Goal: Navigation & Orientation: Find specific page/section

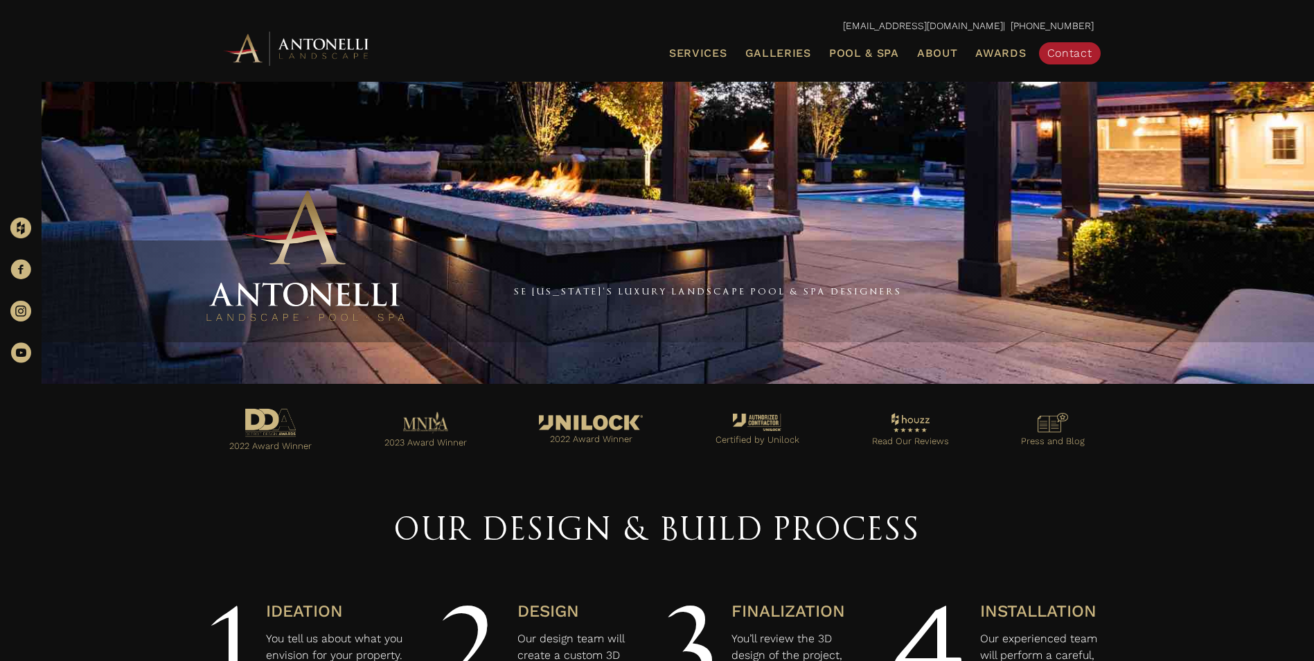
scroll to position [346, 0]
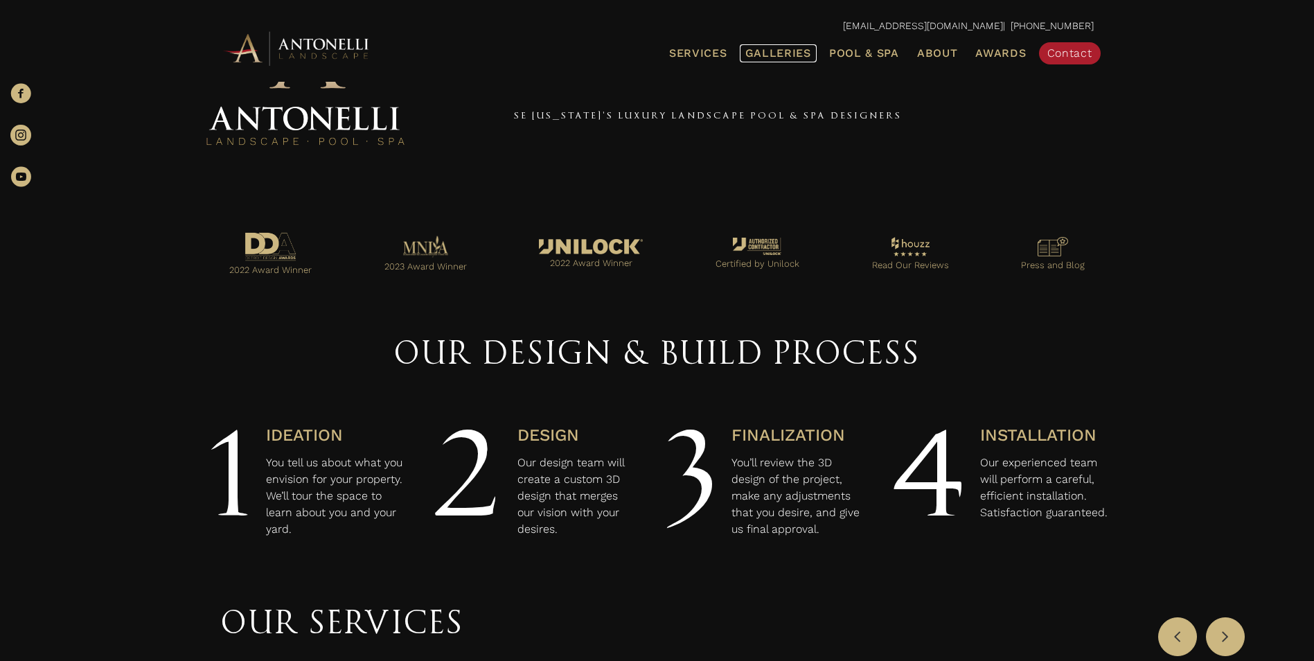
click at [795, 53] on span "Galleries" at bounding box center [779, 52] width 66 height 13
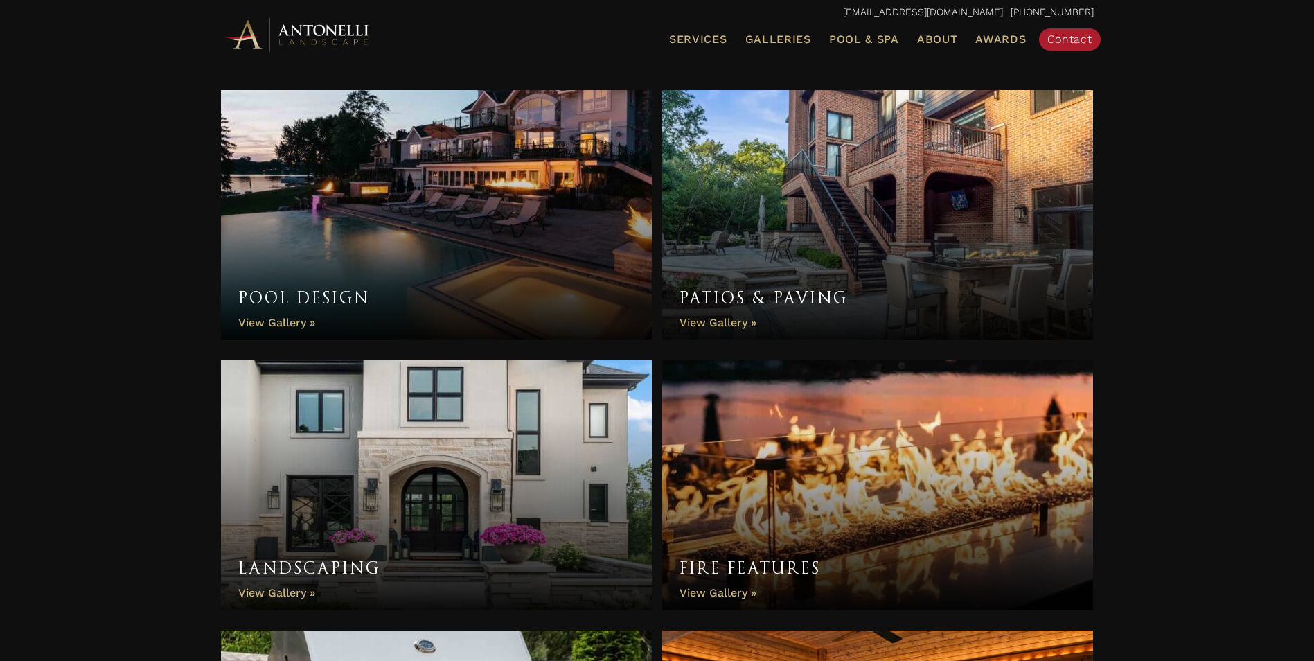
scroll to position [485, 0]
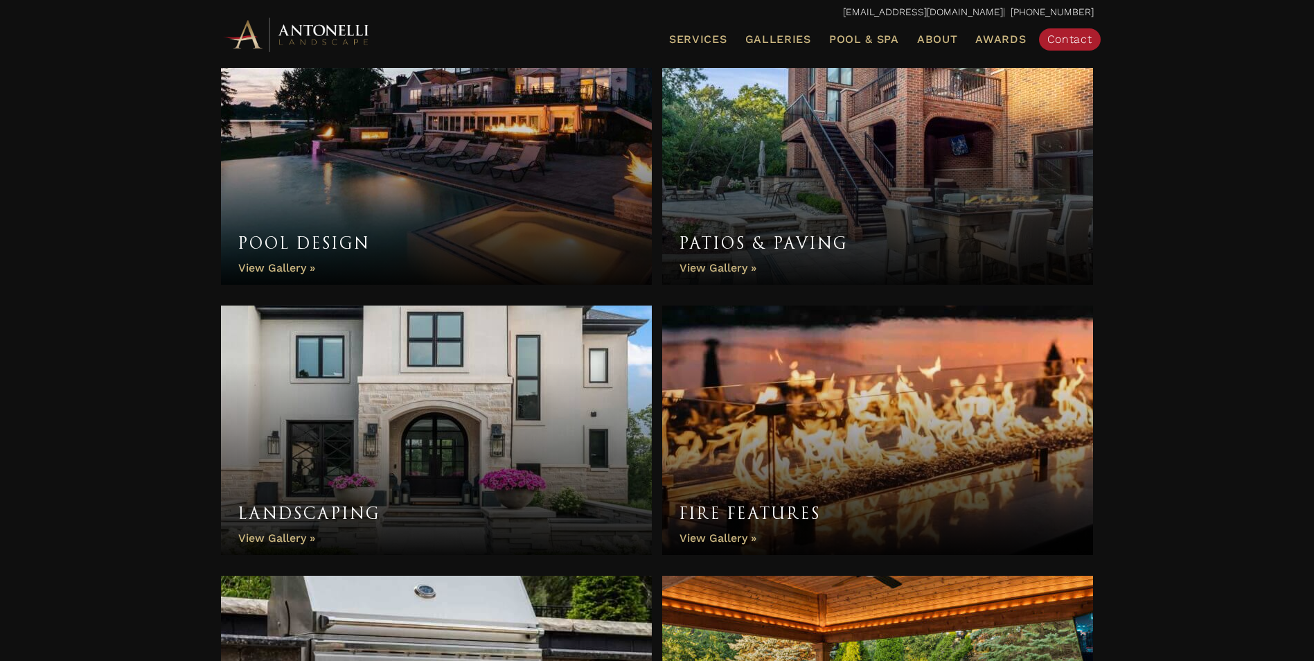
click at [292, 265] on link "Pool Design" at bounding box center [437, 159] width 432 height 249
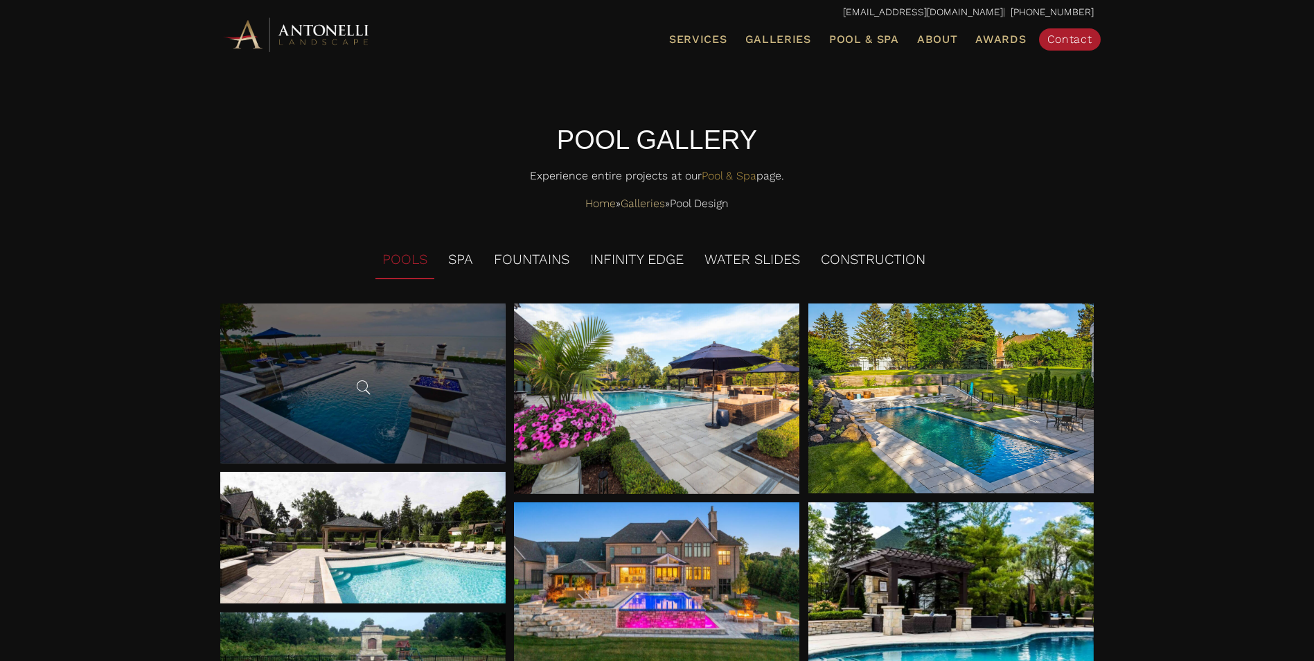
click at [360, 373] on div at bounding box center [363, 384] width 21 height 28
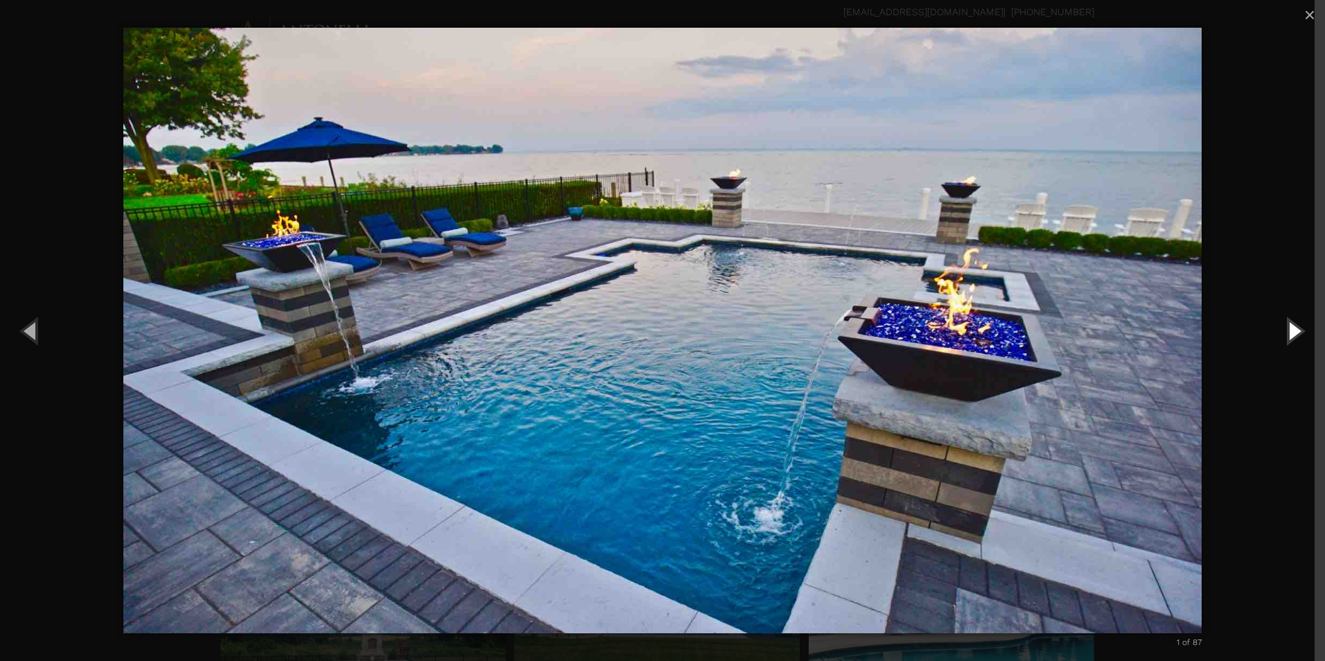
click at [1300, 329] on button "Next (Right arrow key)" at bounding box center [1293, 330] width 62 height 76
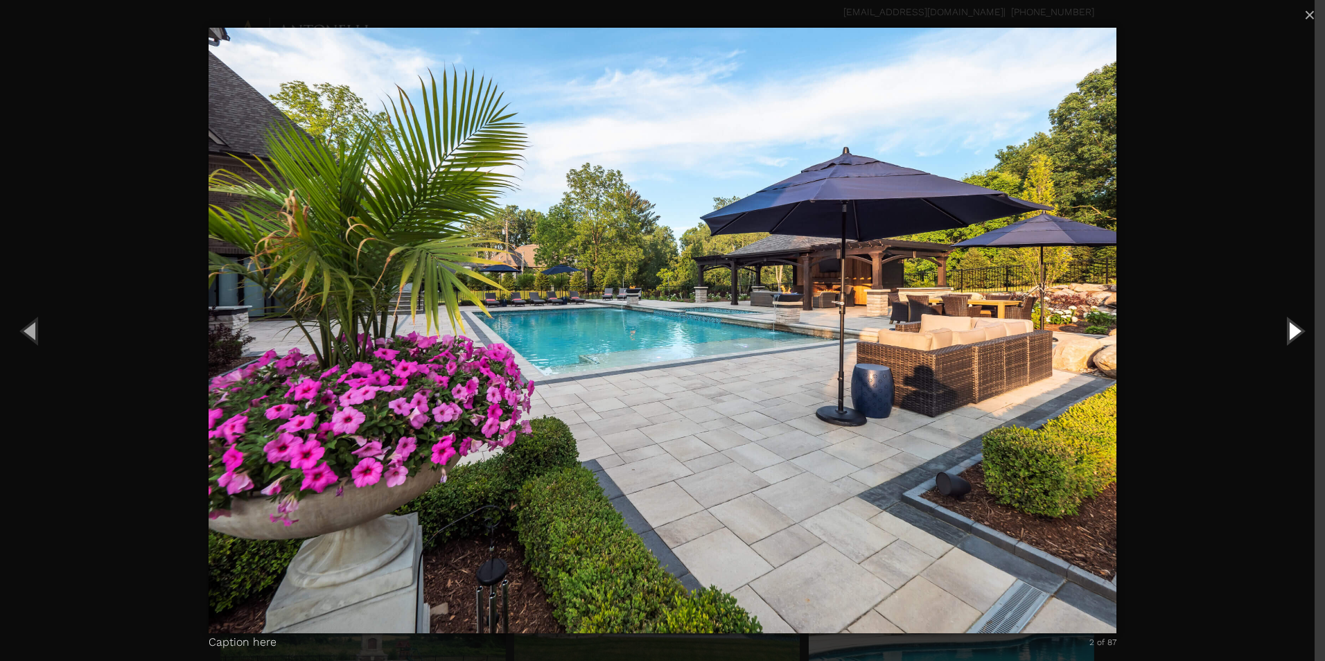
click at [1300, 329] on button "Next (Right arrow key)" at bounding box center [1293, 330] width 62 height 76
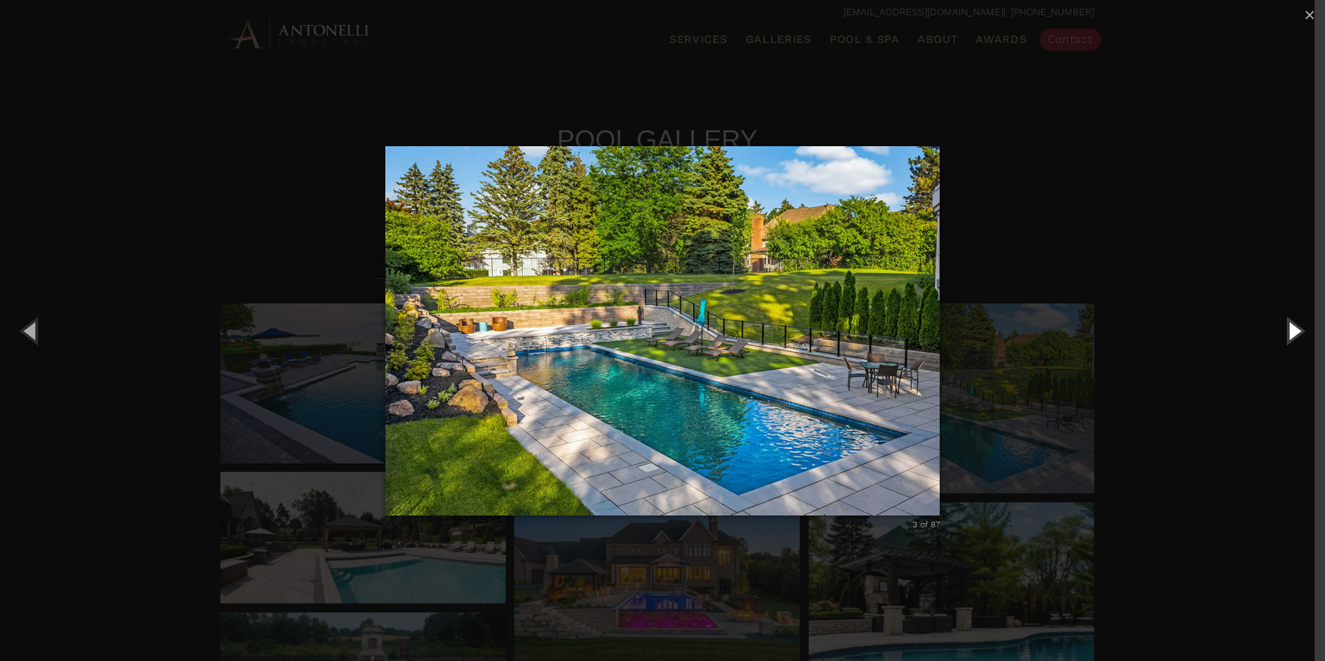
click at [1300, 329] on button "Next (Right arrow key)" at bounding box center [1293, 330] width 62 height 76
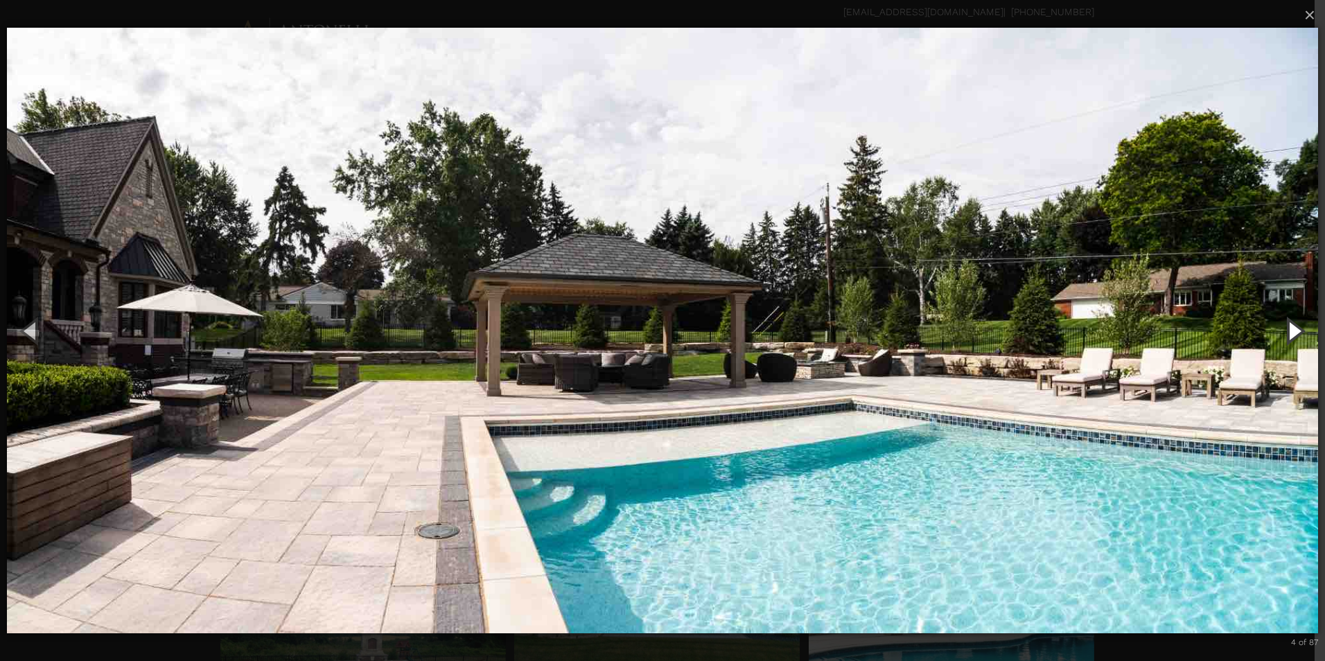
click at [1300, 329] on button "Next (Right arrow key)" at bounding box center [1293, 330] width 62 height 76
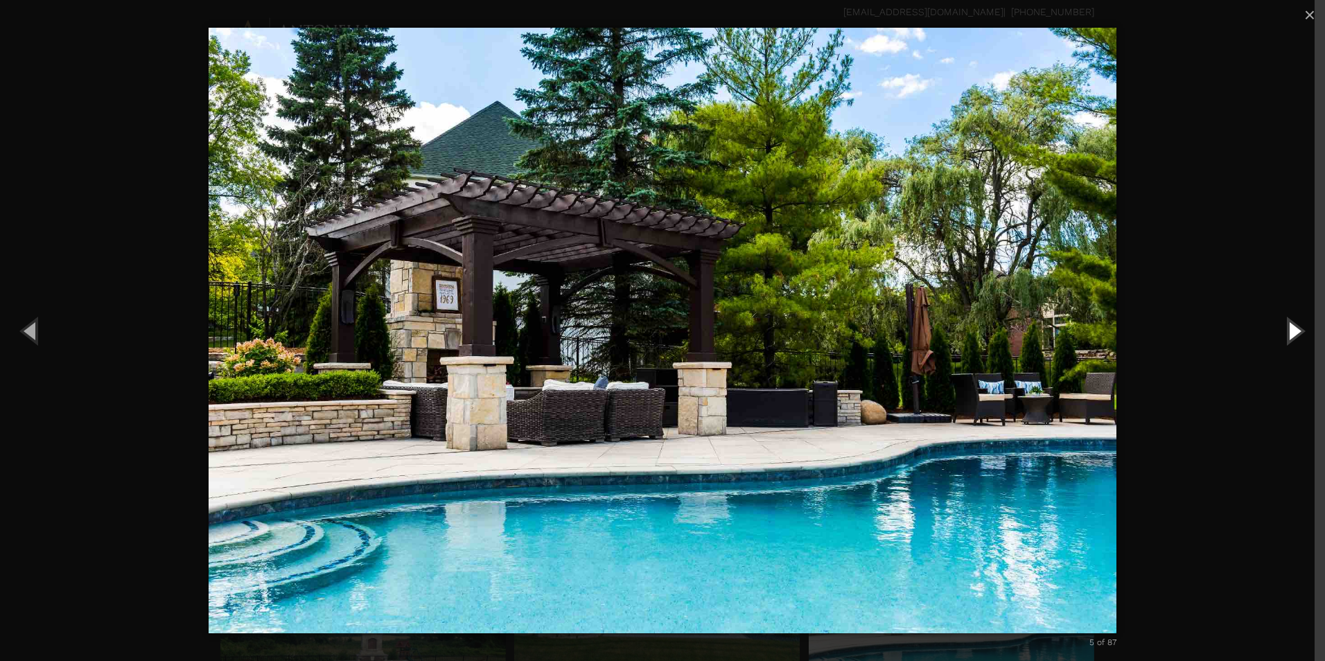
click at [1300, 329] on button "Next (Right arrow key)" at bounding box center [1293, 330] width 62 height 76
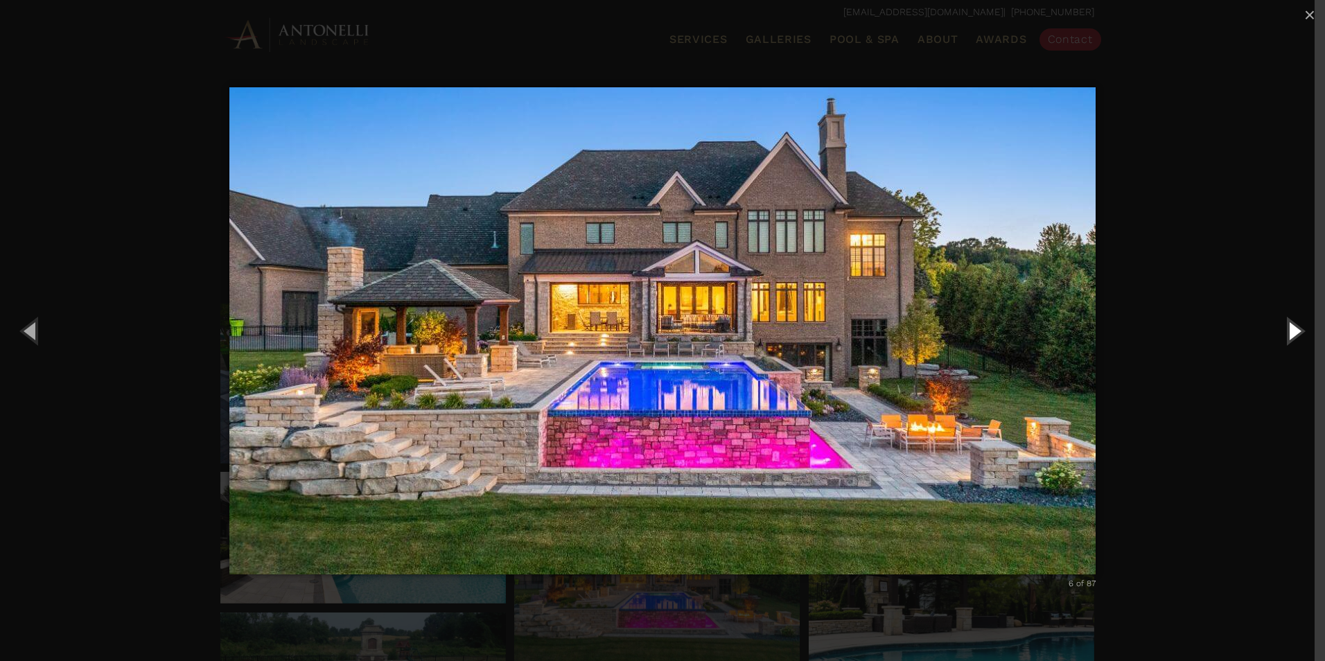
click at [1300, 329] on button "Next (Right arrow key)" at bounding box center [1293, 330] width 62 height 76
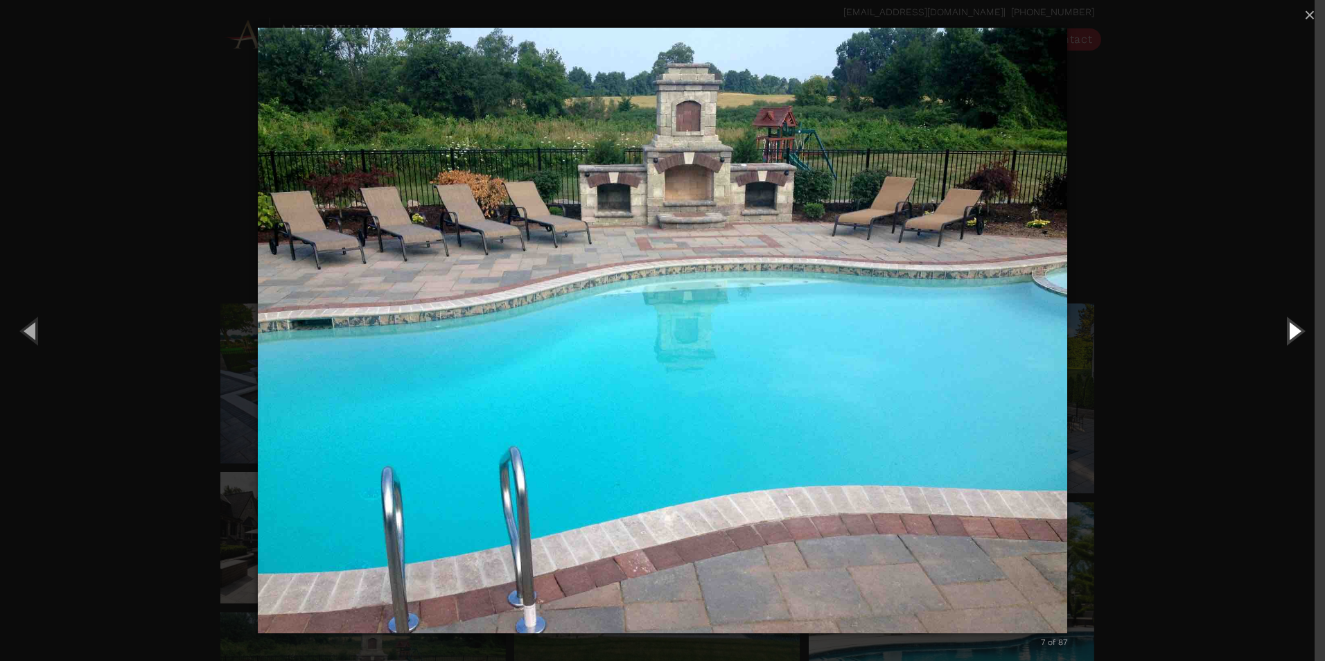
click at [1300, 329] on button "Next (Right arrow key)" at bounding box center [1293, 330] width 62 height 76
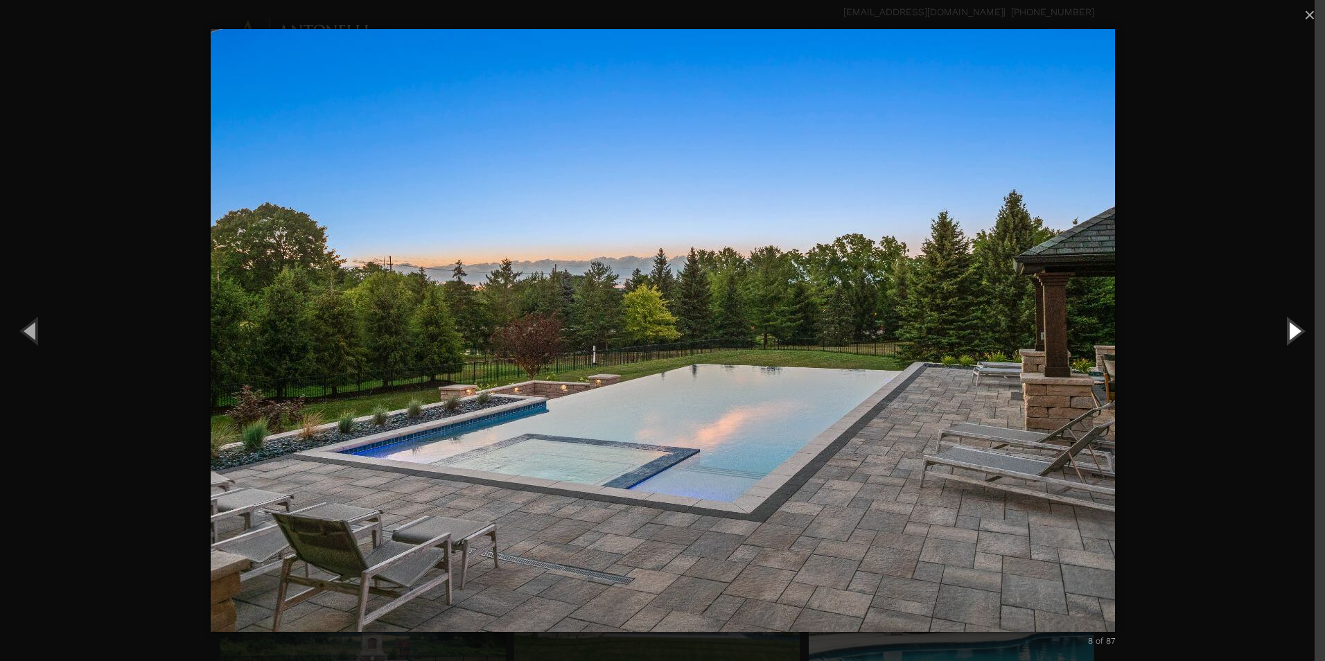
click at [1300, 329] on button "Next (Right arrow key)" at bounding box center [1293, 330] width 62 height 76
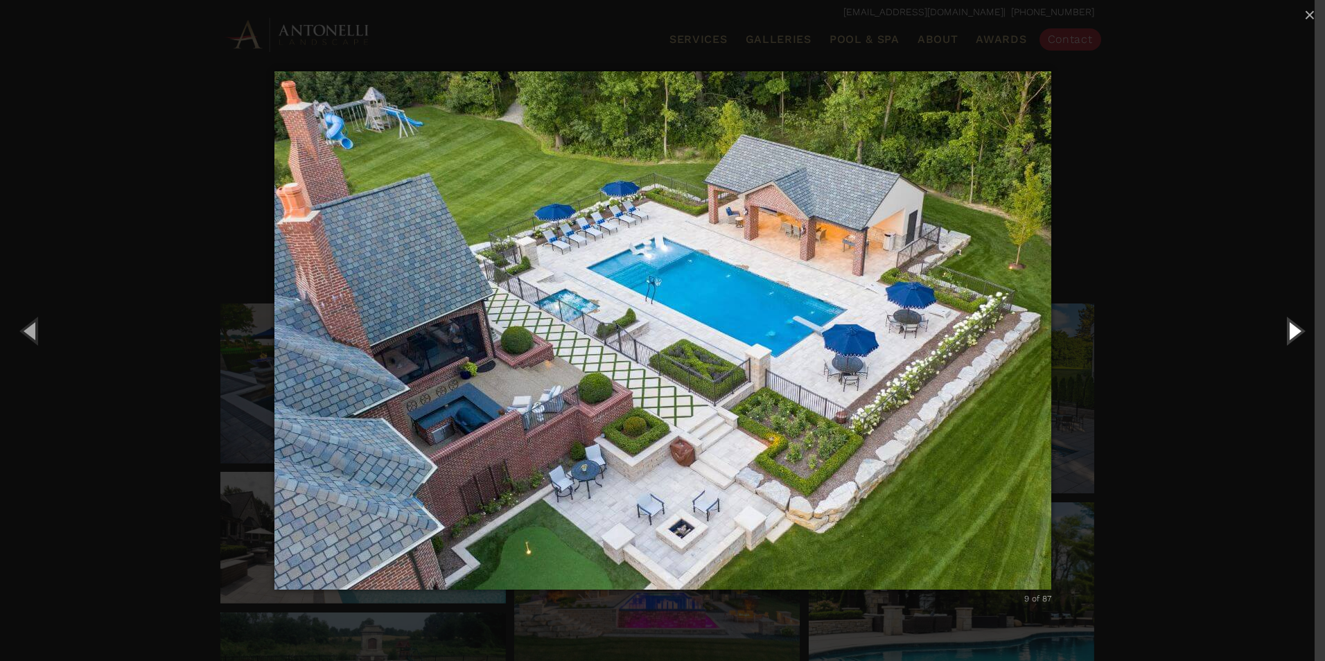
click at [1300, 329] on button "Next (Right arrow key)" at bounding box center [1293, 330] width 62 height 76
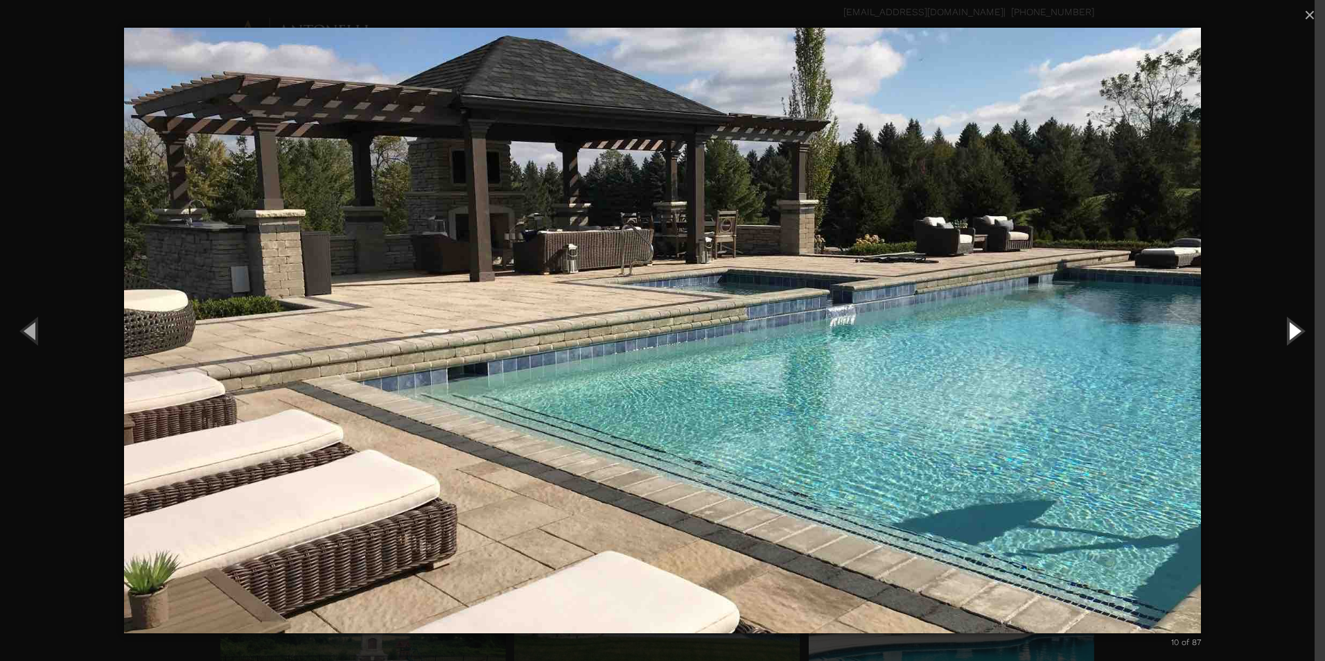
click at [1300, 329] on button "Next (Right arrow key)" at bounding box center [1293, 330] width 62 height 76
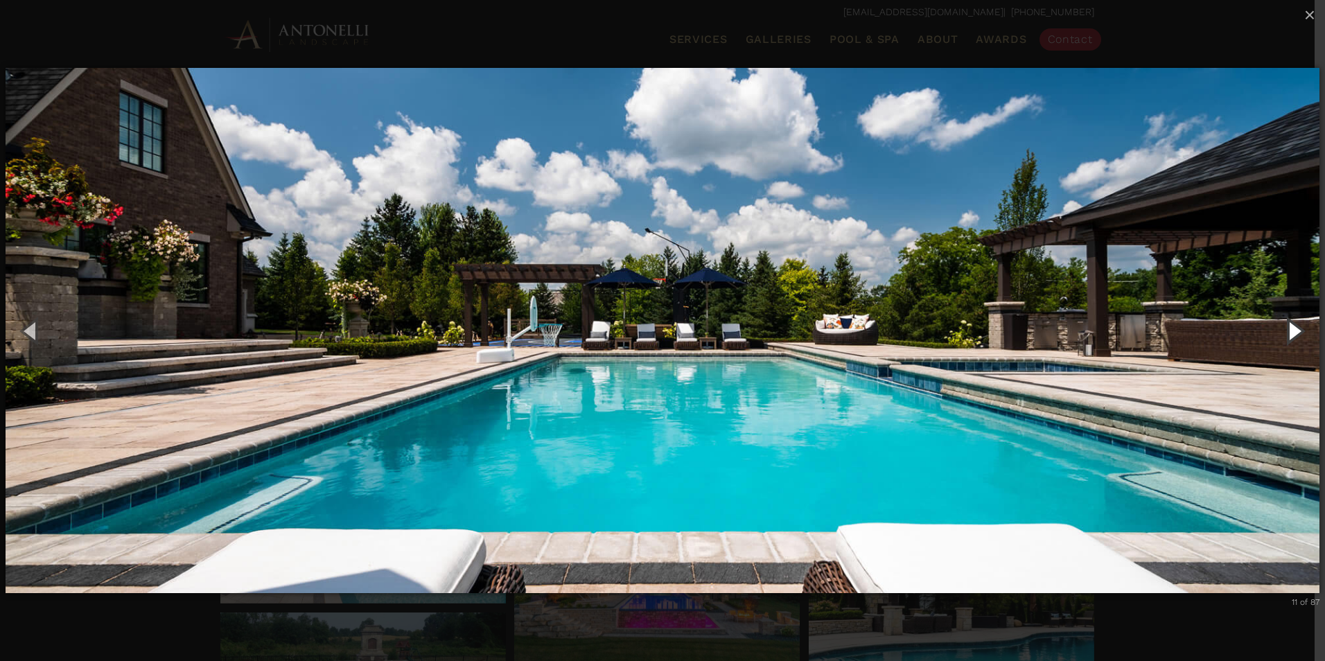
click at [1300, 329] on button "Next (Right arrow key)" at bounding box center [1293, 330] width 62 height 76
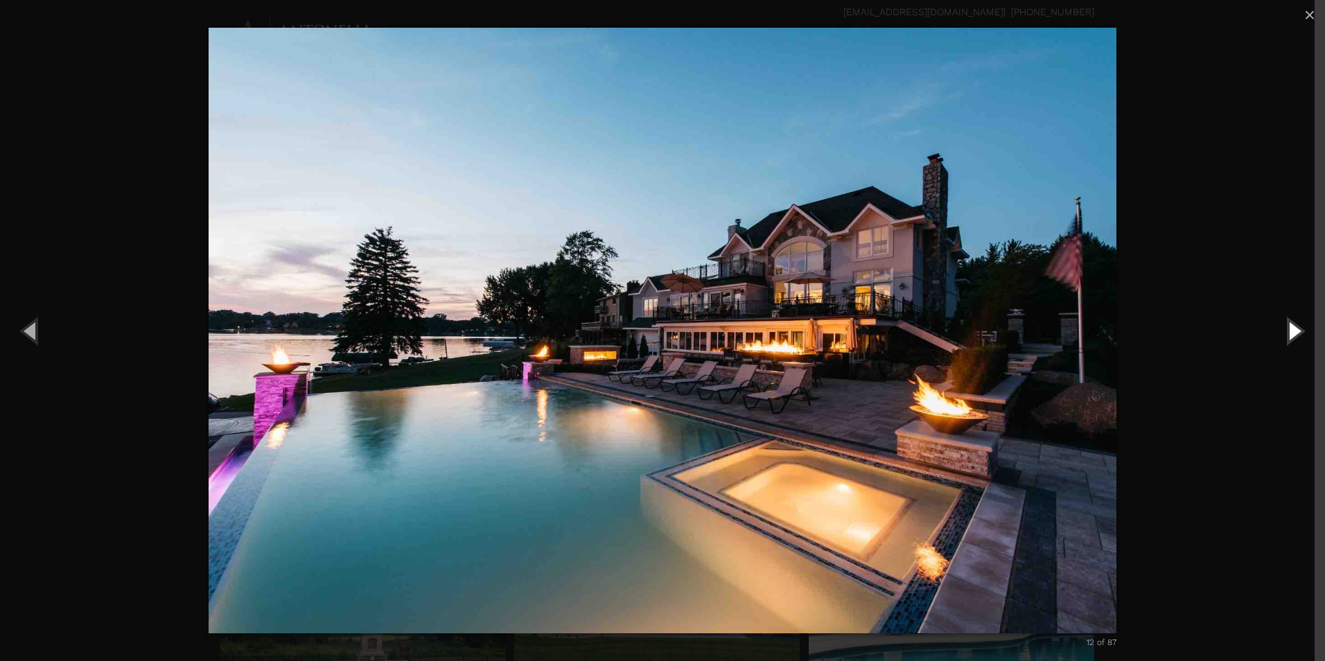
click at [1300, 329] on button "Next (Right arrow key)" at bounding box center [1293, 330] width 62 height 76
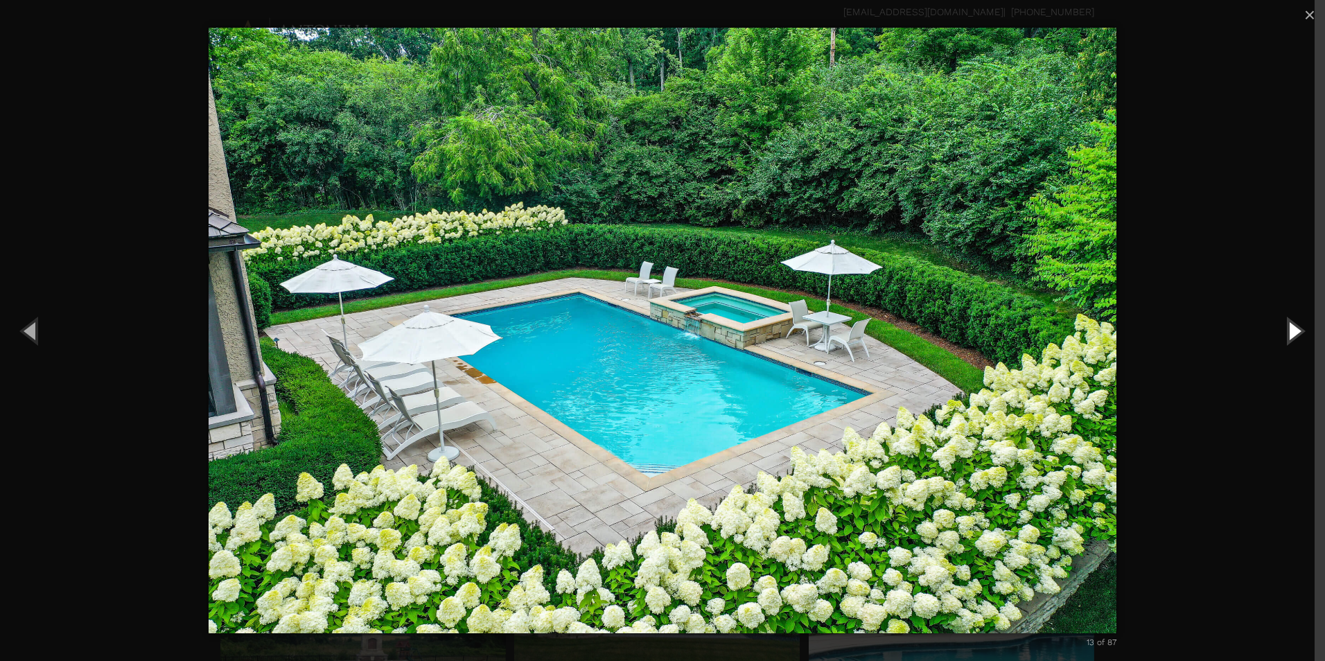
click at [1300, 329] on button "Next (Right arrow key)" at bounding box center [1293, 330] width 62 height 76
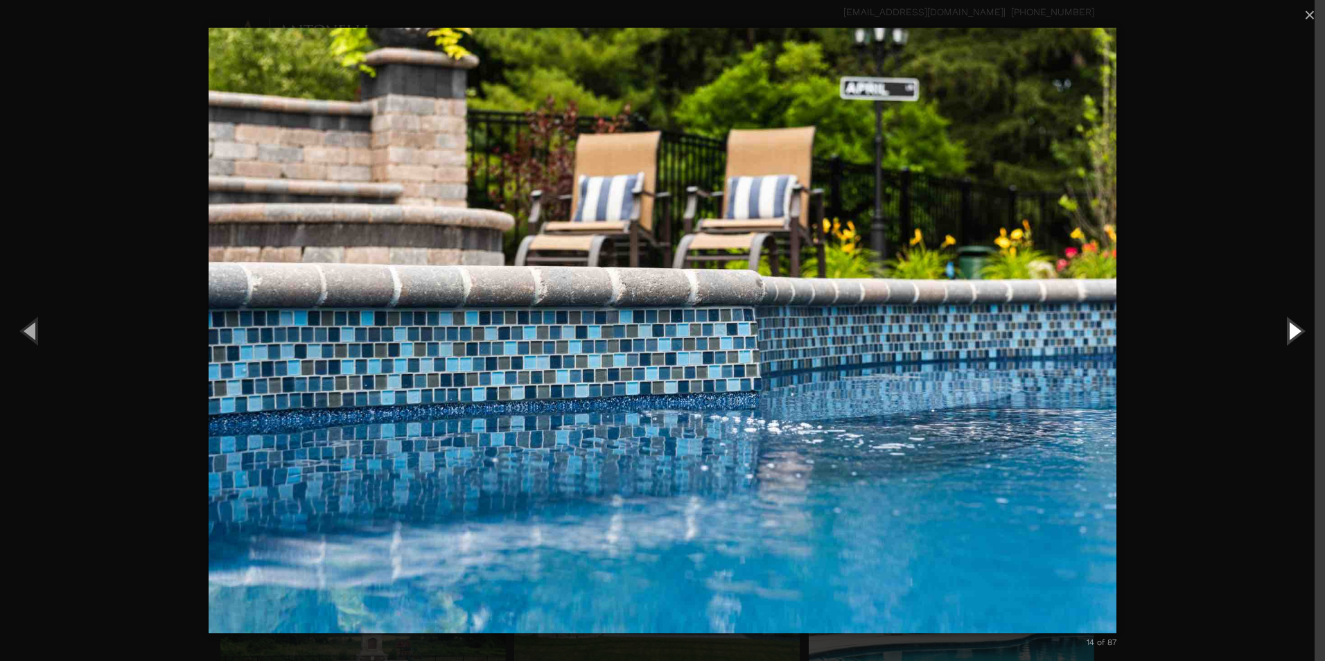
click at [1300, 329] on button "Next (Right arrow key)" at bounding box center [1293, 330] width 62 height 76
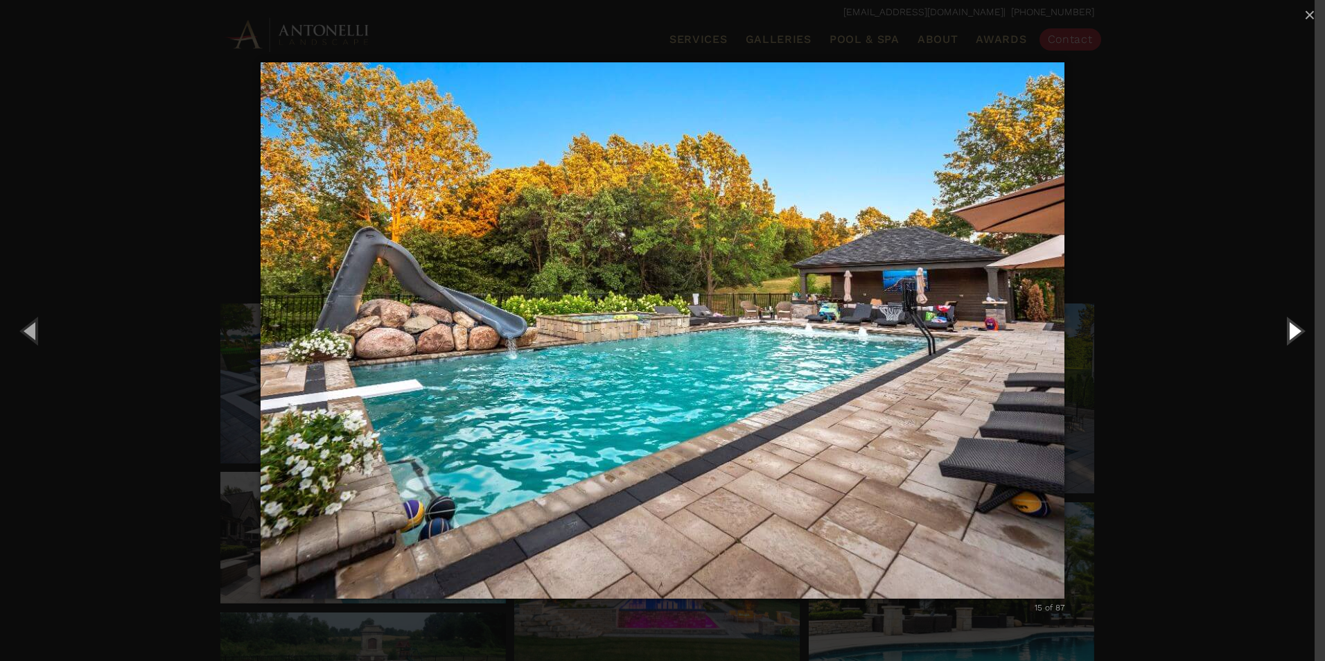
click at [1300, 329] on button "Next (Right arrow key)" at bounding box center [1293, 330] width 62 height 76
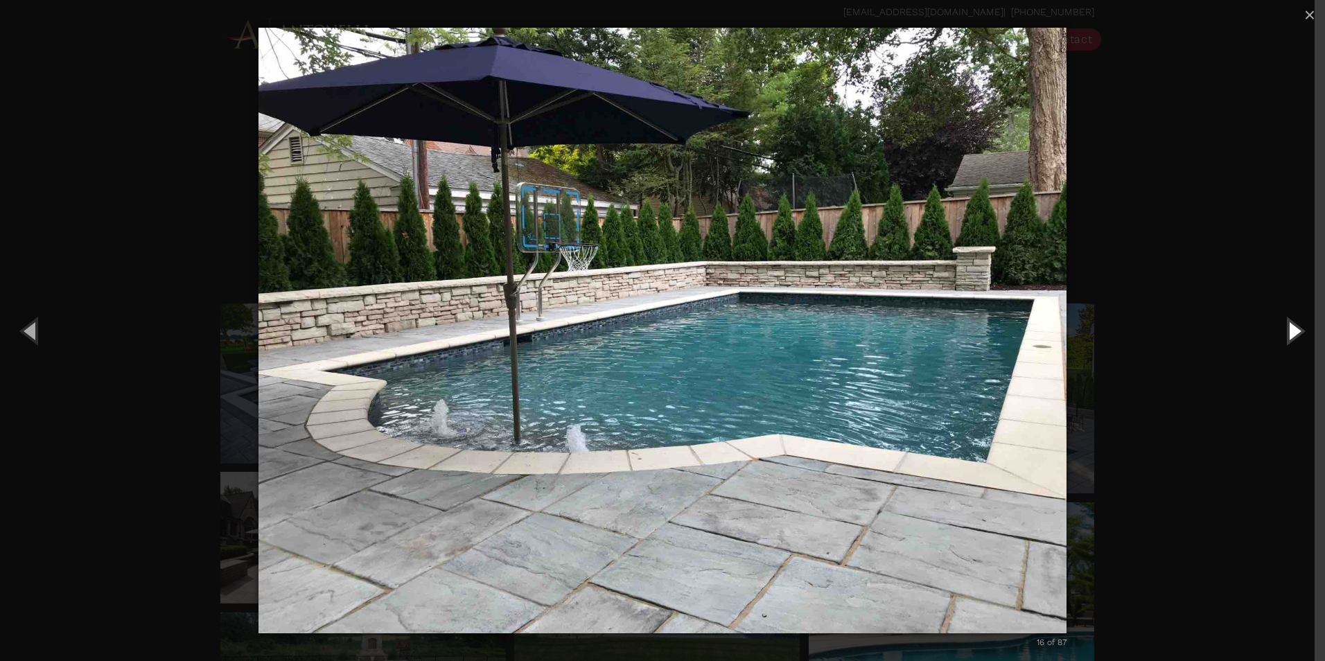
click at [1300, 329] on button "Next (Right arrow key)" at bounding box center [1293, 330] width 62 height 76
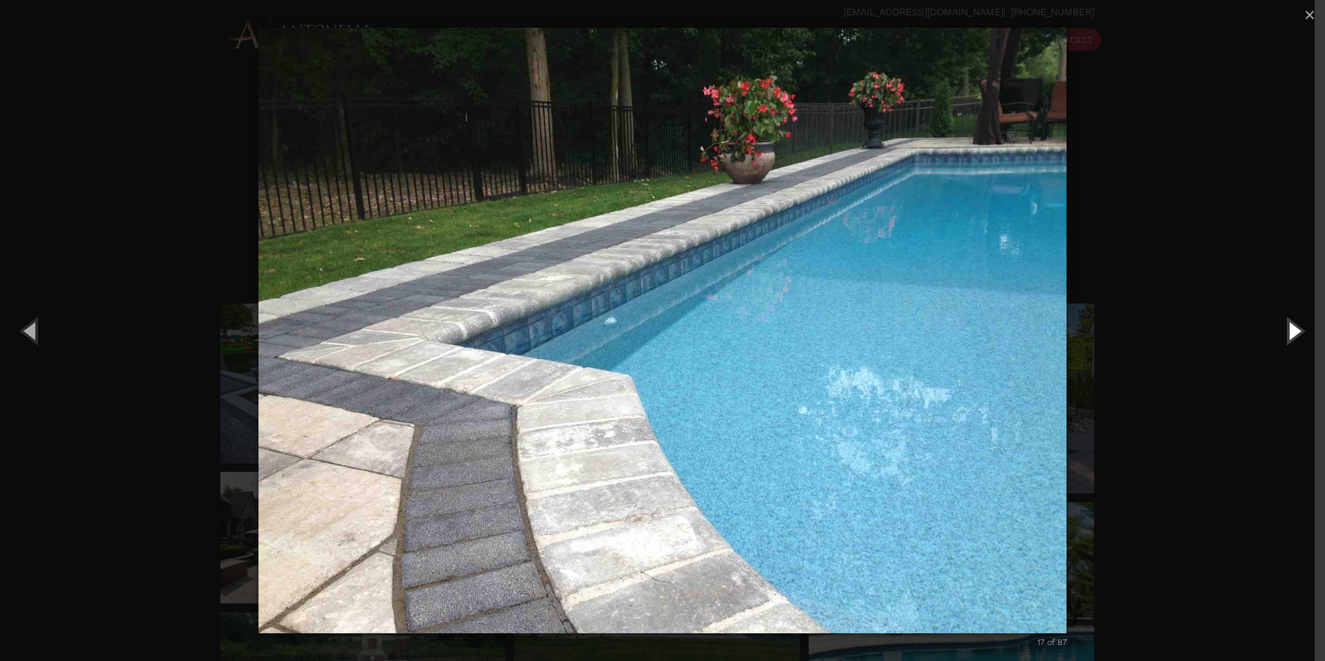
click at [1302, 330] on button "Next (Right arrow key)" at bounding box center [1293, 330] width 62 height 76
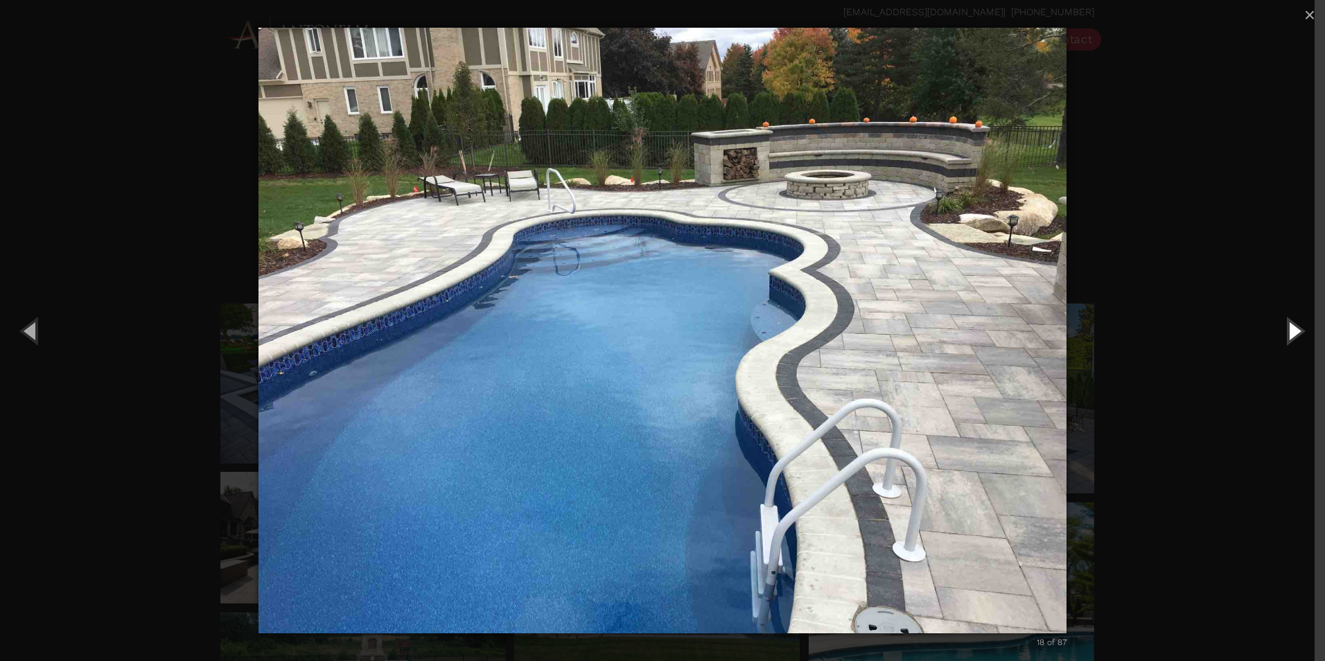
click at [1302, 330] on button "Next (Right arrow key)" at bounding box center [1293, 330] width 62 height 76
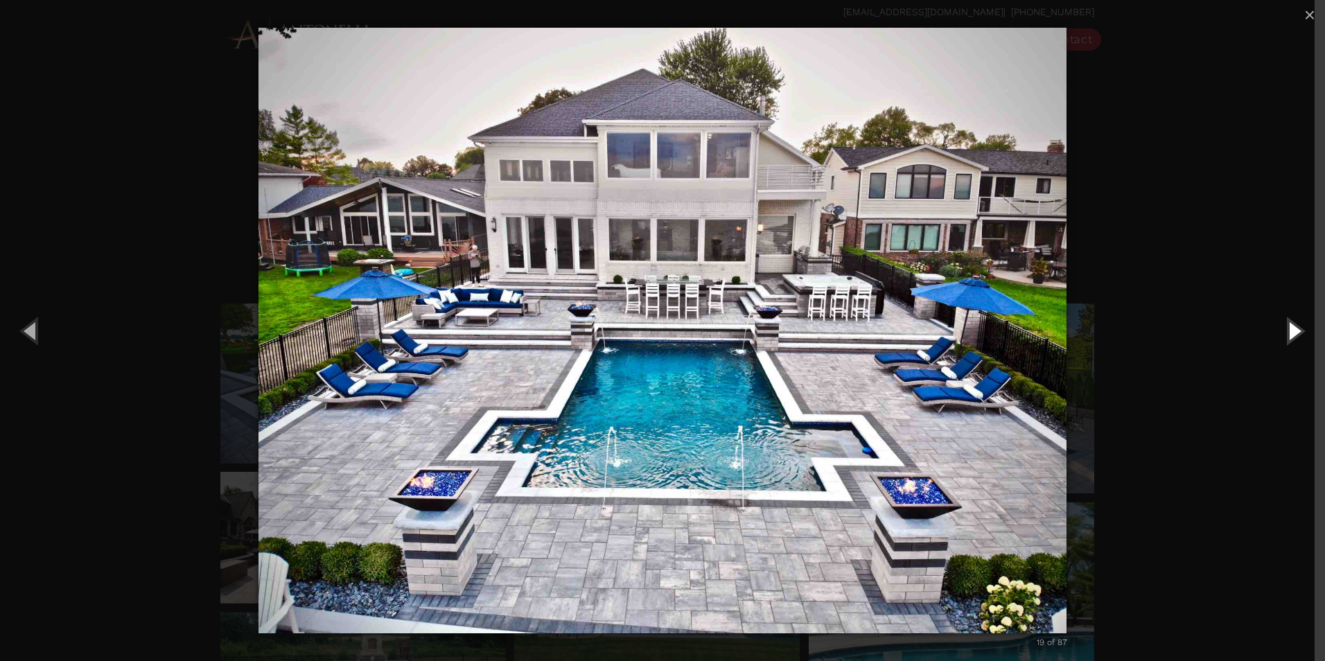
click at [1302, 330] on button "Next (Right arrow key)" at bounding box center [1293, 330] width 62 height 76
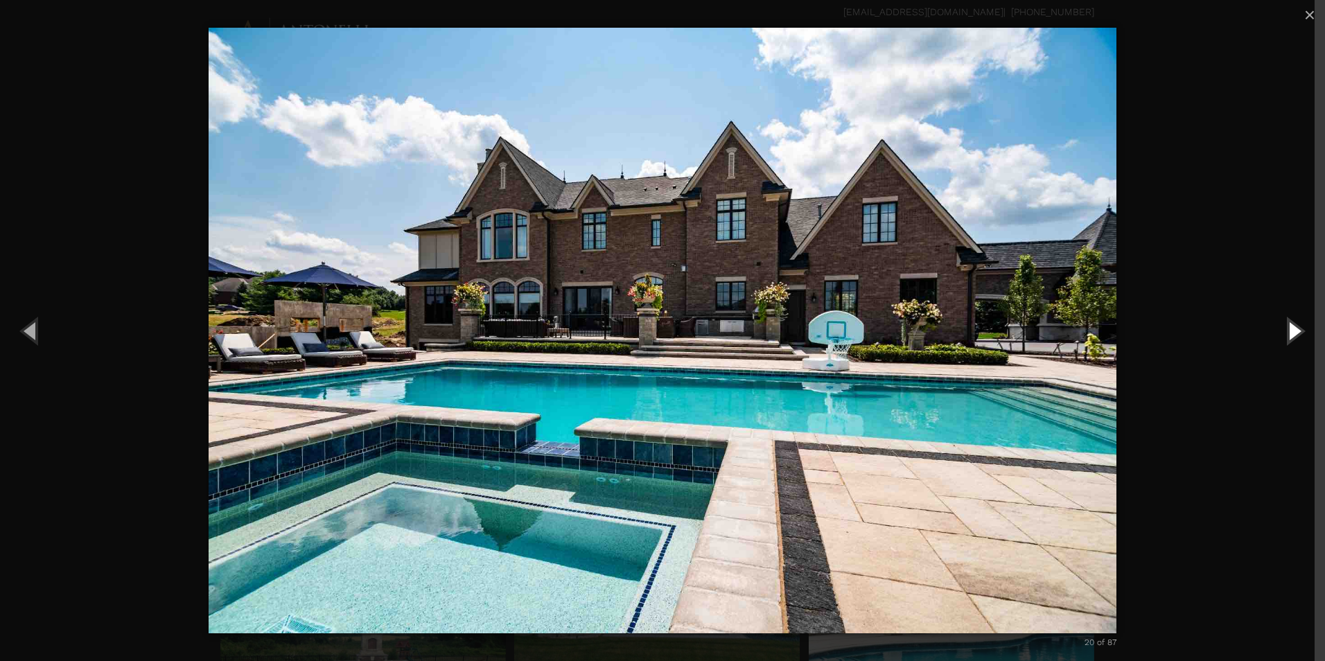
click at [1302, 330] on button "Next (Right arrow key)" at bounding box center [1293, 330] width 62 height 76
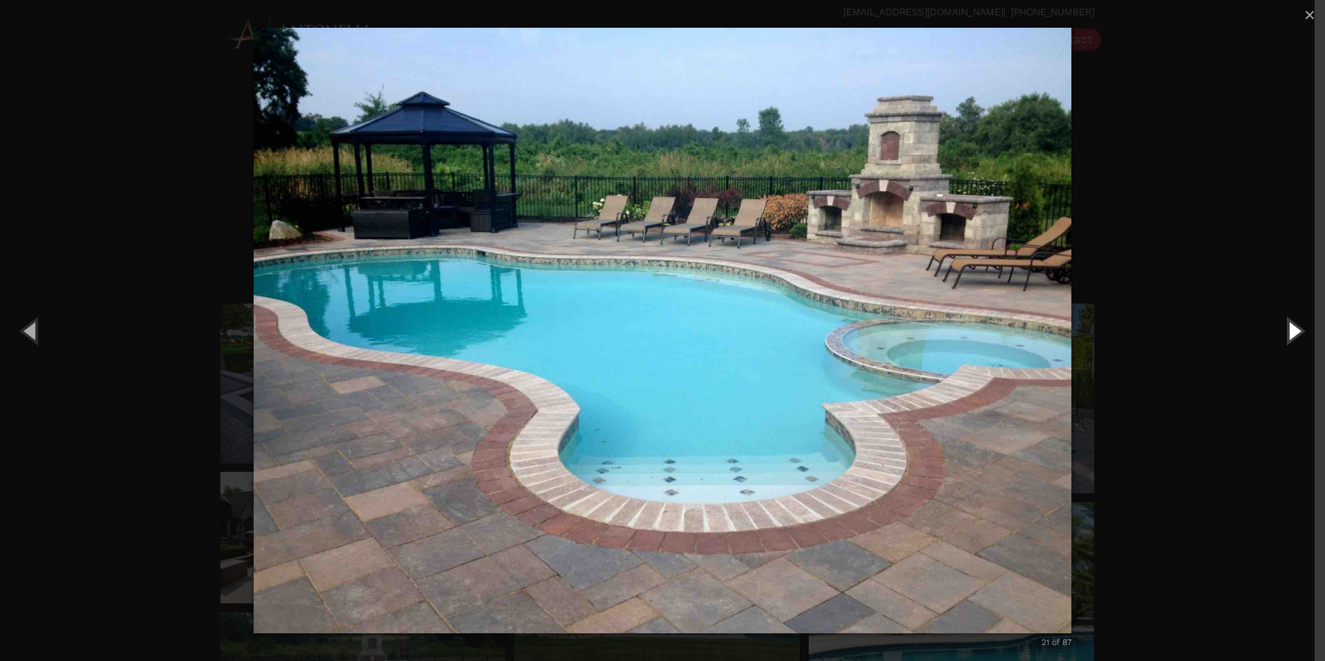
click at [1298, 332] on button "Next (Right arrow key)" at bounding box center [1293, 330] width 62 height 76
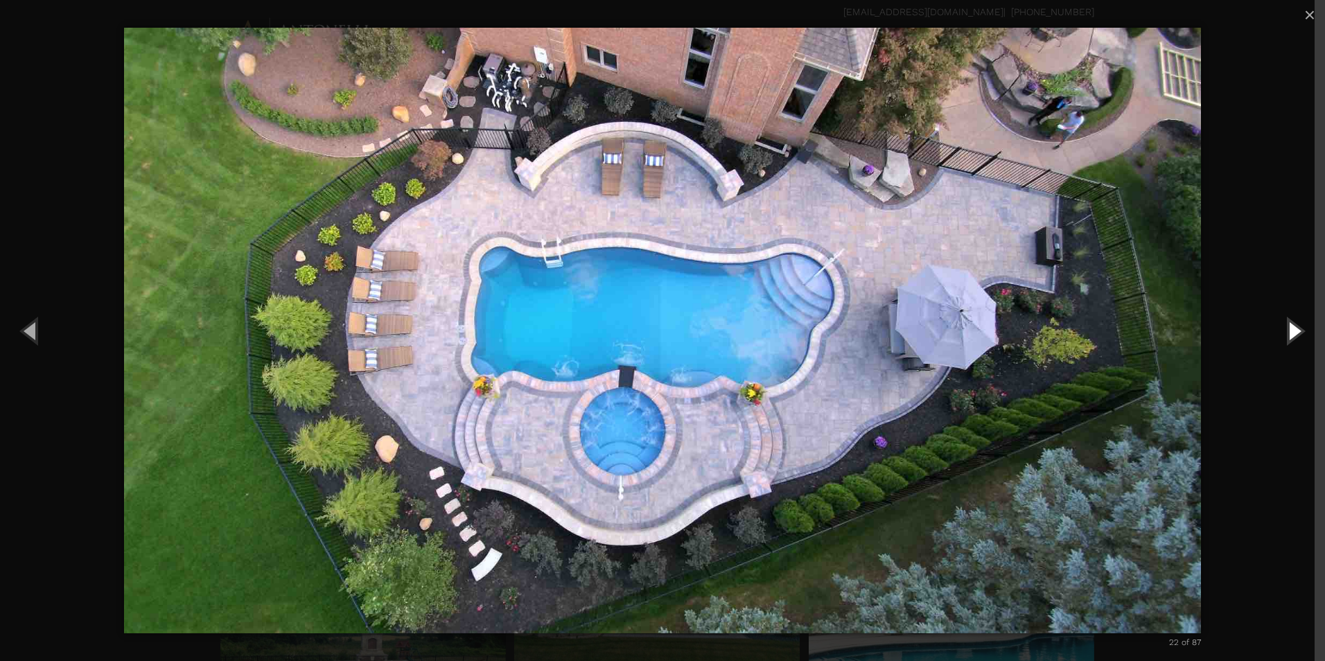
click at [1298, 332] on button "Next (Right arrow key)" at bounding box center [1293, 330] width 62 height 76
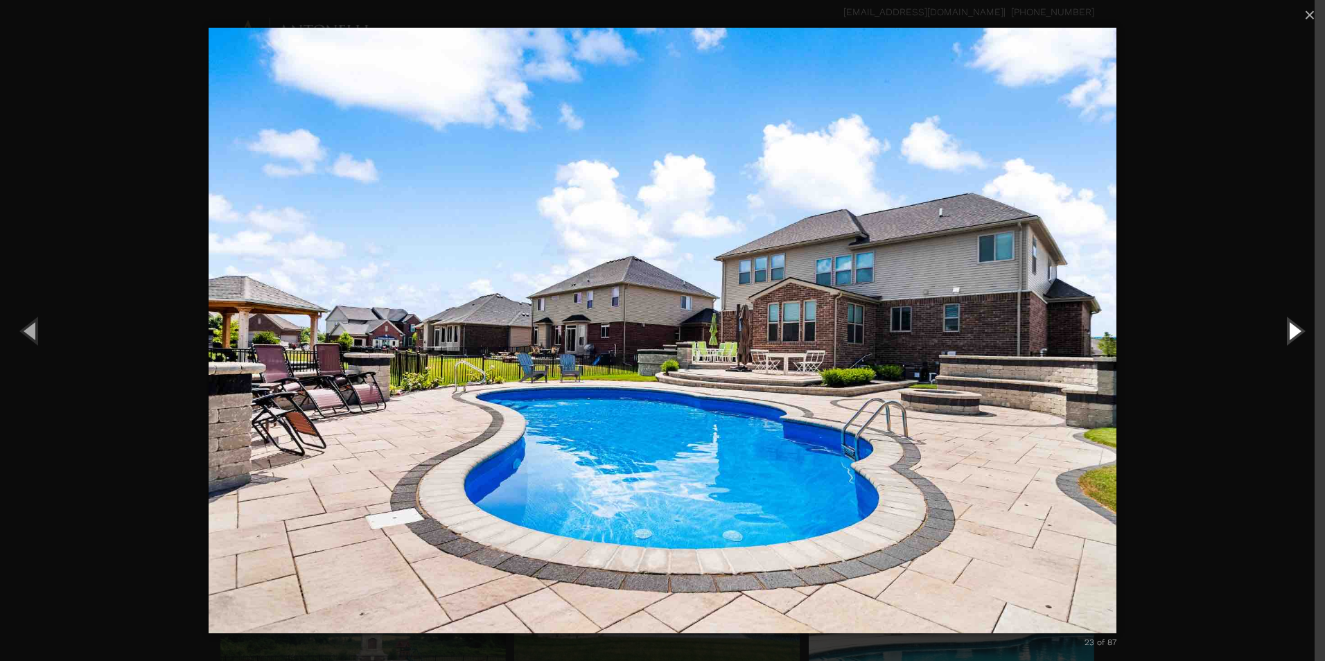
click at [1298, 332] on button "Next (Right arrow key)" at bounding box center [1293, 330] width 62 height 76
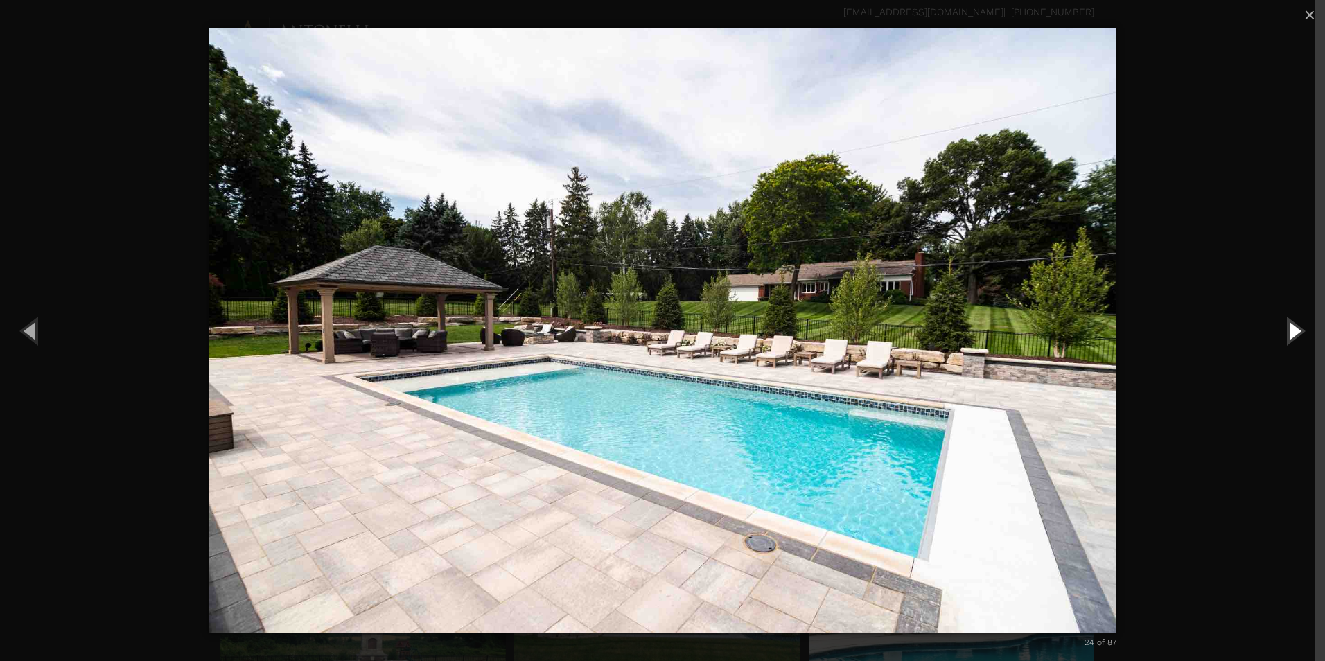
click at [1298, 332] on button "Next (Right arrow key)" at bounding box center [1293, 330] width 62 height 76
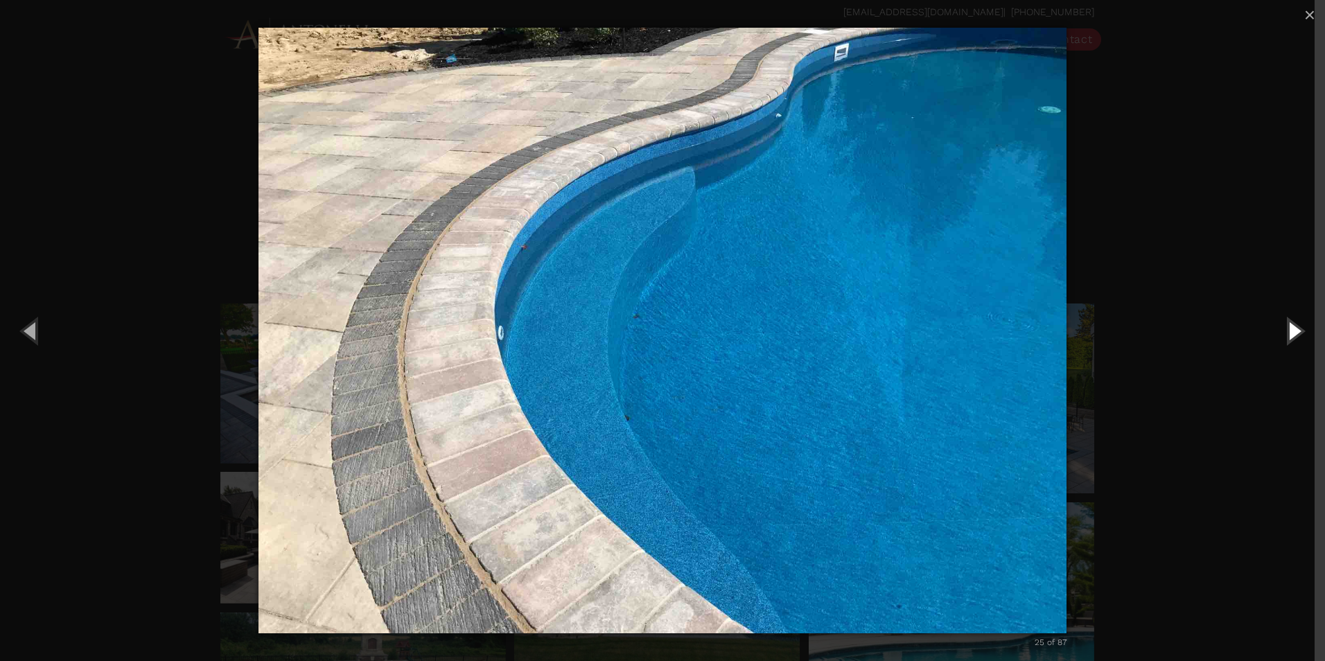
click at [1298, 332] on button "Next (Right arrow key)" at bounding box center [1293, 330] width 62 height 76
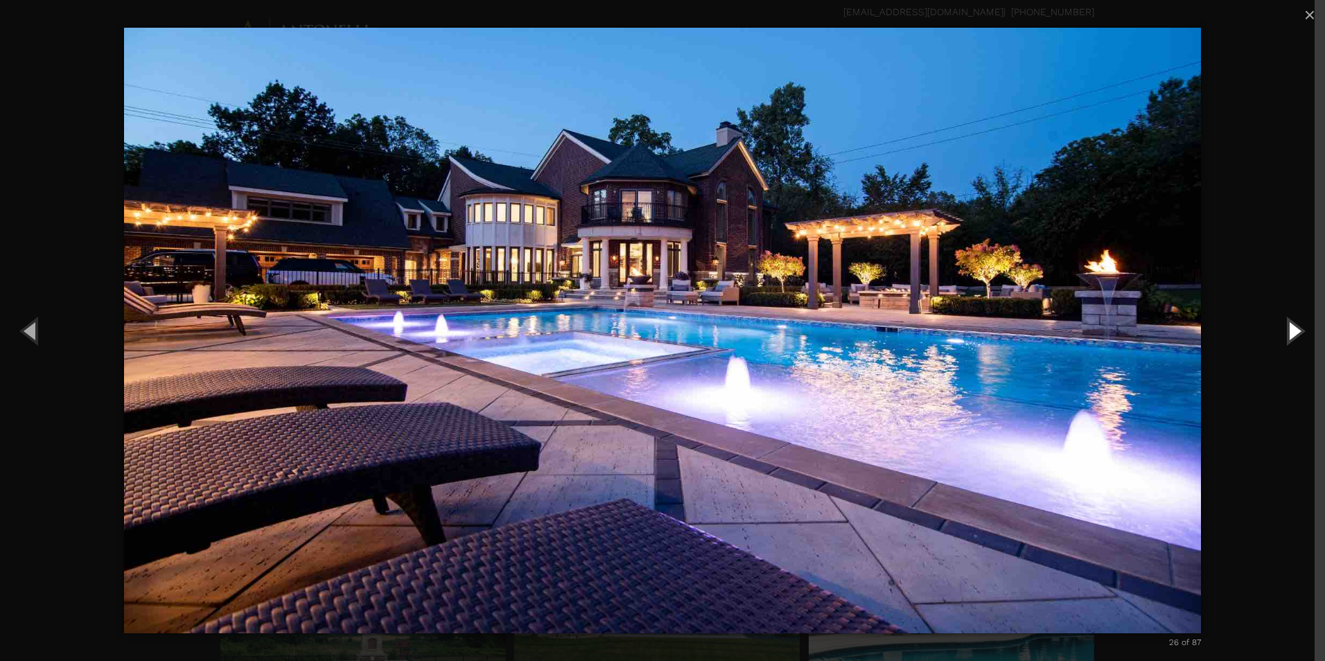
click at [1298, 332] on button "Next (Right arrow key)" at bounding box center [1293, 330] width 62 height 76
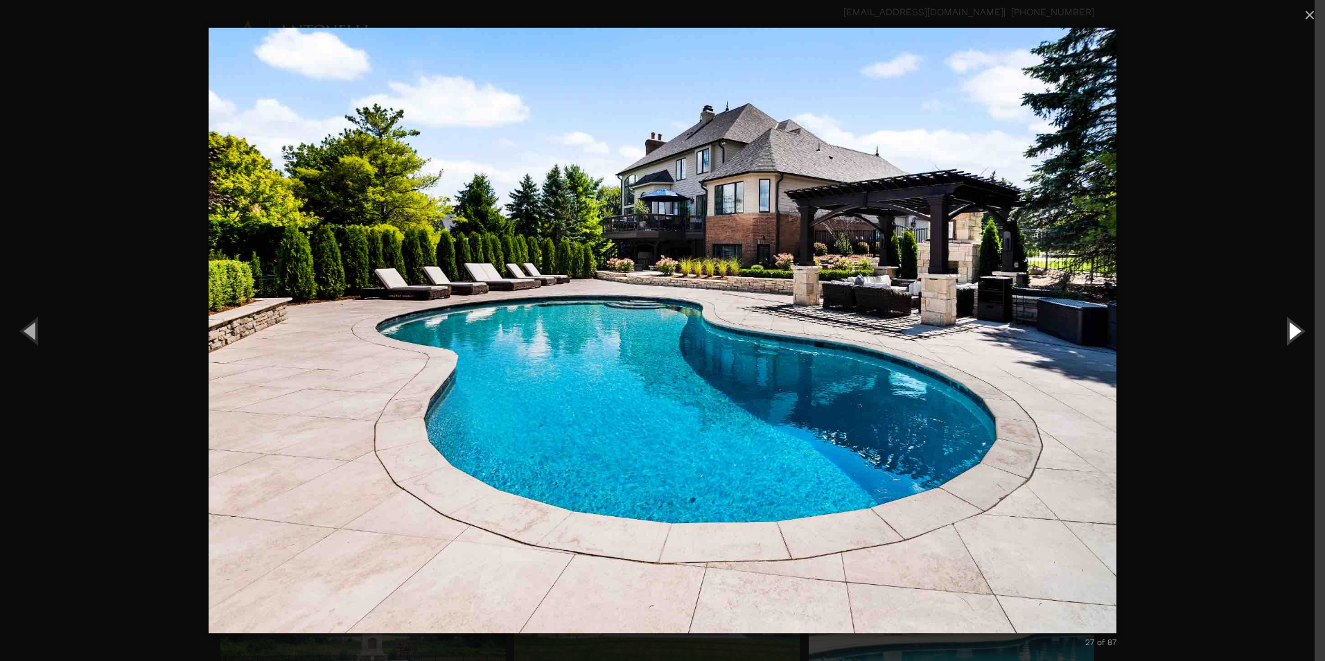
click at [1298, 332] on button "Next (Right arrow key)" at bounding box center [1293, 330] width 62 height 76
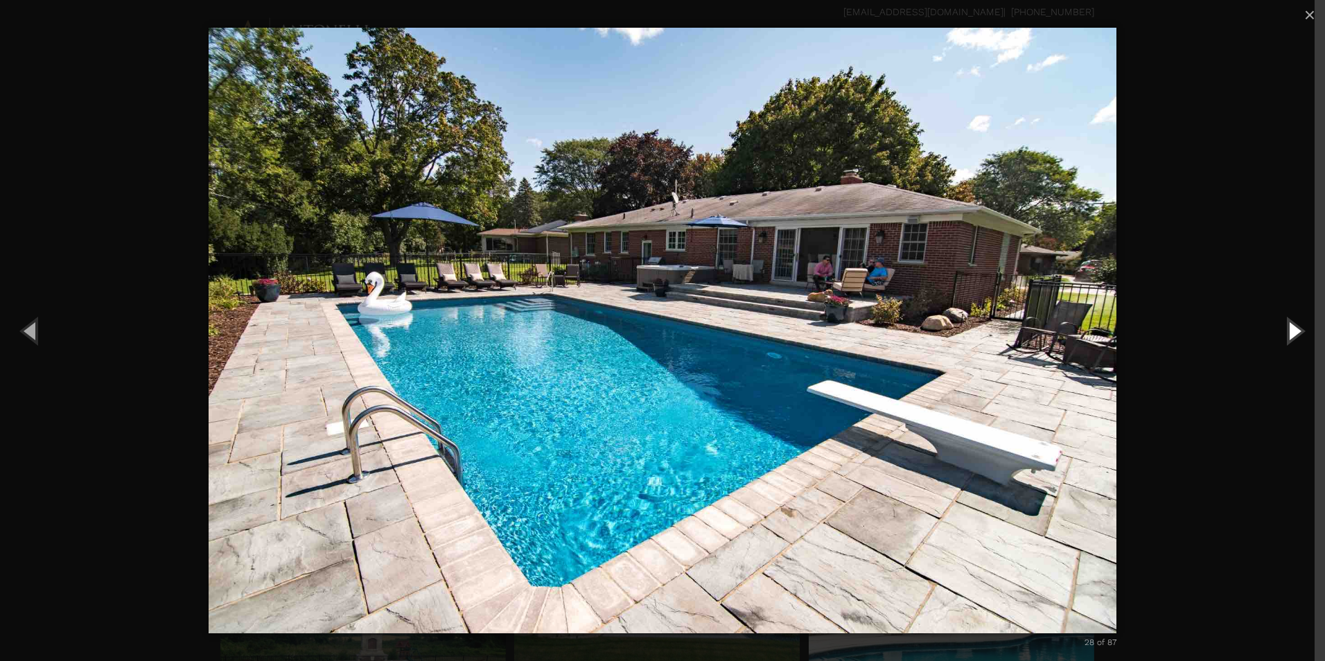
click at [1298, 332] on button "Next (Right arrow key)" at bounding box center [1293, 330] width 62 height 76
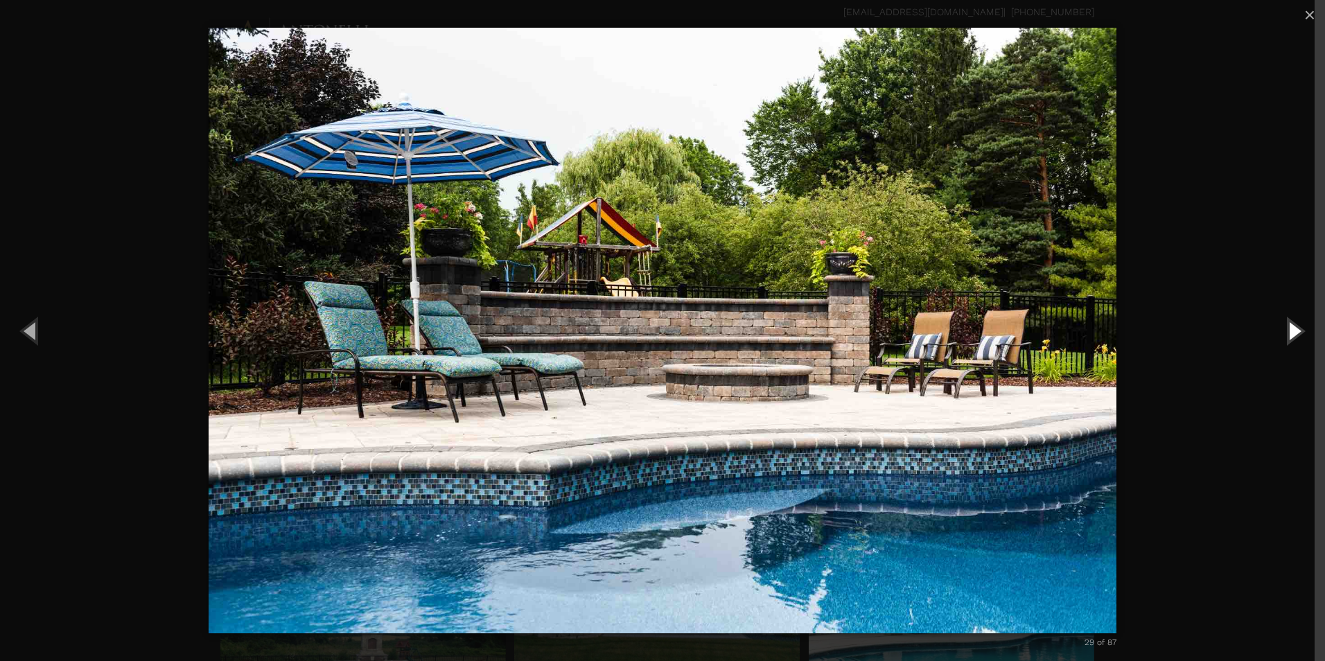
click at [1298, 332] on button "Next (Right arrow key)" at bounding box center [1293, 330] width 62 height 76
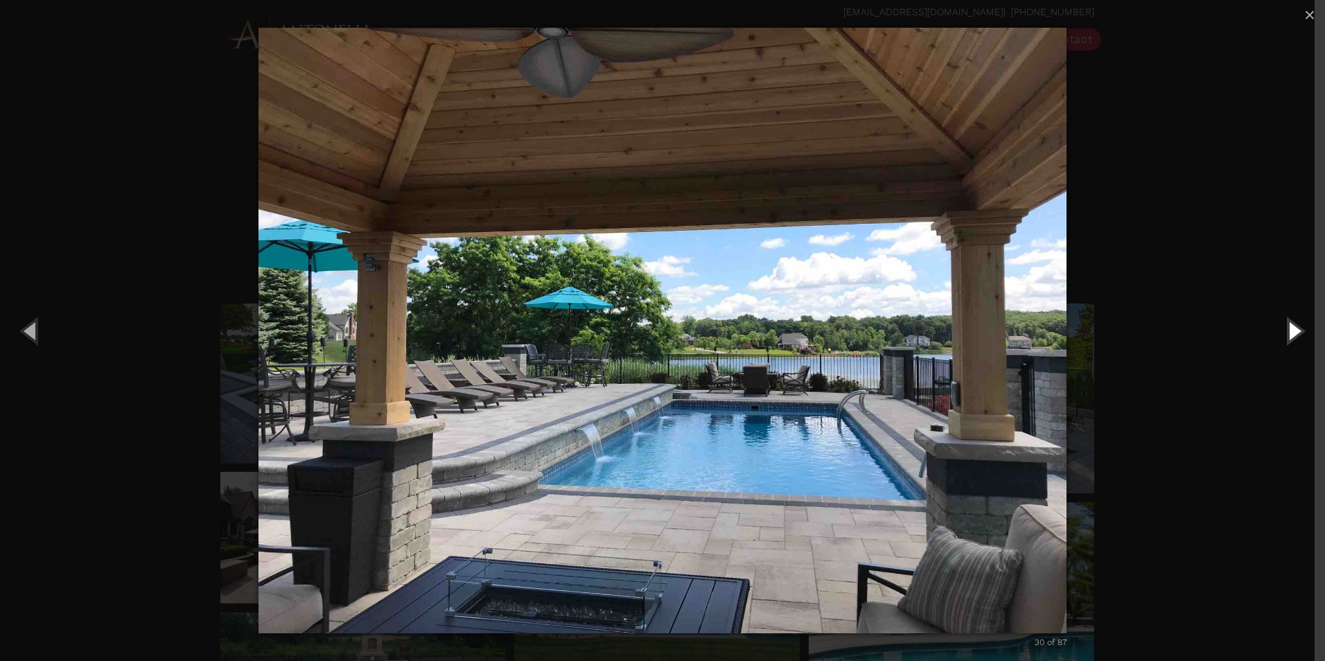
click at [1298, 332] on button "Next (Right arrow key)" at bounding box center [1293, 330] width 62 height 76
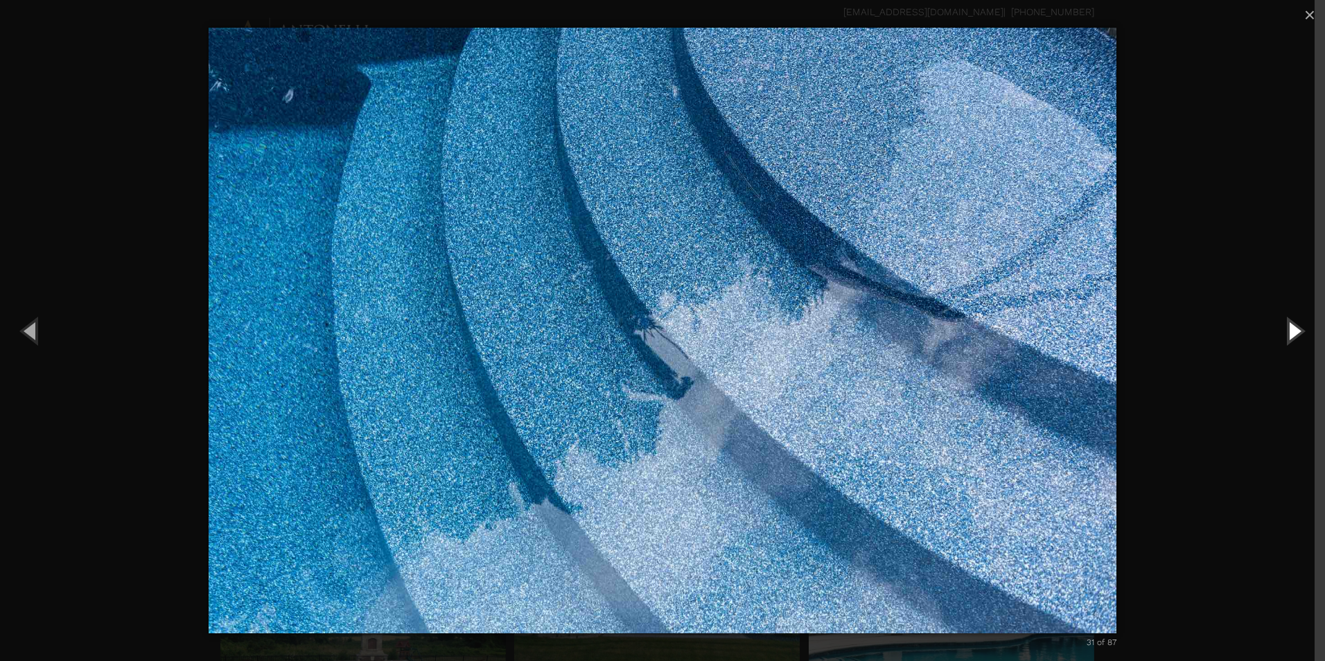
click at [1298, 332] on button "Next (Right arrow key)" at bounding box center [1293, 330] width 62 height 76
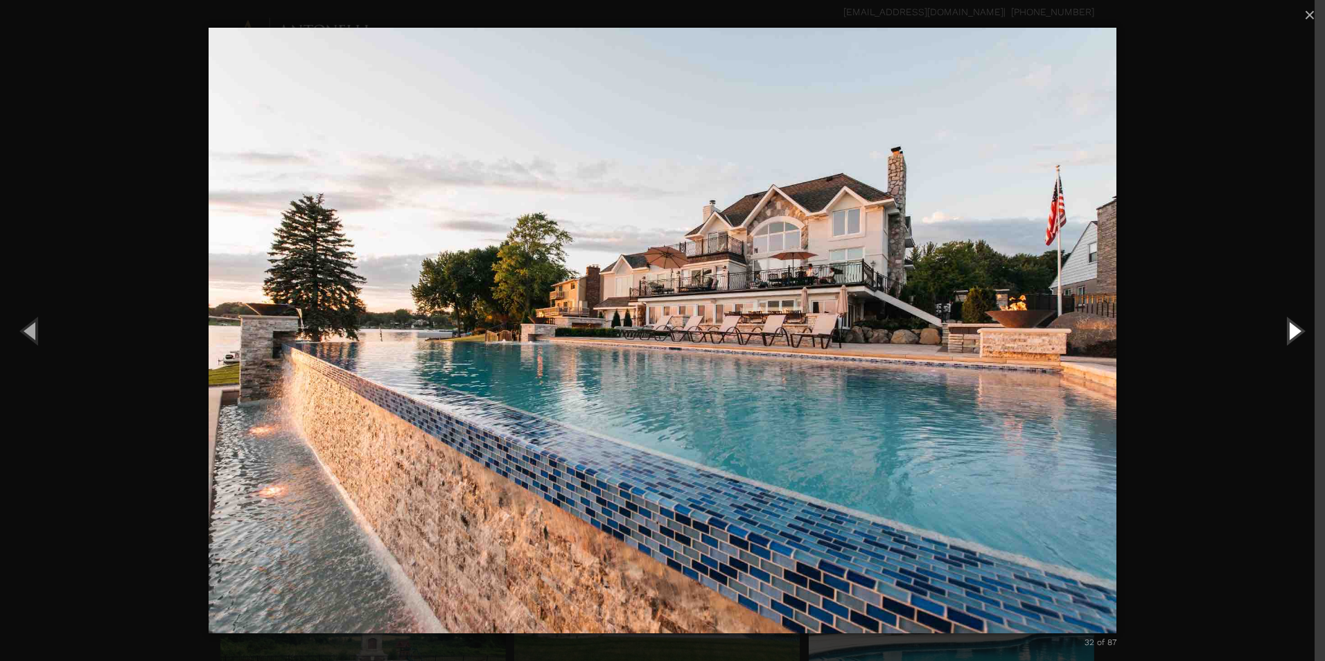
click at [1298, 332] on button "Next (Right arrow key)" at bounding box center [1293, 330] width 62 height 76
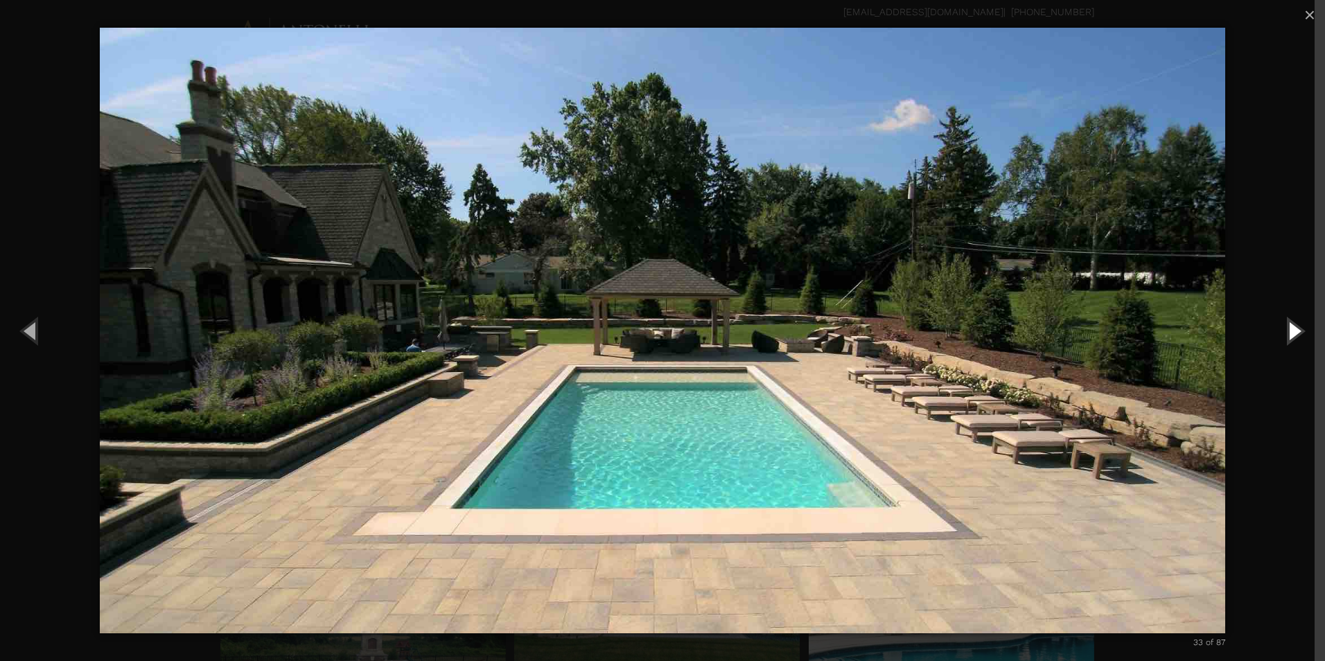
click at [1298, 332] on button "Next (Right arrow key)" at bounding box center [1293, 330] width 62 height 76
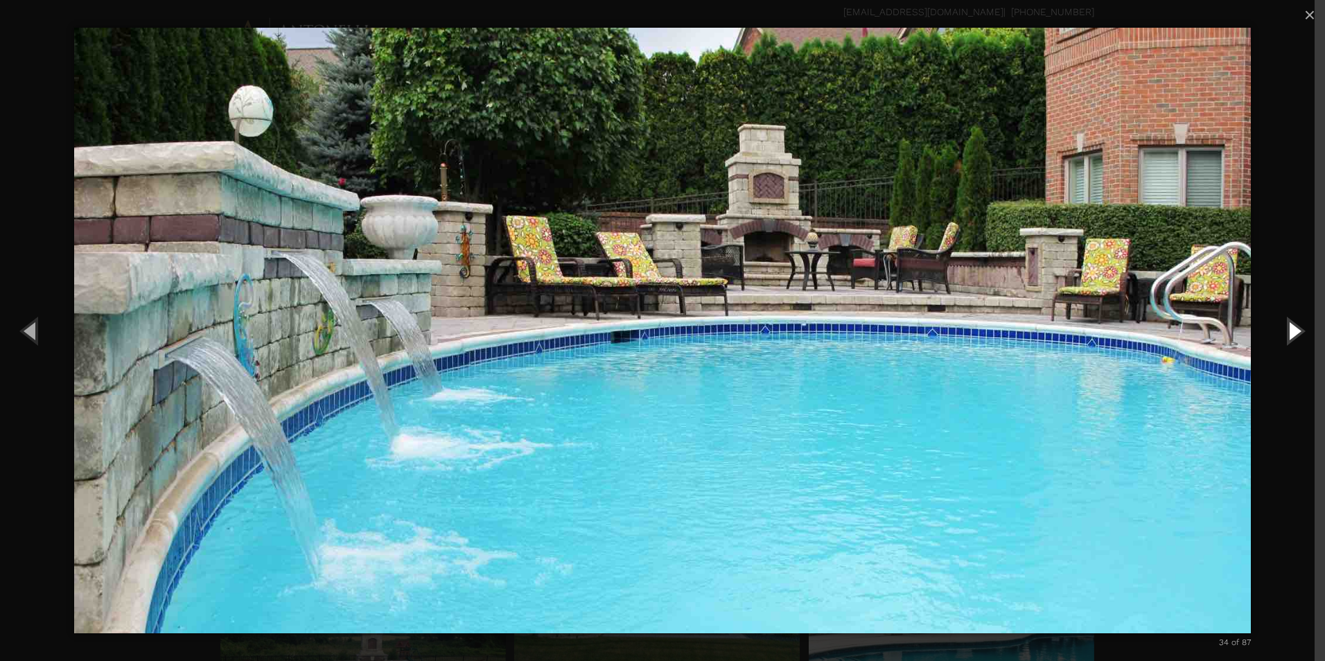
click at [1298, 332] on button "Next (Right arrow key)" at bounding box center [1293, 330] width 62 height 76
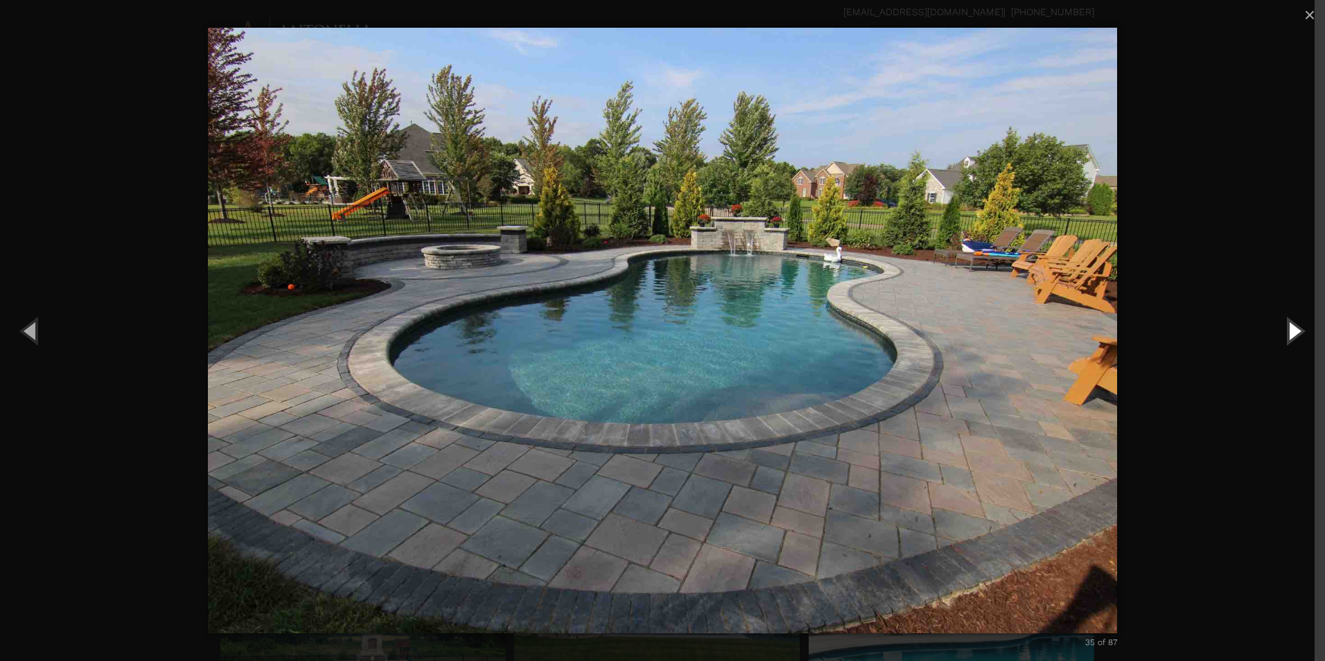
click at [1298, 332] on button "Next (Right arrow key)" at bounding box center [1293, 330] width 62 height 76
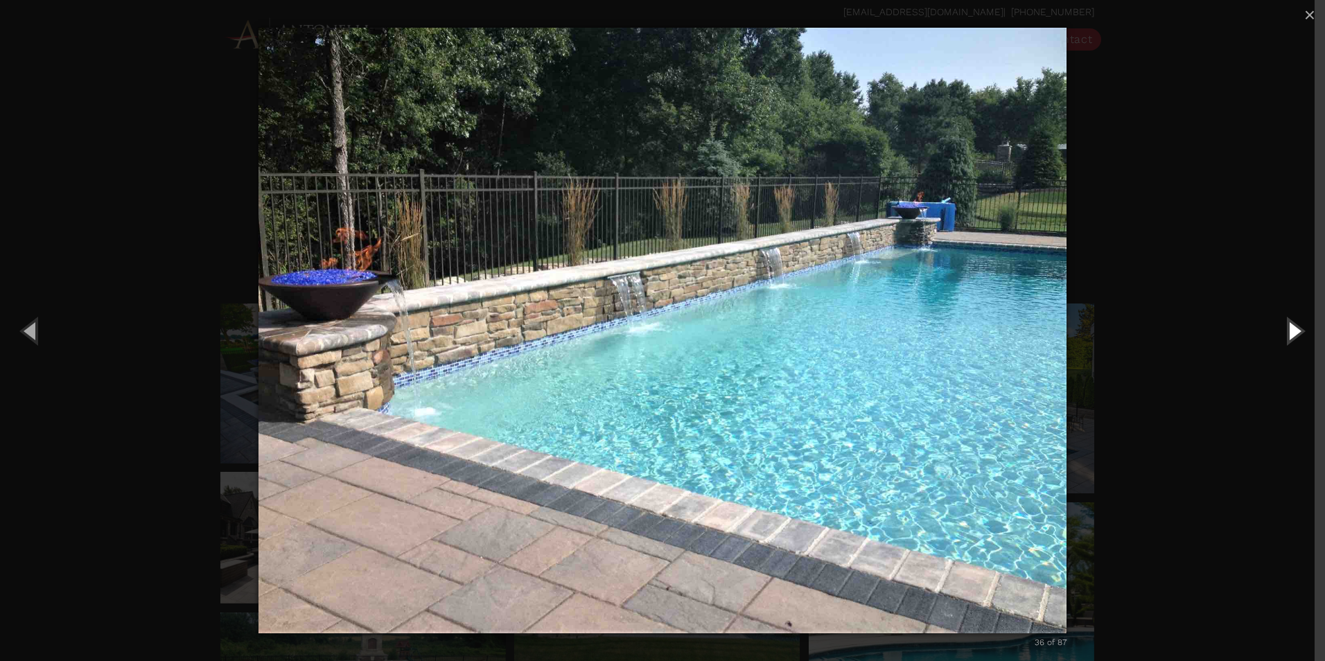
click at [1298, 332] on button "Next (Right arrow key)" at bounding box center [1293, 330] width 62 height 76
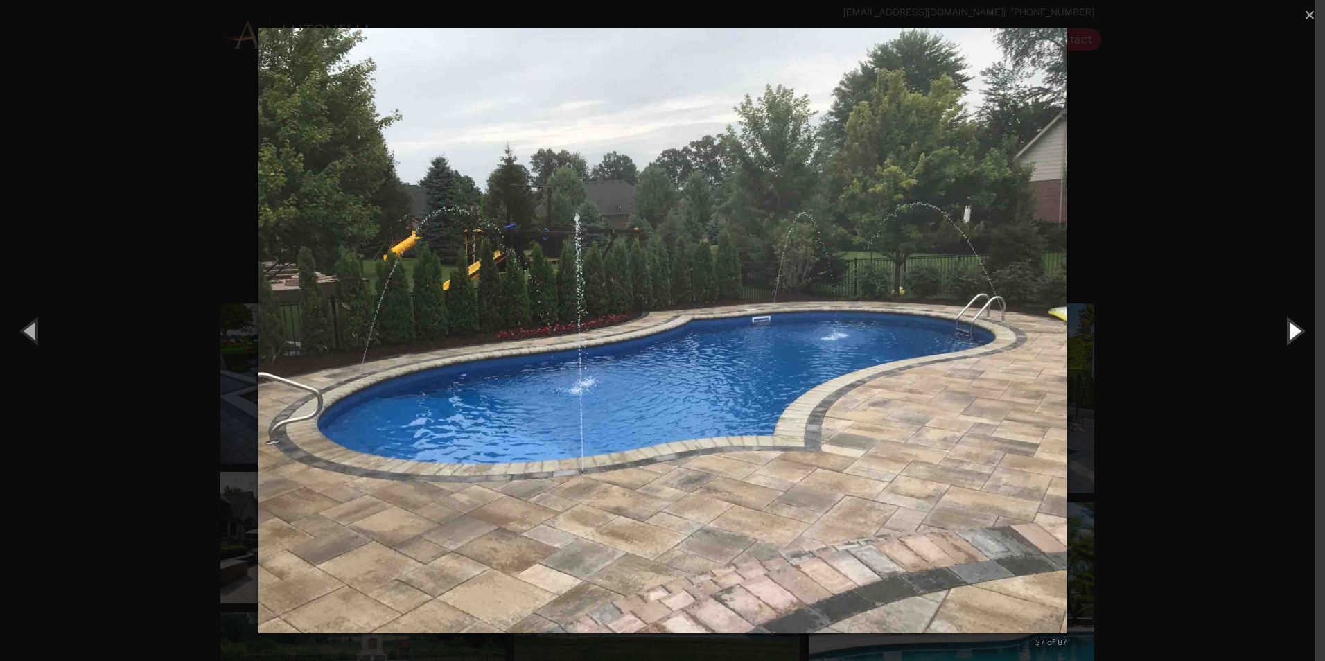
click at [1298, 332] on button "Next (Right arrow key)" at bounding box center [1293, 330] width 62 height 76
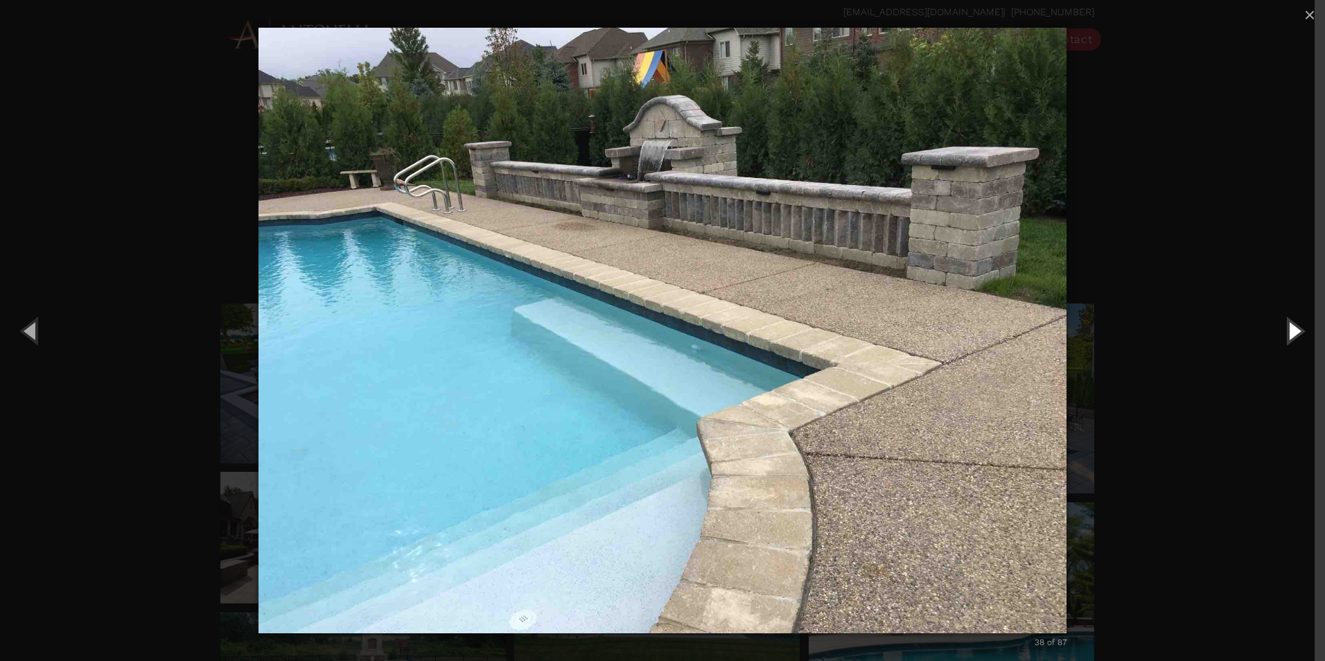
click at [1298, 332] on button "Next (Right arrow key)" at bounding box center [1293, 330] width 62 height 76
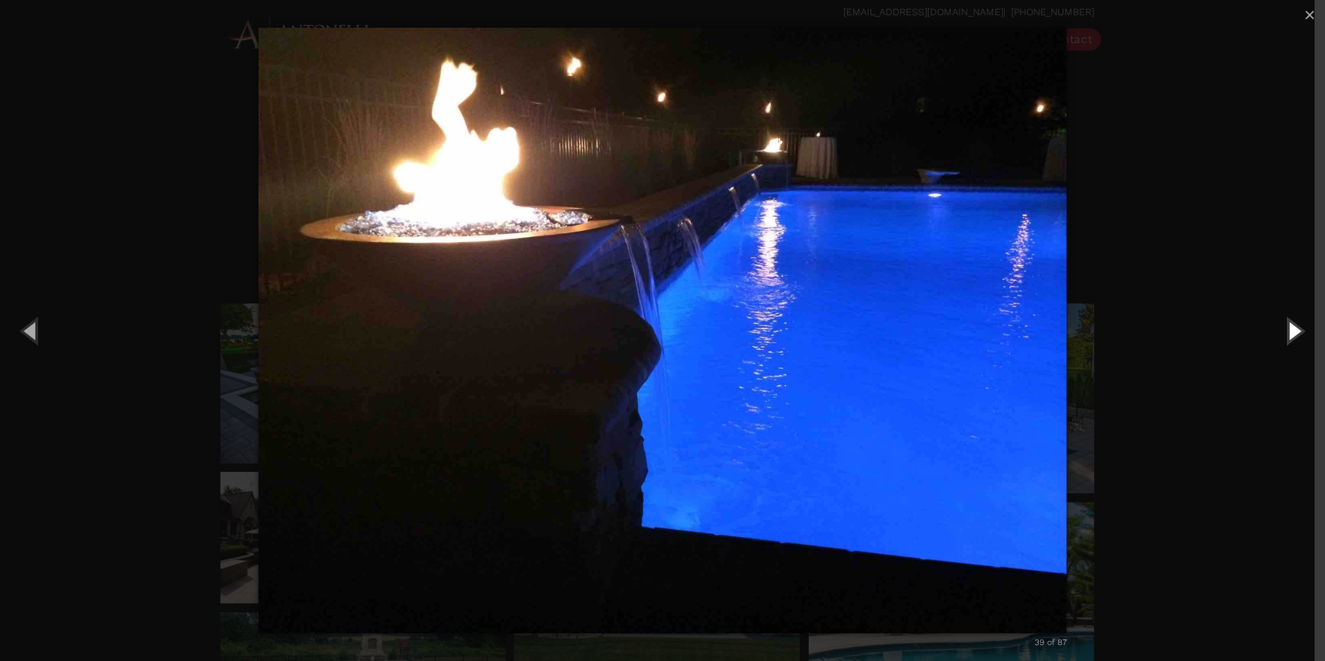
click at [1298, 332] on button "Next (Right arrow key)" at bounding box center [1293, 330] width 62 height 76
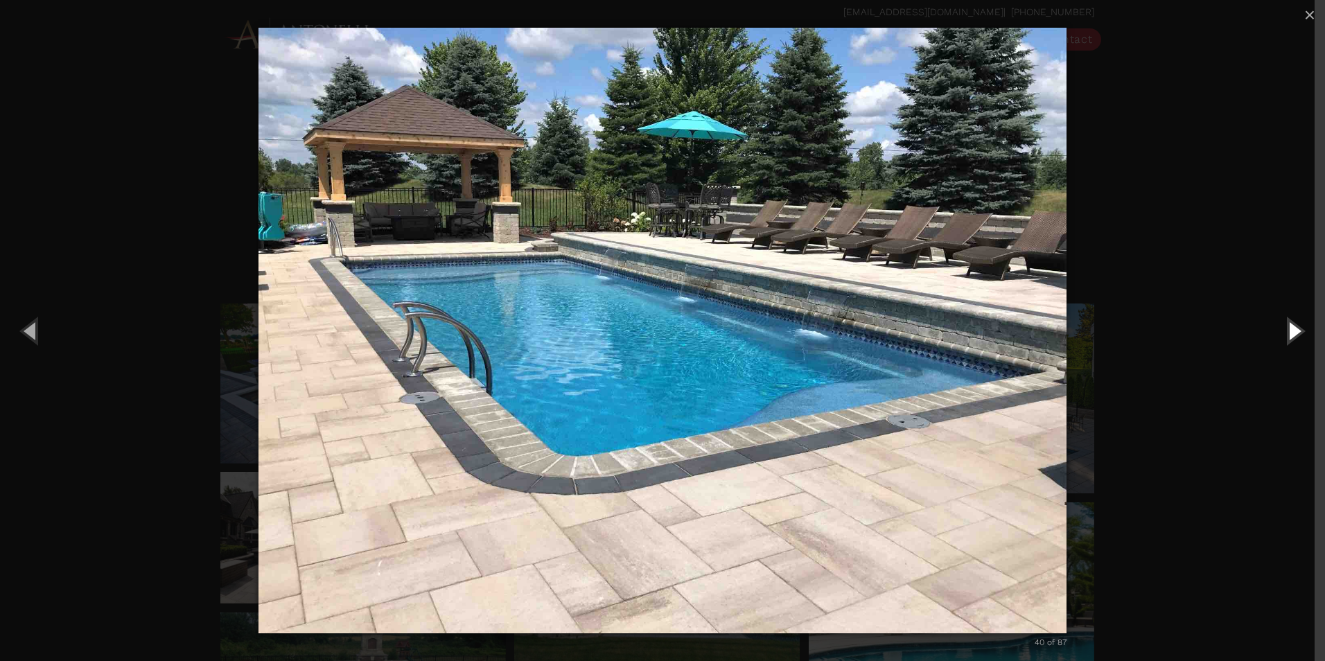
click at [1298, 332] on button "Next (Right arrow key)" at bounding box center [1293, 330] width 62 height 76
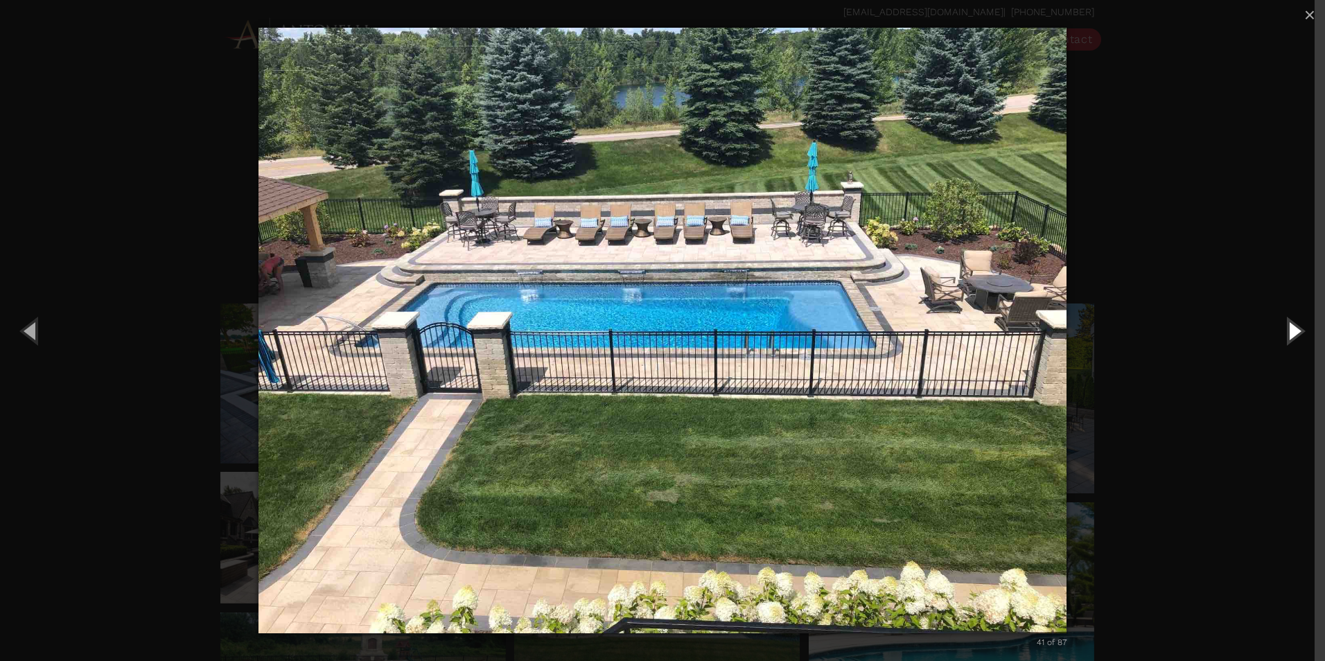
click at [1298, 332] on button "Next (Right arrow key)" at bounding box center [1293, 330] width 62 height 76
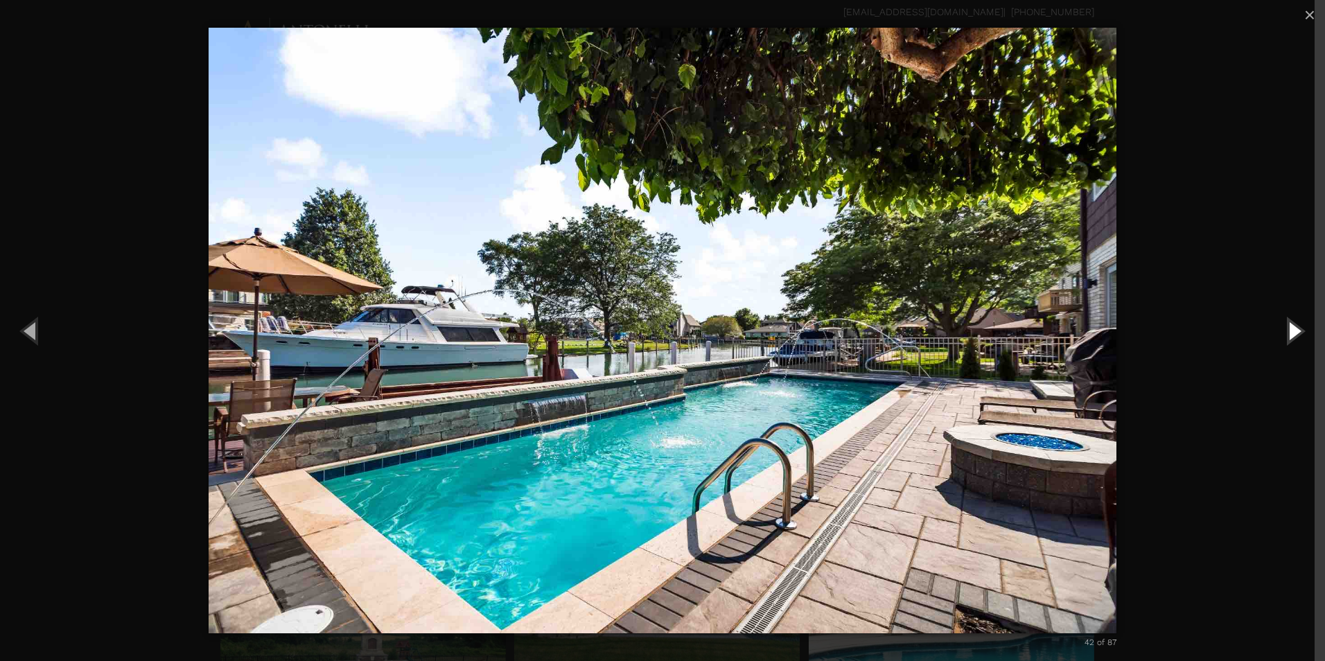
click at [1298, 332] on button "Next (Right arrow key)" at bounding box center [1293, 330] width 62 height 76
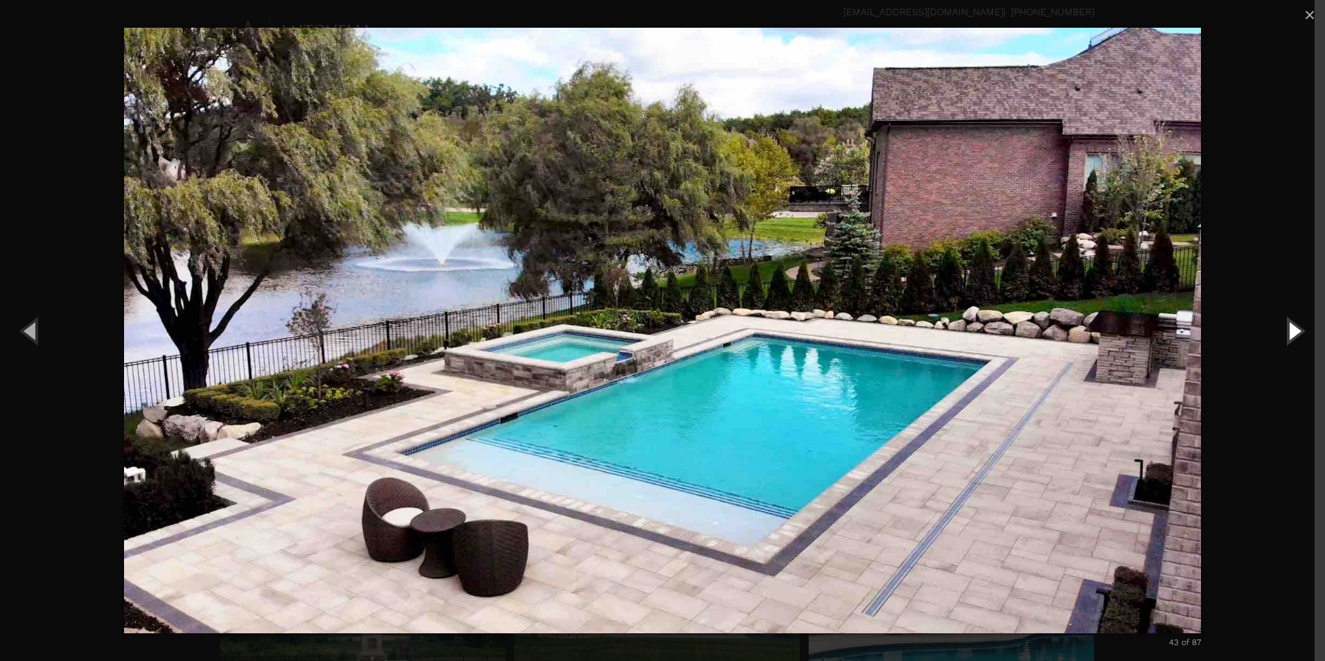
click at [1298, 332] on button "Next (Right arrow key)" at bounding box center [1293, 330] width 62 height 76
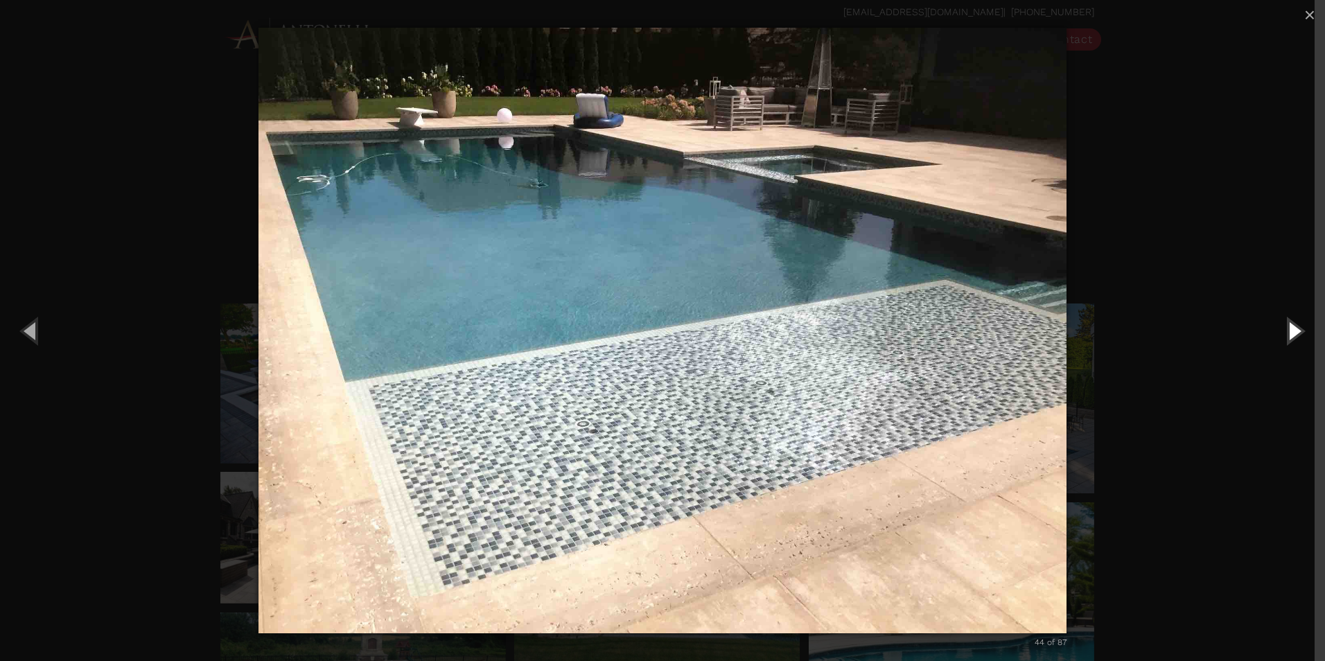
click at [1298, 332] on button "Next (Right arrow key)" at bounding box center [1293, 330] width 62 height 76
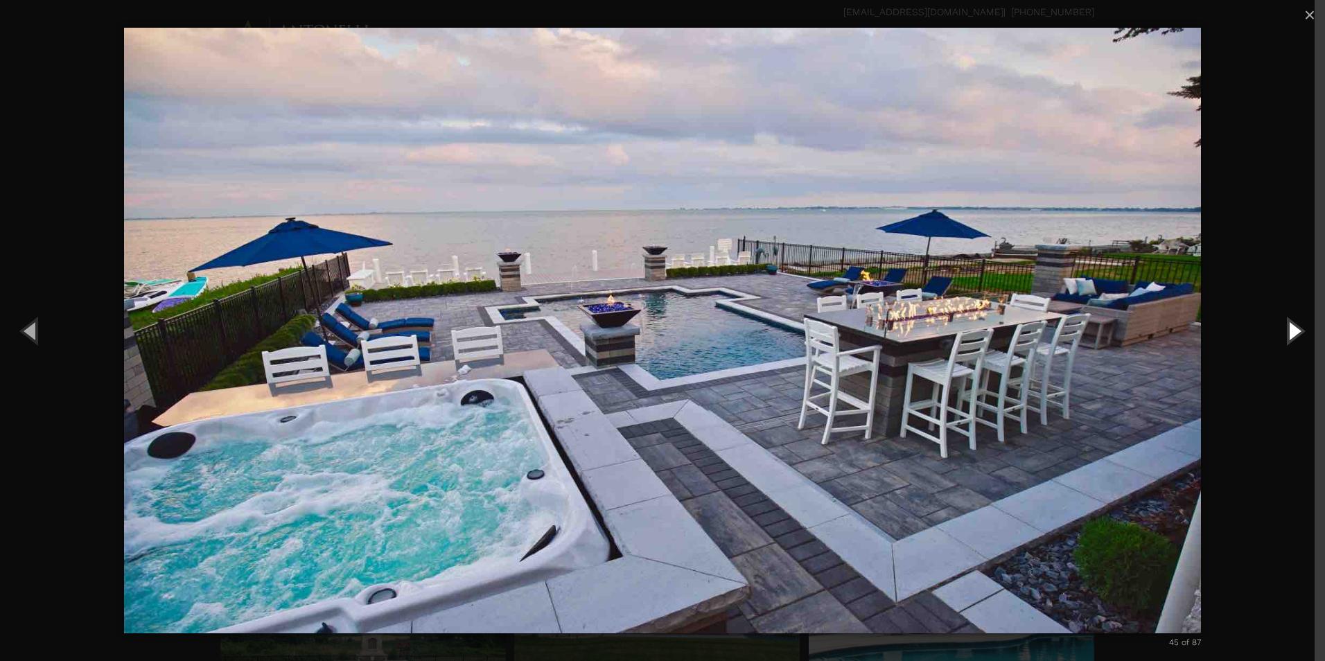
click at [1298, 332] on button "Next (Right arrow key)" at bounding box center [1293, 330] width 62 height 76
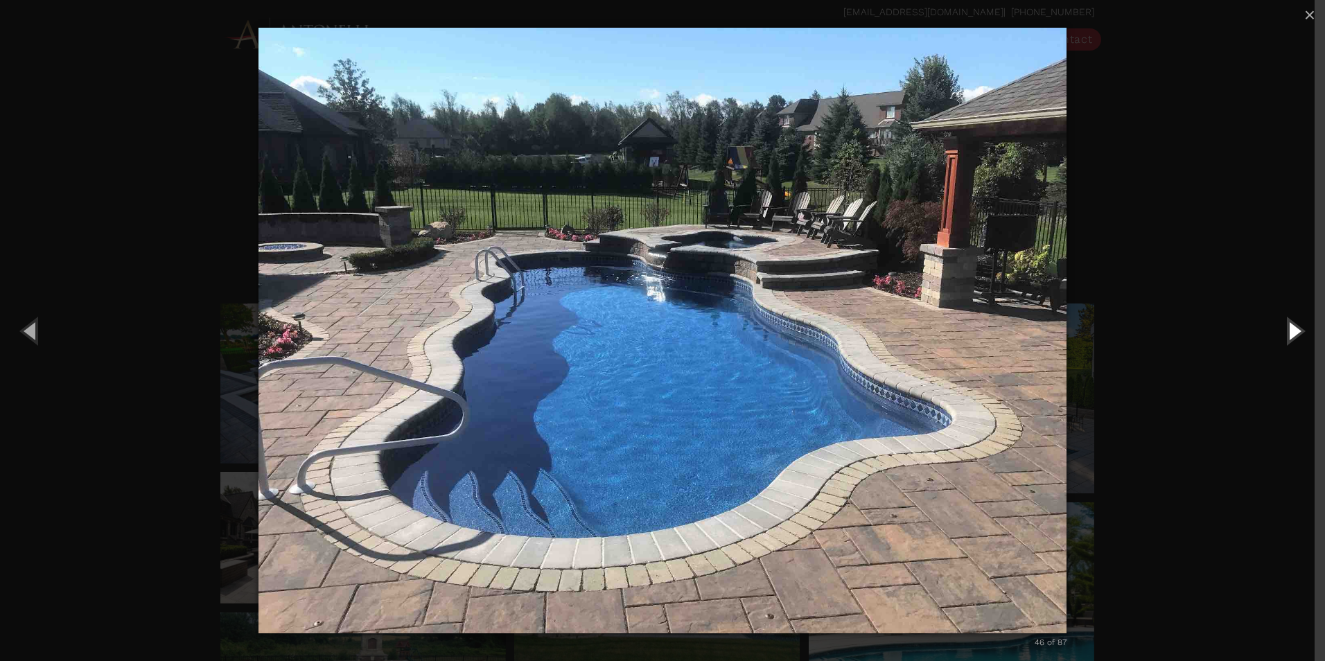
click at [1298, 333] on button "Next (Right arrow key)" at bounding box center [1293, 330] width 62 height 76
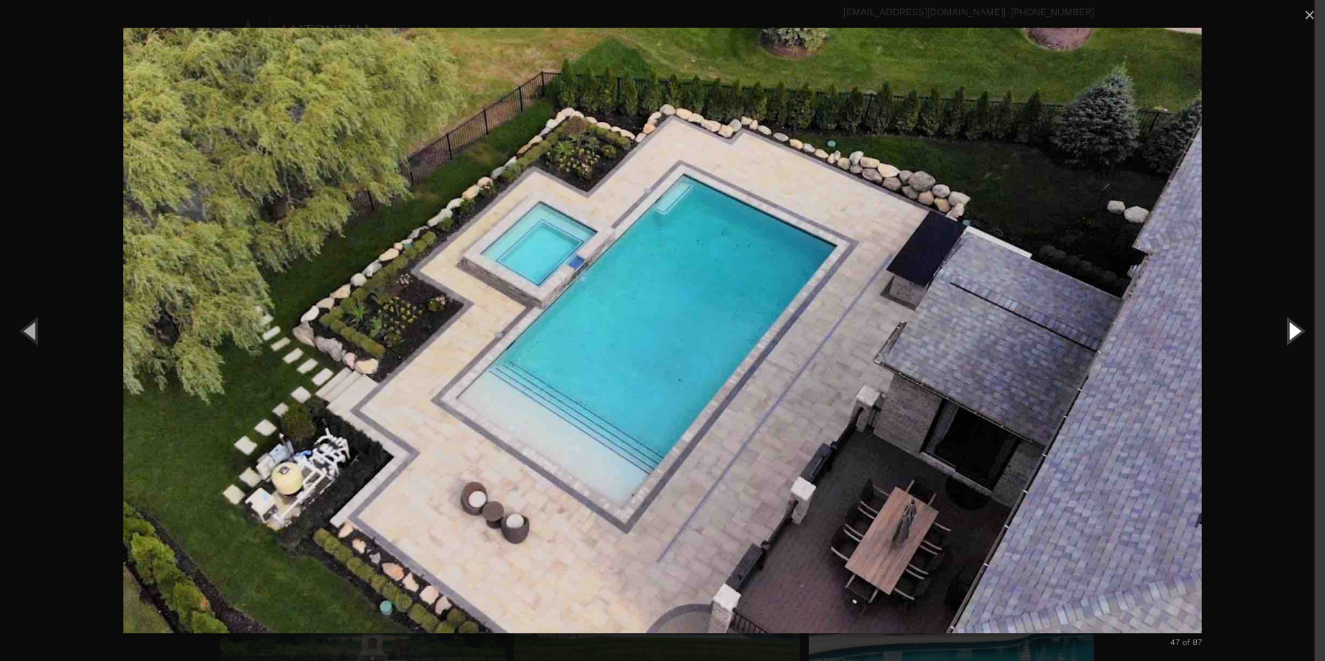
click at [1298, 333] on button "Next (Right arrow key)" at bounding box center [1293, 330] width 62 height 76
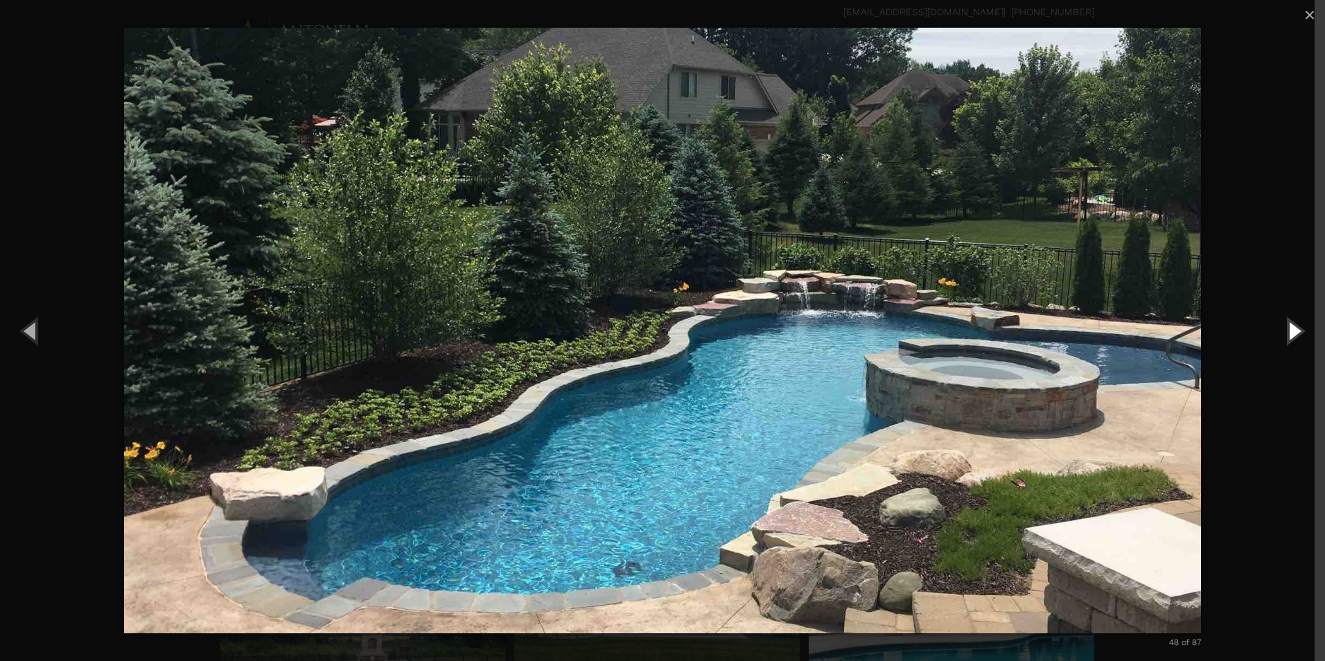
click at [1298, 333] on button "Next (Right arrow key)" at bounding box center [1293, 330] width 62 height 76
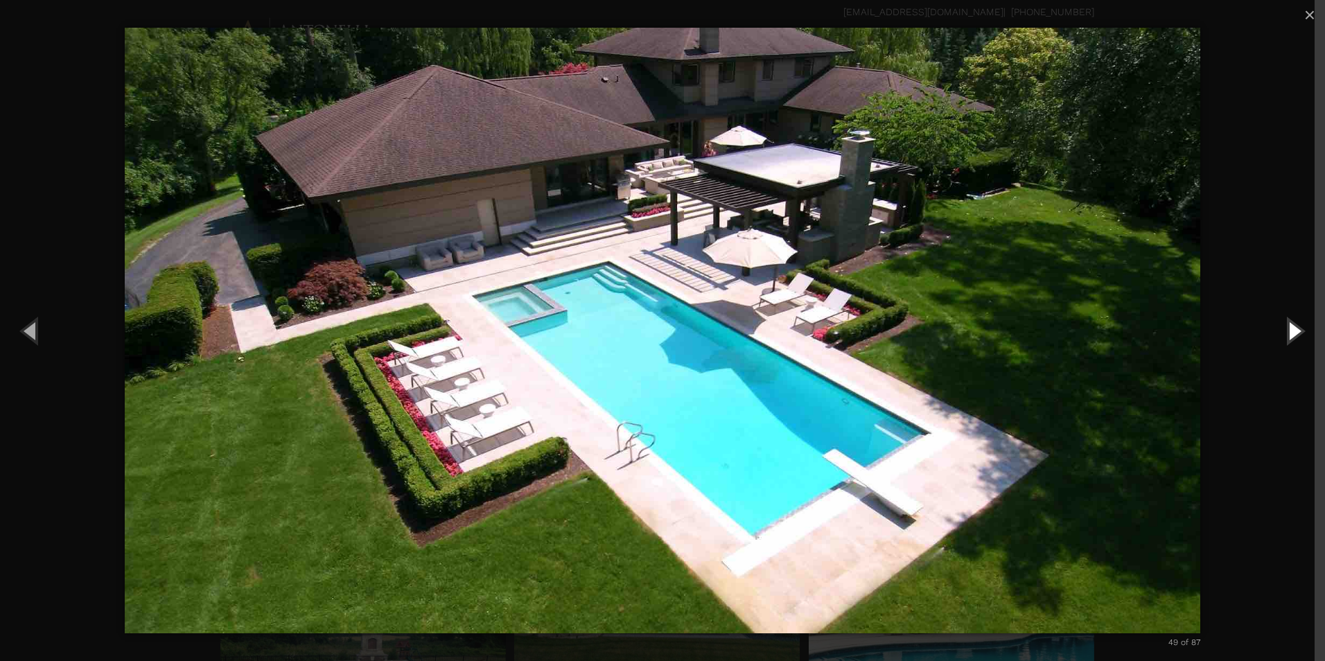
click at [1298, 333] on button "Next (Right arrow key)" at bounding box center [1293, 330] width 62 height 76
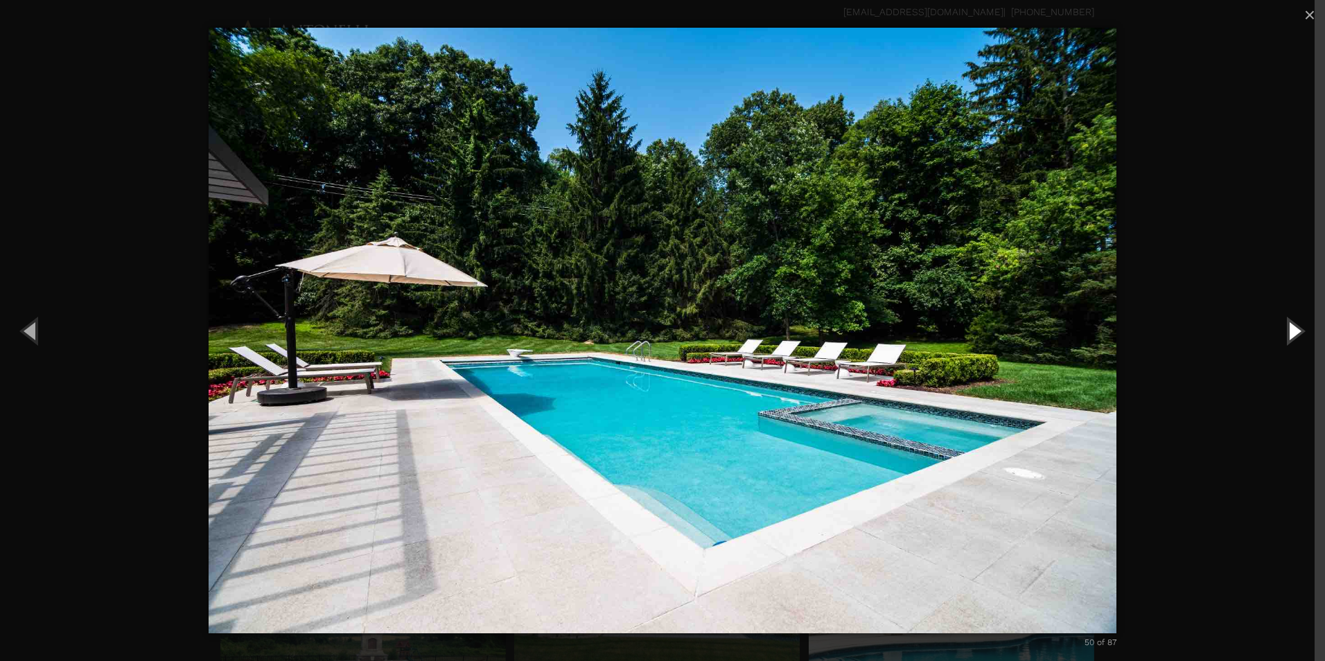
click at [1298, 333] on button "Next (Right arrow key)" at bounding box center [1293, 330] width 62 height 76
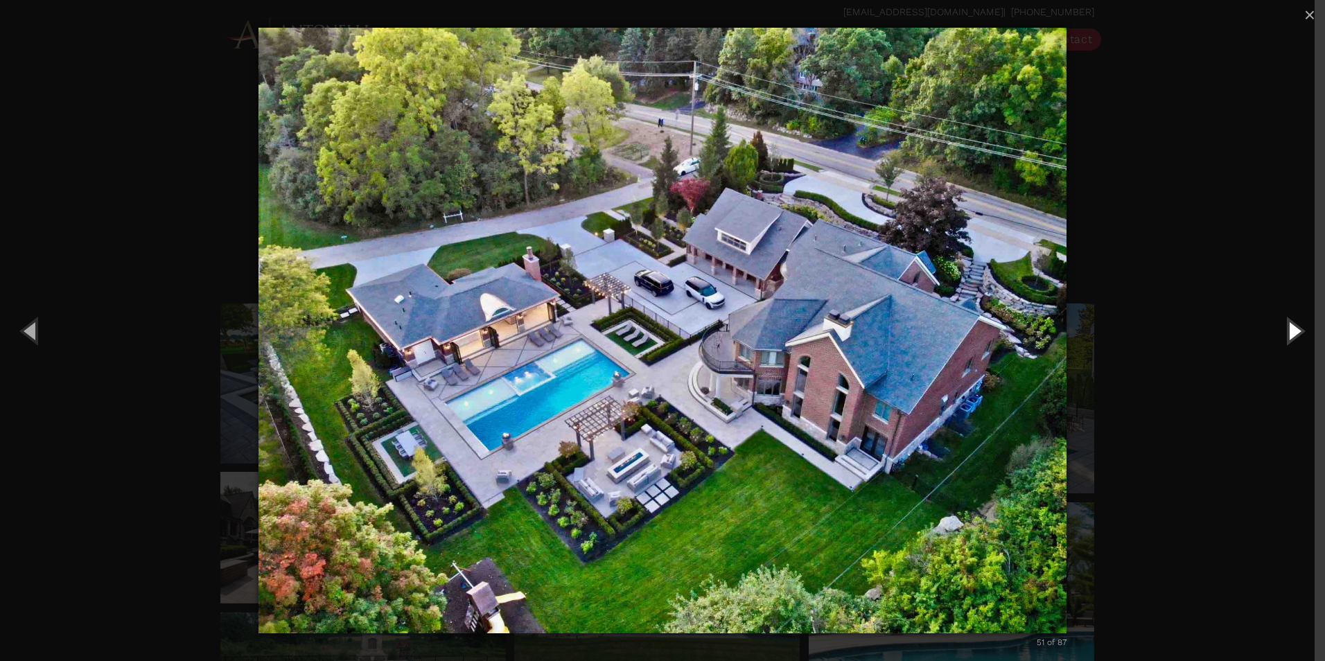
click at [1298, 333] on button "Next (Right arrow key)" at bounding box center [1293, 330] width 62 height 76
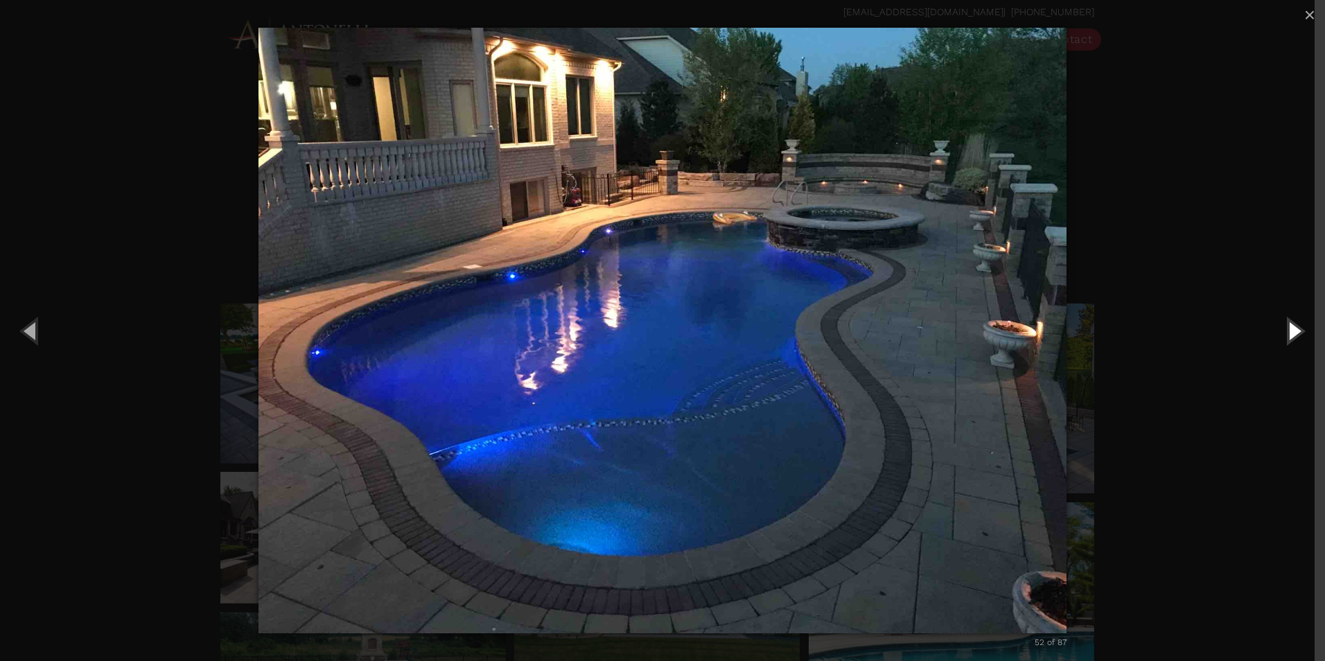
click at [1298, 333] on button "Next (Right arrow key)" at bounding box center [1293, 330] width 62 height 76
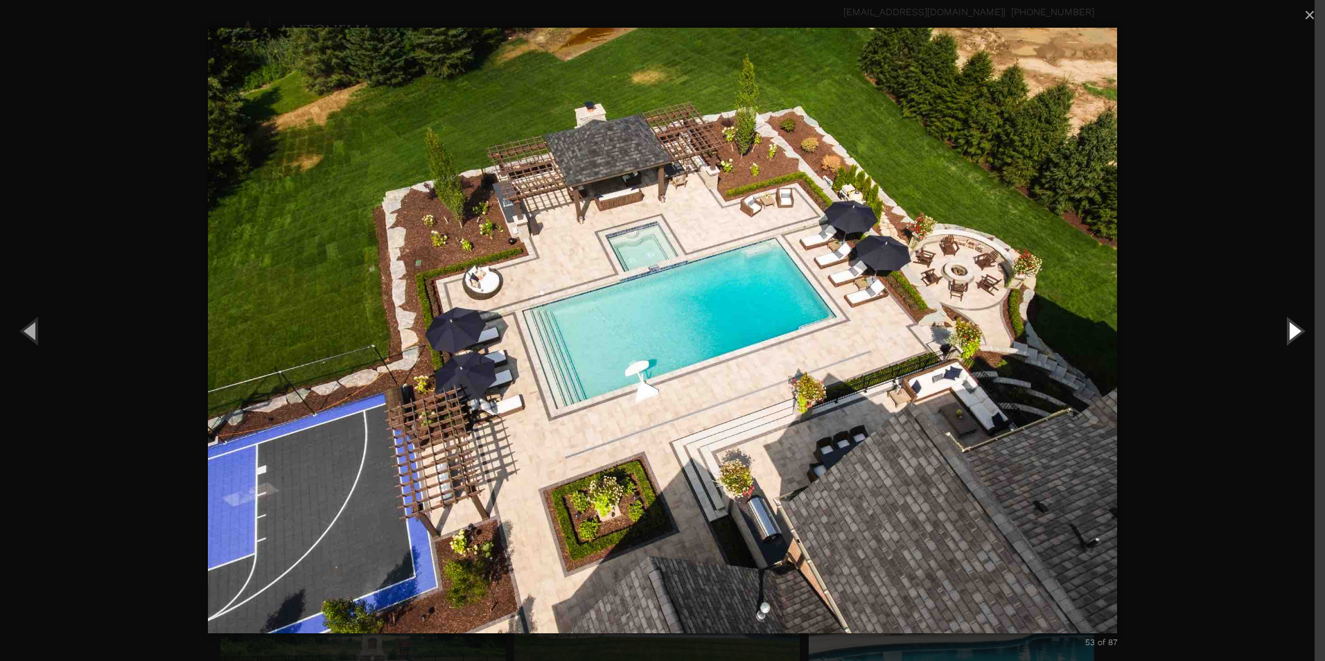
click at [1298, 333] on button "Next (Right arrow key)" at bounding box center [1293, 330] width 62 height 76
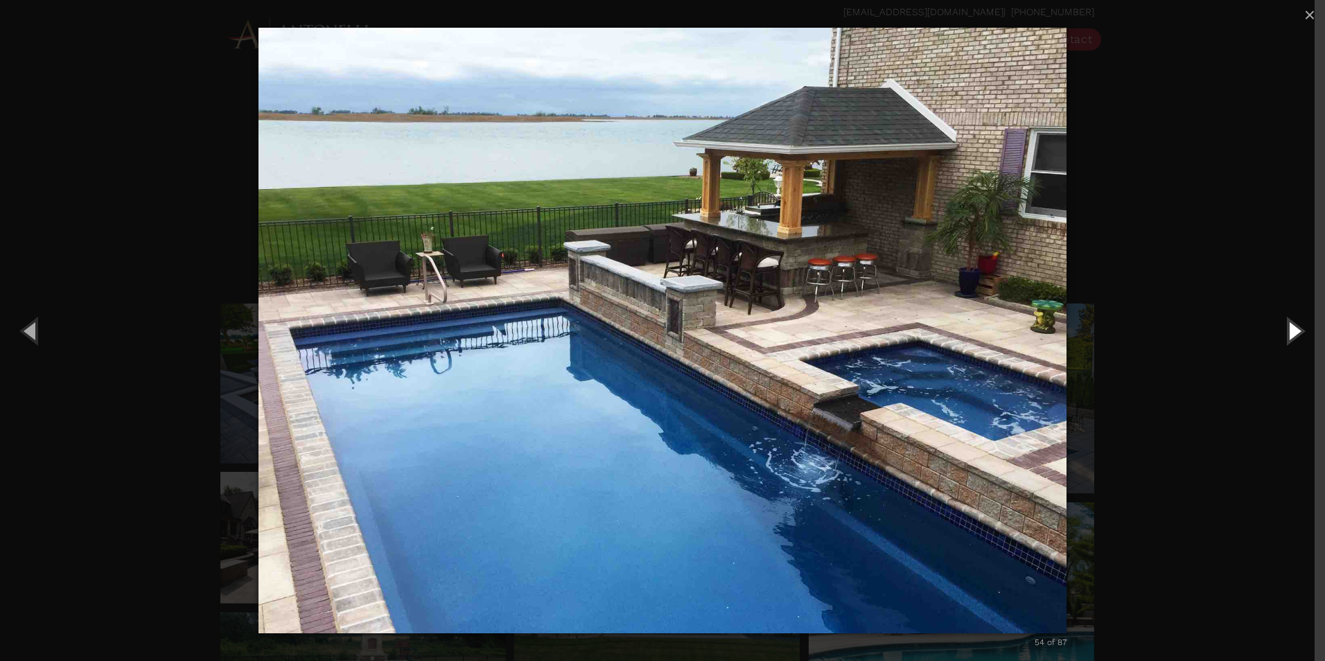
click at [1298, 333] on button "Next (Right arrow key)" at bounding box center [1293, 330] width 62 height 76
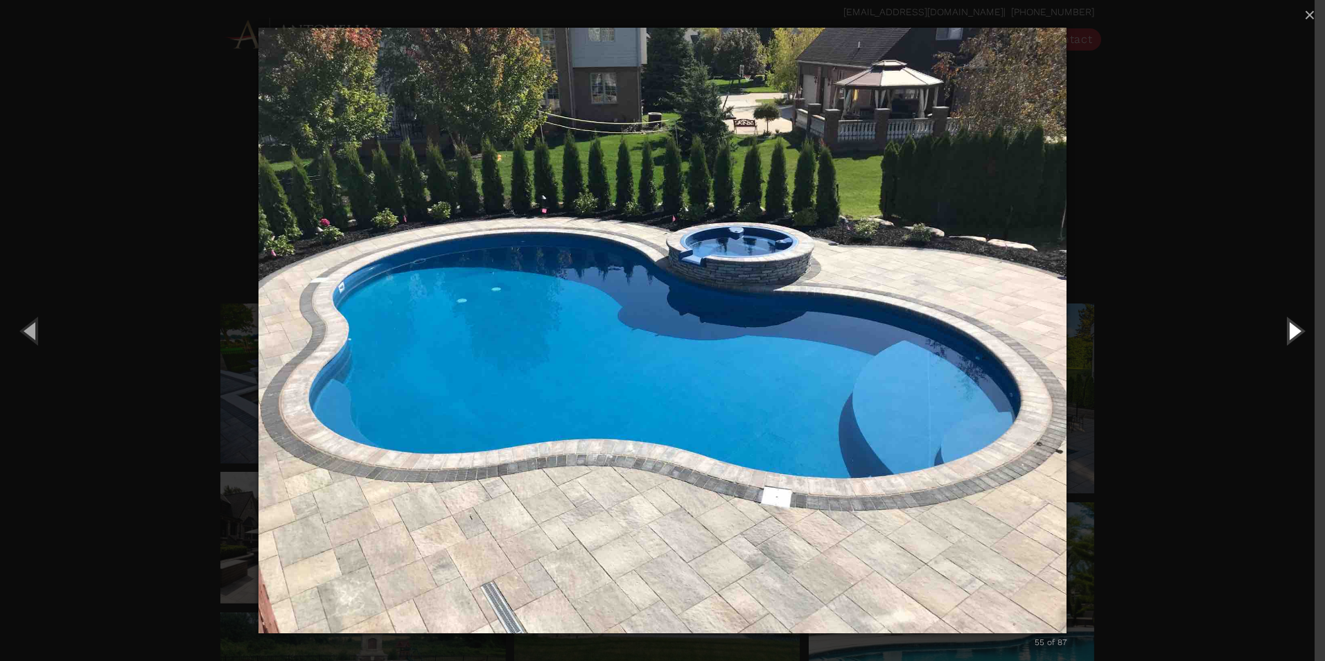
click at [1298, 333] on button "Next (Right arrow key)" at bounding box center [1293, 330] width 62 height 76
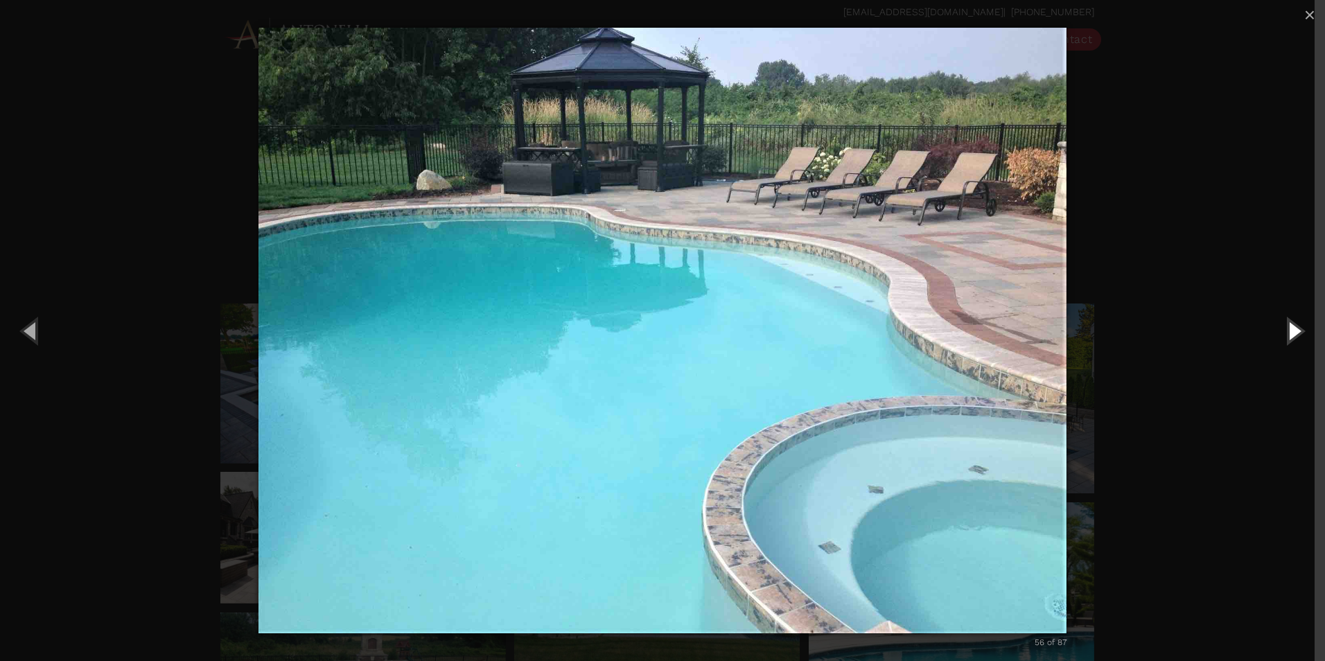
click at [1298, 333] on button "Next (Right arrow key)" at bounding box center [1293, 330] width 62 height 76
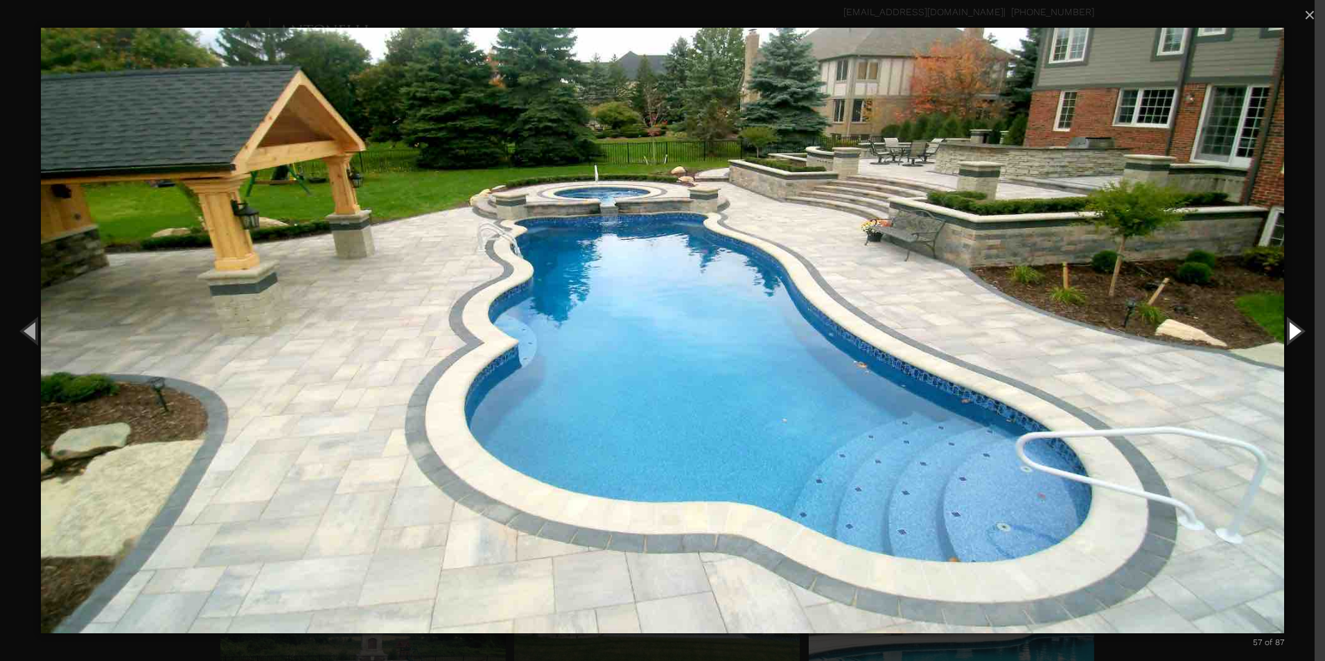
click at [1298, 333] on button "Next (Right arrow key)" at bounding box center [1293, 330] width 62 height 76
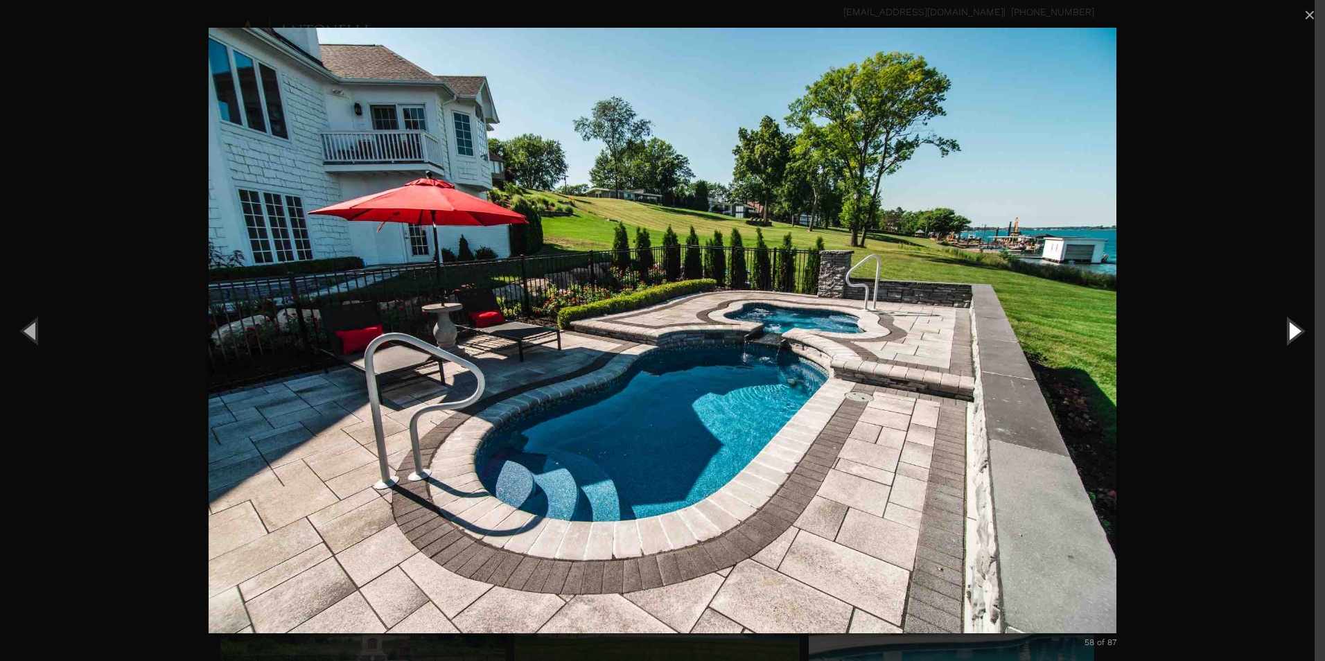
click at [1298, 333] on button "Next (Right arrow key)" at bounding box center [1293, 330] width 62 height 76
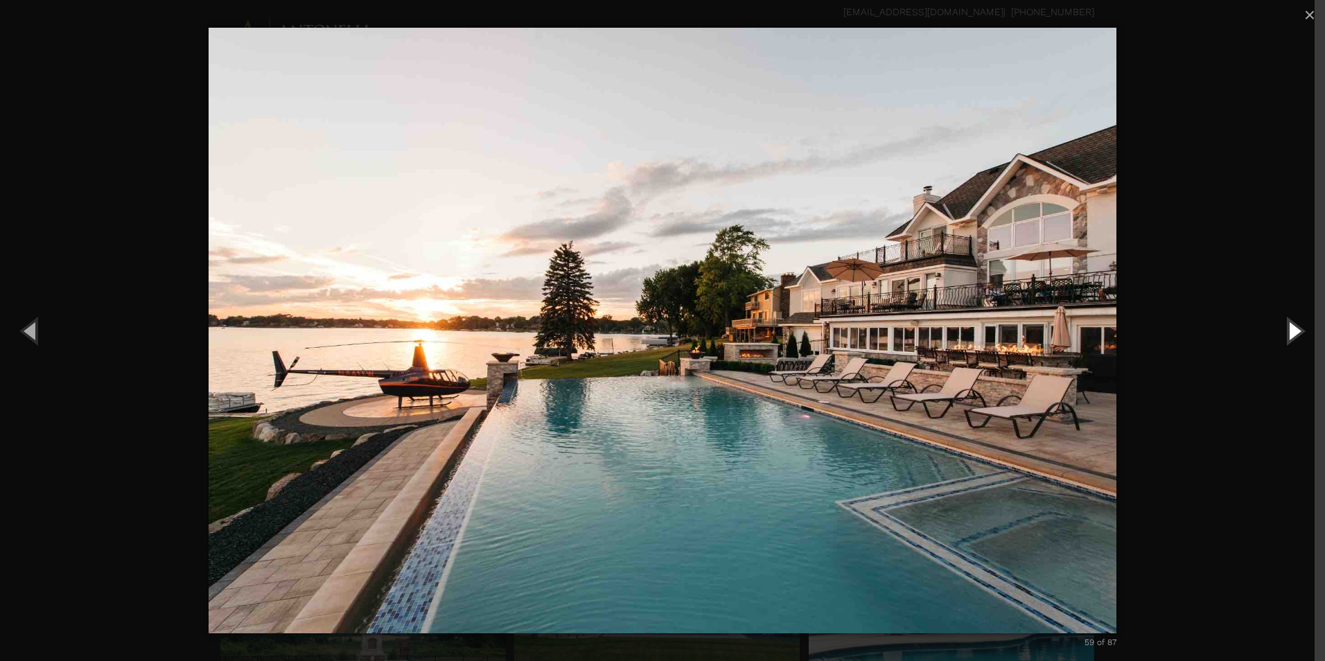
click at [1298, 333] on button "Next (Right arrow key)" at bounding box center [1293, 330] width 62 height 76
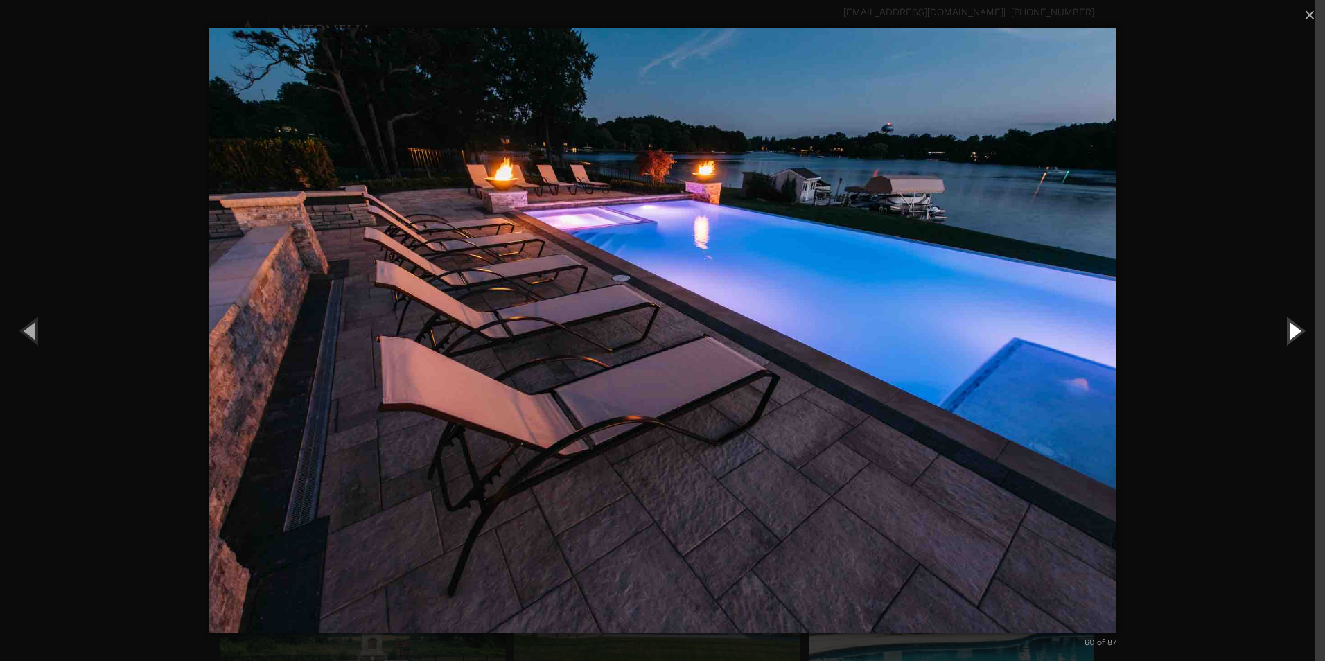
click at [1298, 333] on button "Next (Right arrow key)" at bounding box center [1293, 330] width 62 height 76
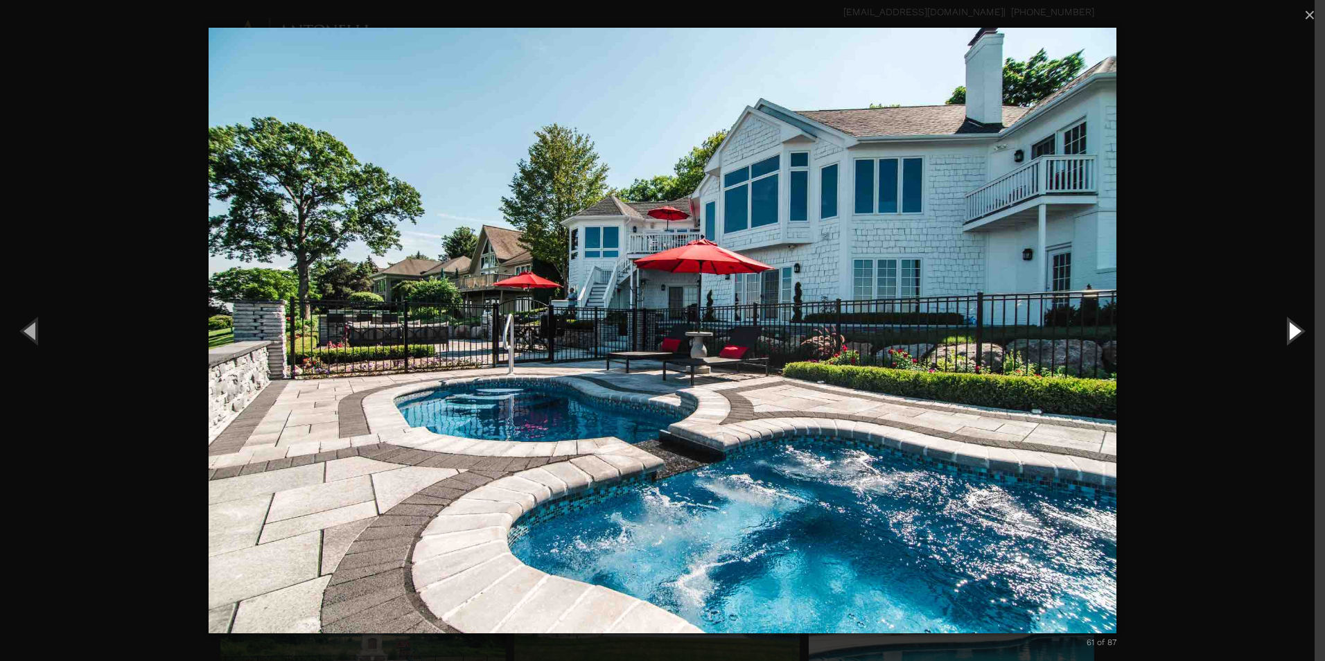
click at [1298, 333] on button "Next (Right arrow key)" at bounding box center [1293, 330] width 62 height 76
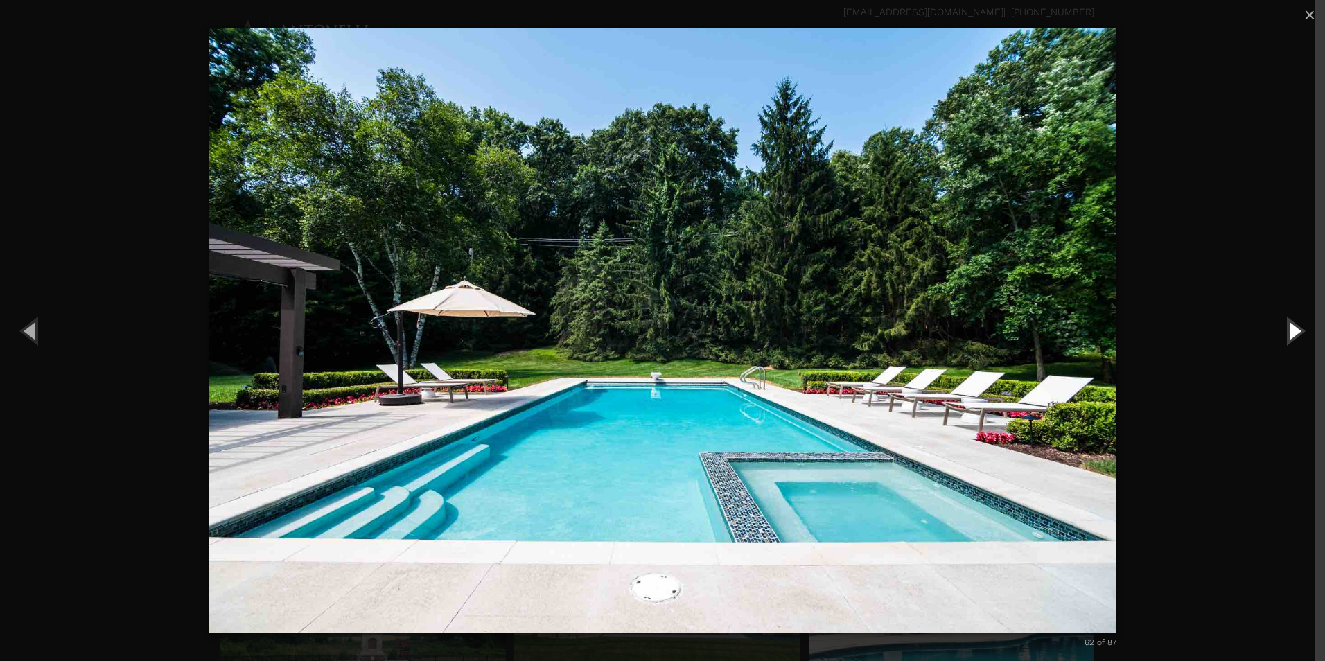
click at [1298, 333] on button "Next (Right arrow key)" at bounding box center [1293, 330] width 62 height 76
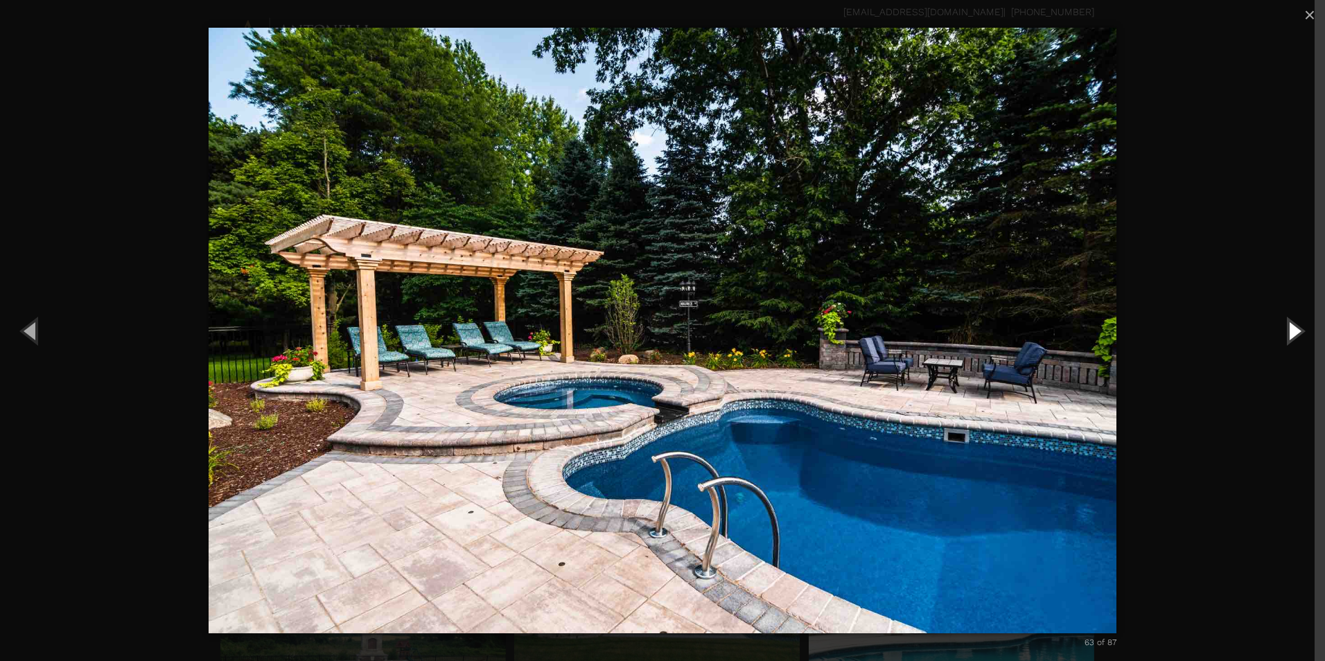
click at [1298, 333] on button "Next (Right arrow key)" at bounding box center [1293, 330] width 62 height 76
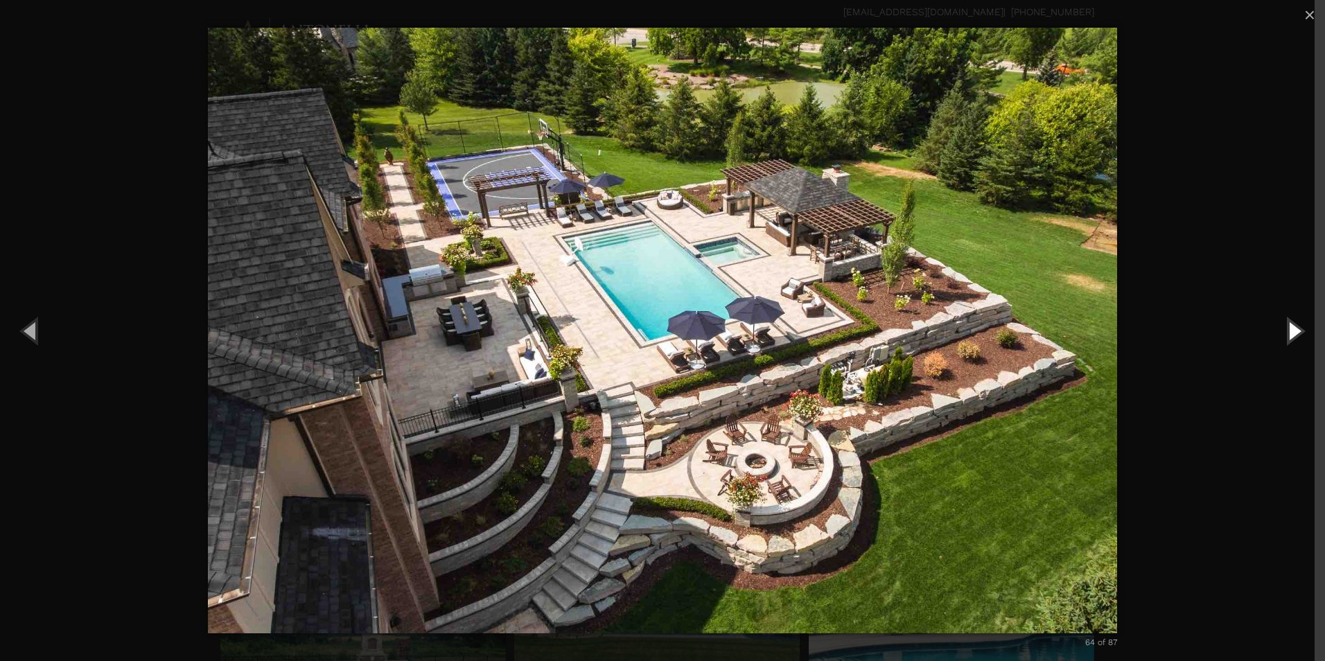
click at [1298, 333] on button "Next (Right arrow key)" at bounding box center [1293, 330] width 62 height 76
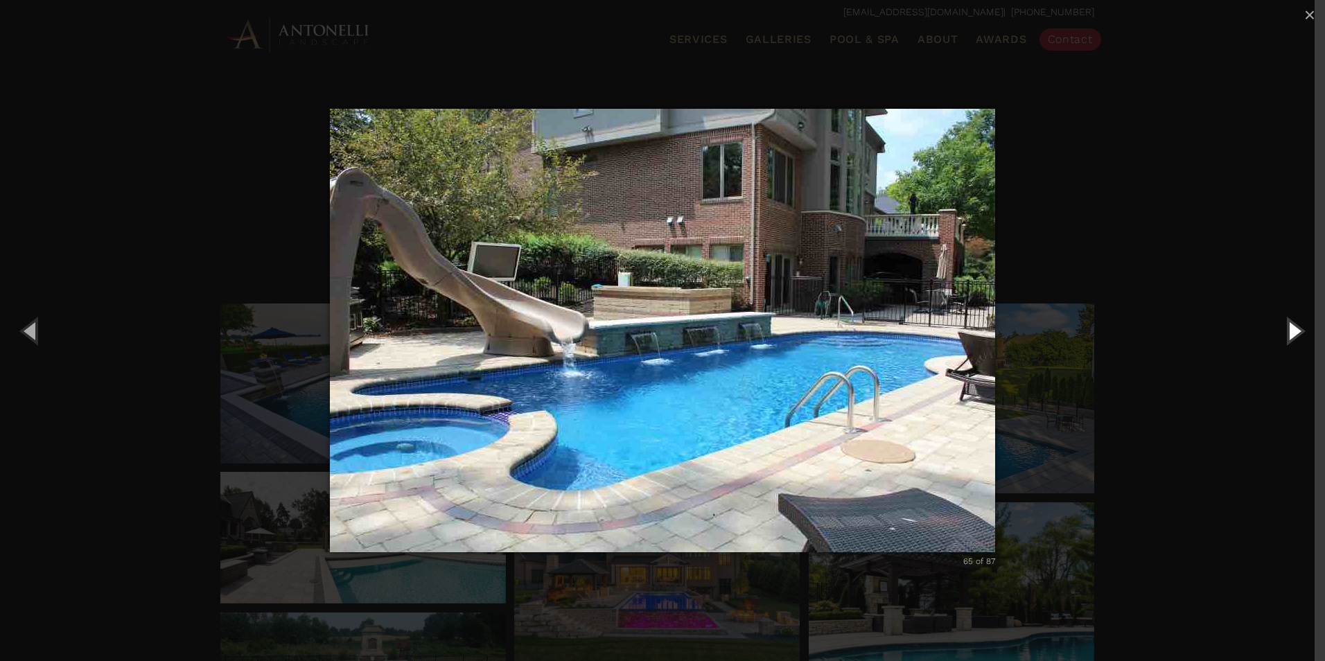
click at [1298, 333] on button "Next (Right arrow key)" at bounding box center [1293, 330] width 62 height 76
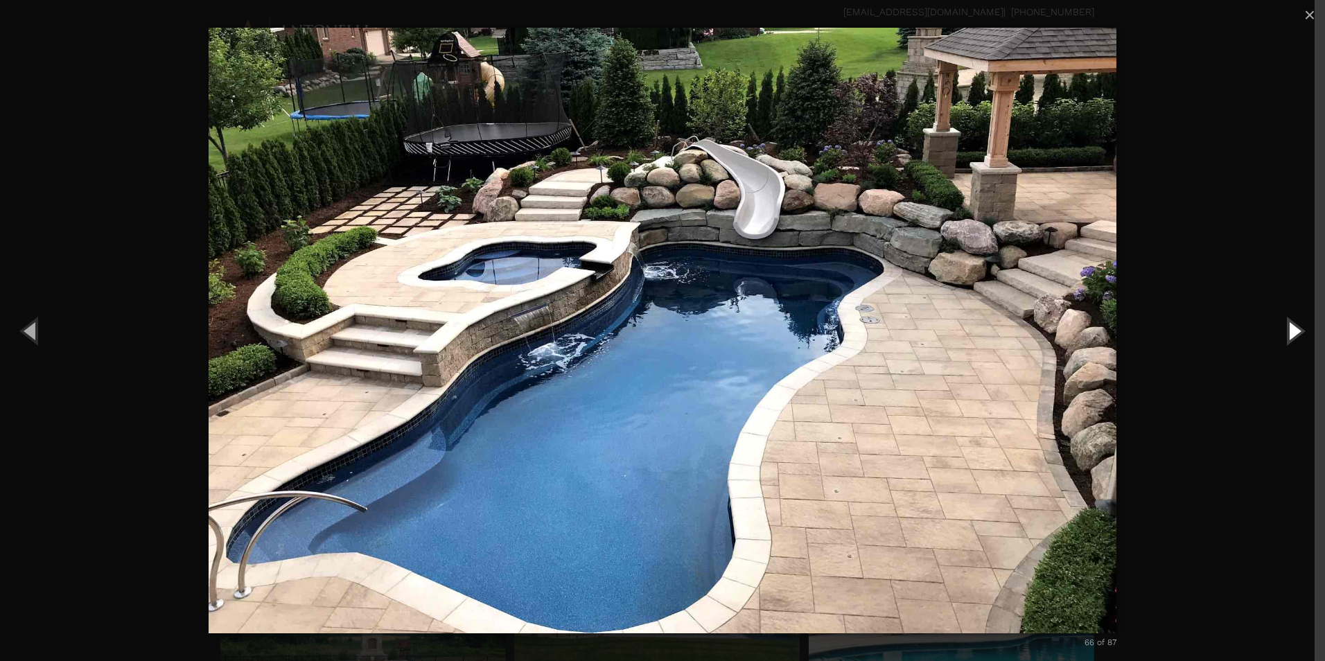
click at [1298, 333] on button "Next (Right arrow key)" at bounding box center [1293, 330] width 62 height 76
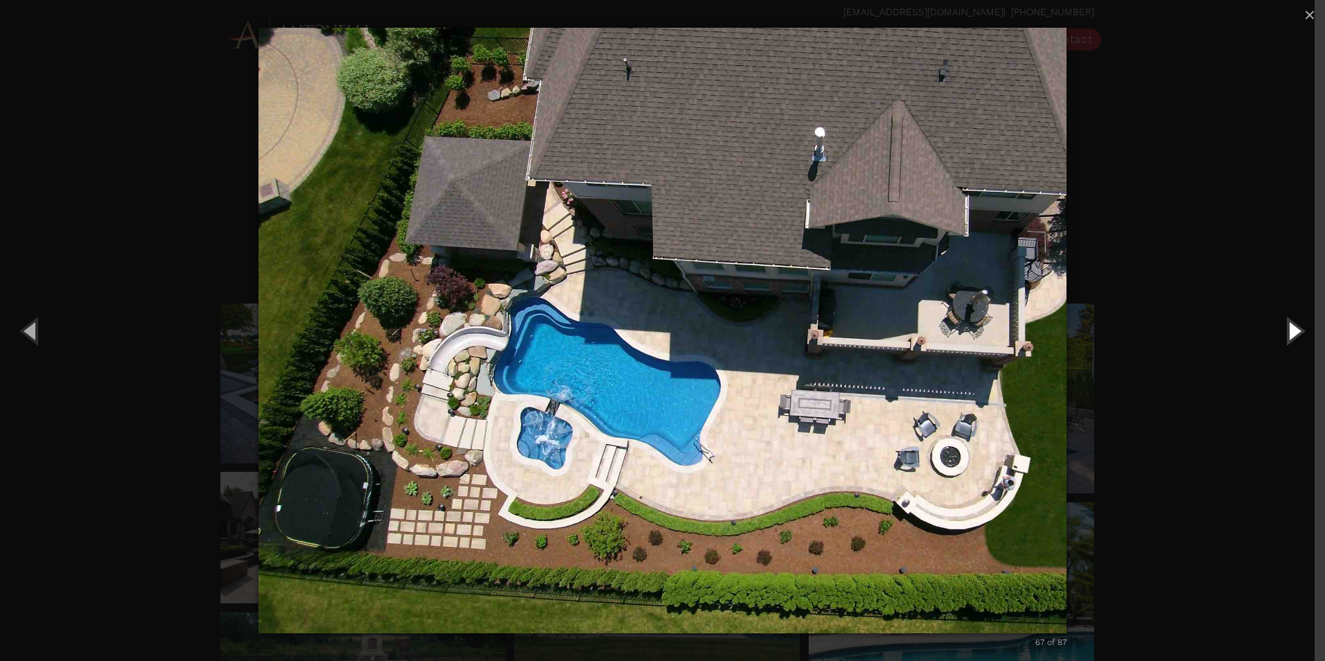
click at [1298, 333] on button "Next (Right arrow key)" at bounding box center [1293, 330] width 62 height 76
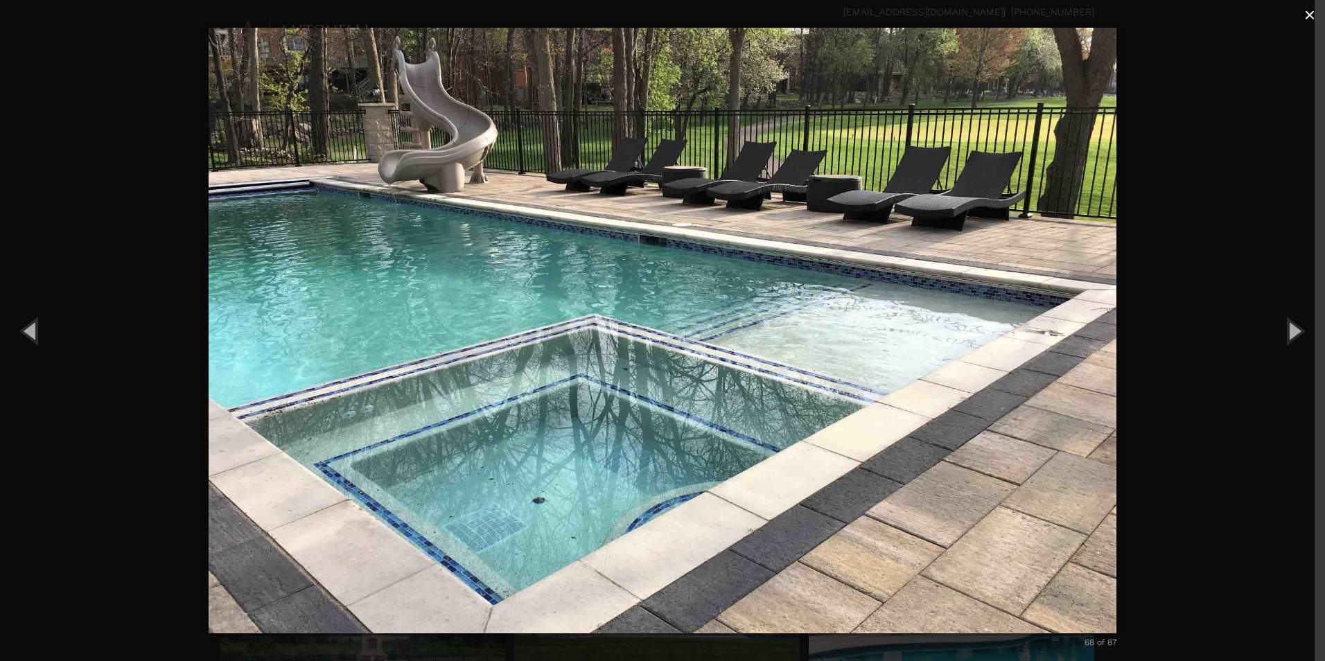
click at [1309, 15] on span "×" at bounding box center [1309, 14] width 11 height 21
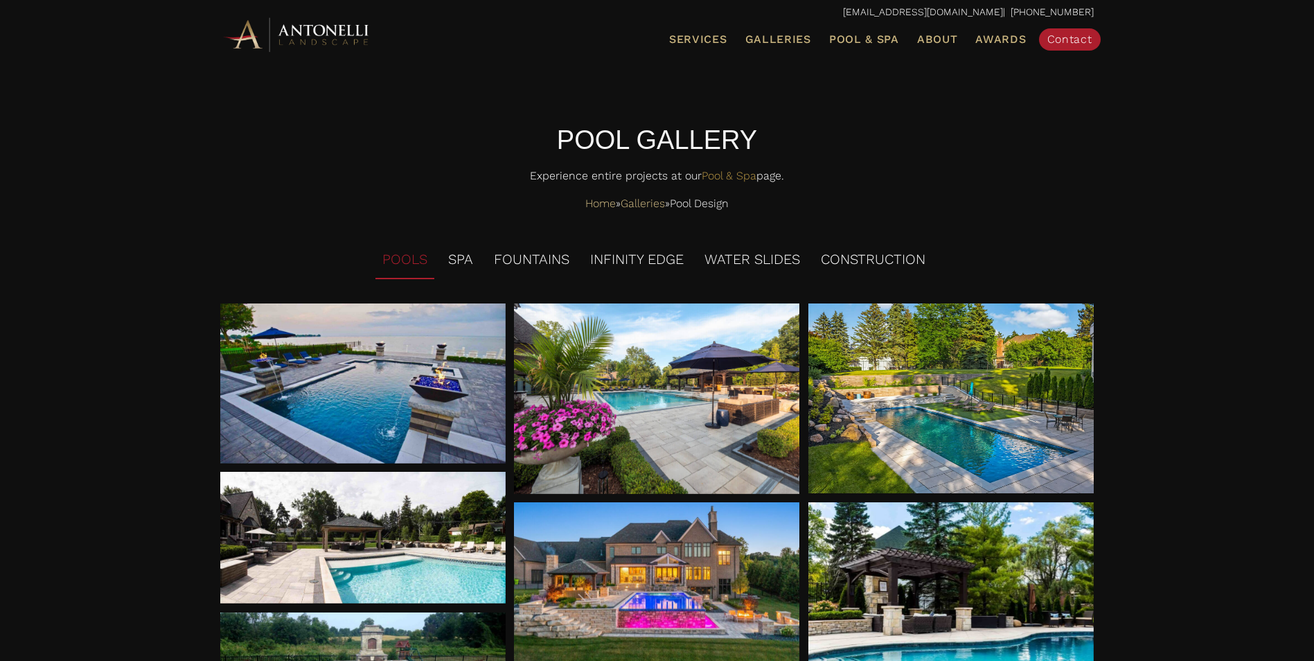
drag, startPoint x: 306, startPoint y: 23, endPoint x: 312, endPoint y: 30, distance: 8.9
click at [307, 25] on img at bounding box center [297, 34] width 152 height 38
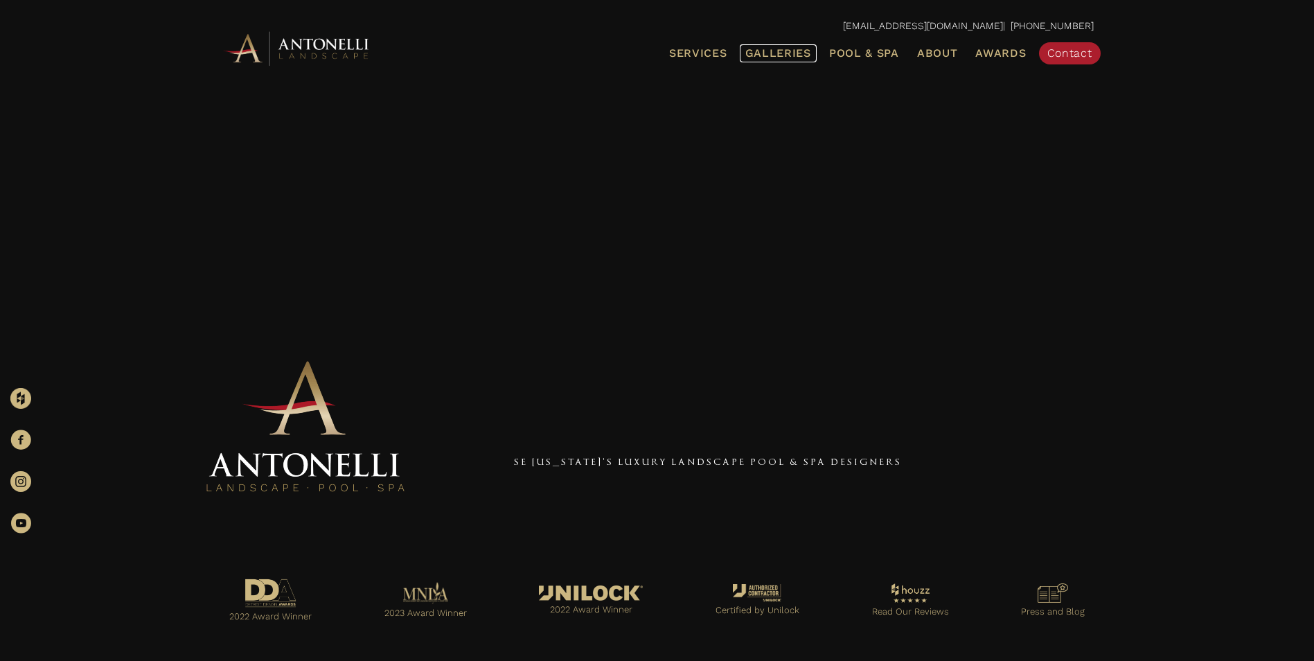
click at [761, 48] on span "Galleries" at bounding box center [779, 52] width 66 height 13
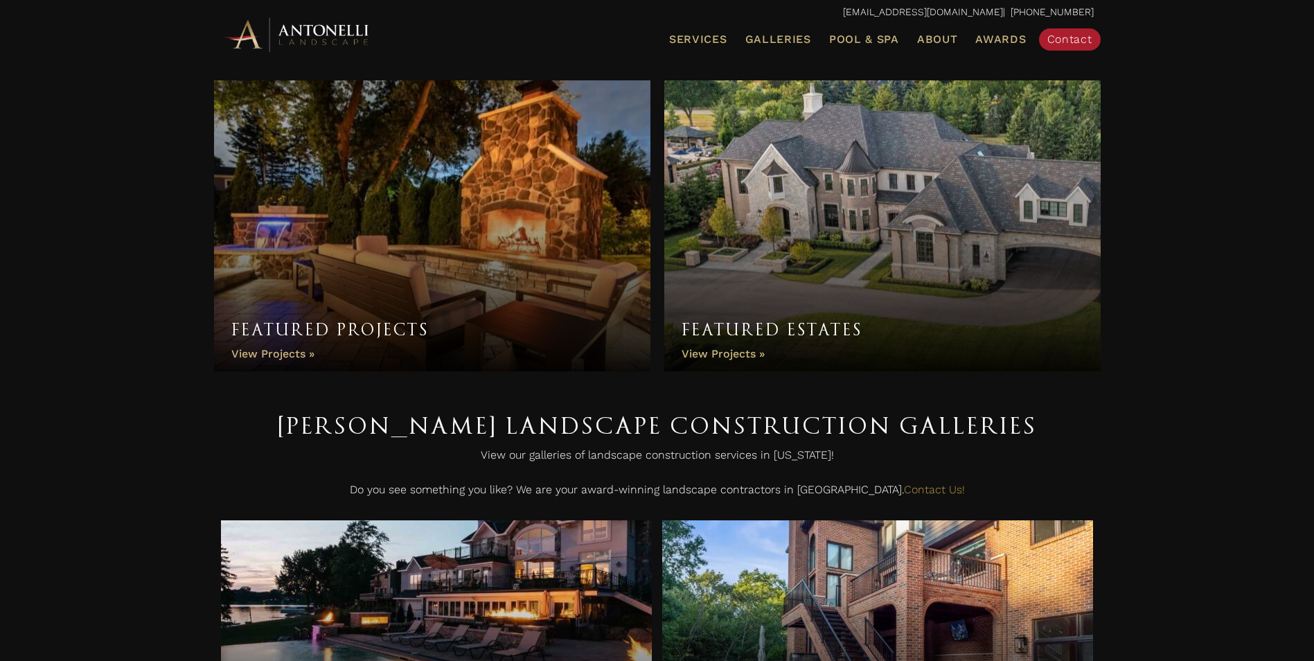
click at [474, 245] on link "Featured Projects" at bounding box center [432, 225] width 437 height 291
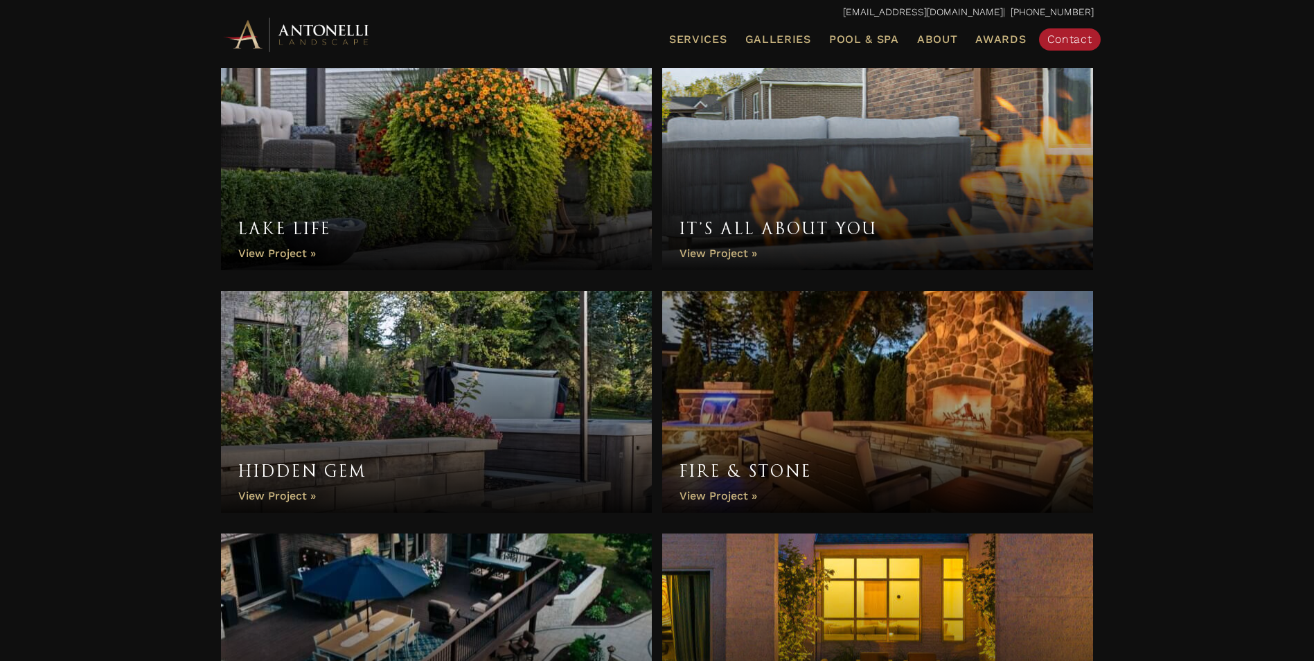
scroll to position [346, 0]
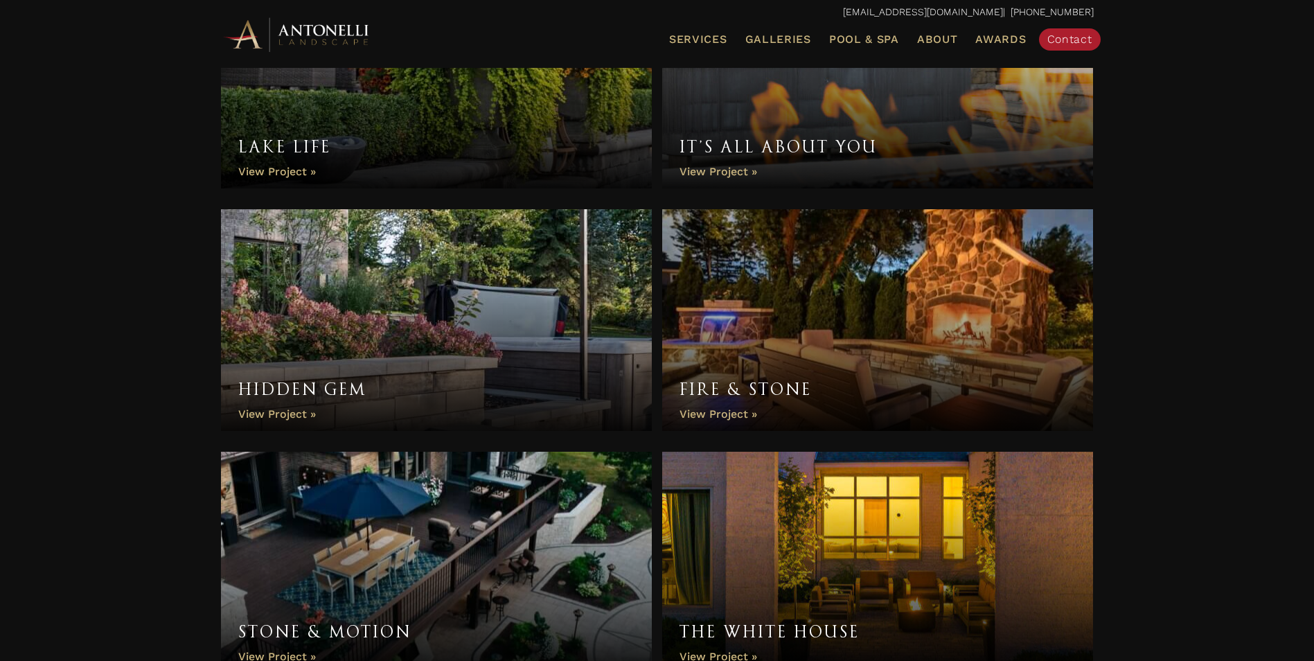
click at [443, 115] on link "Lake Life" at bounding box center [437, 78] width 432 height 222
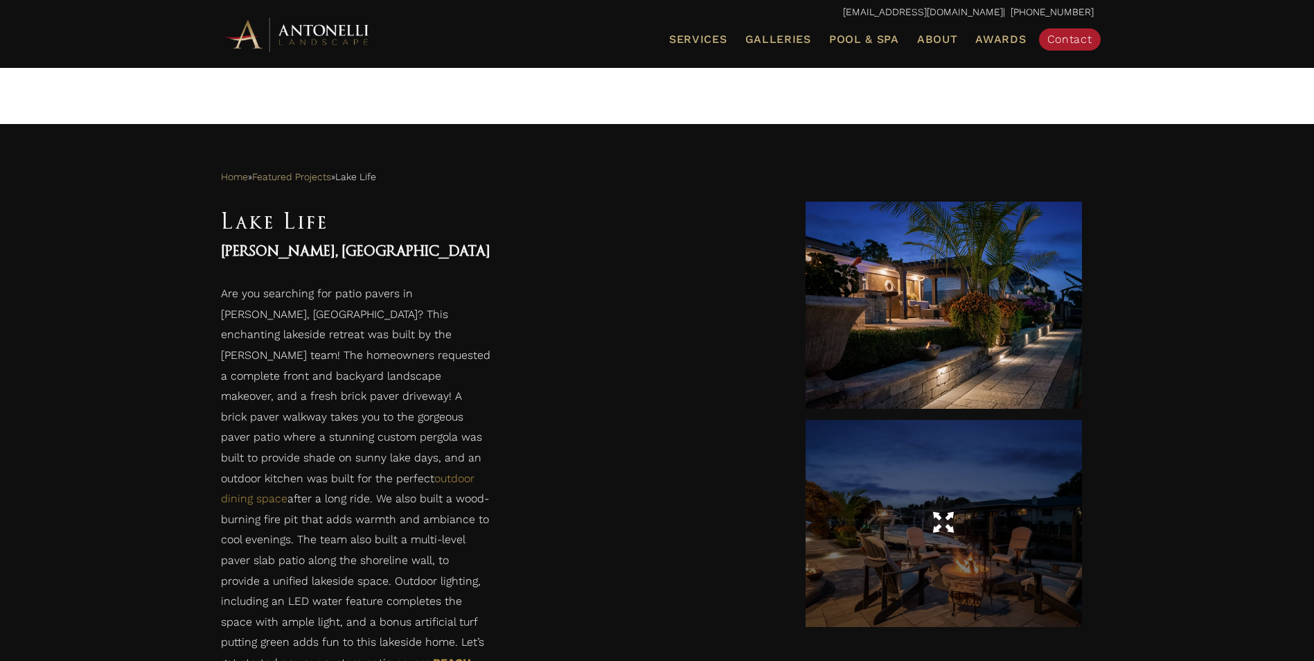
scroll to position [332, 0]
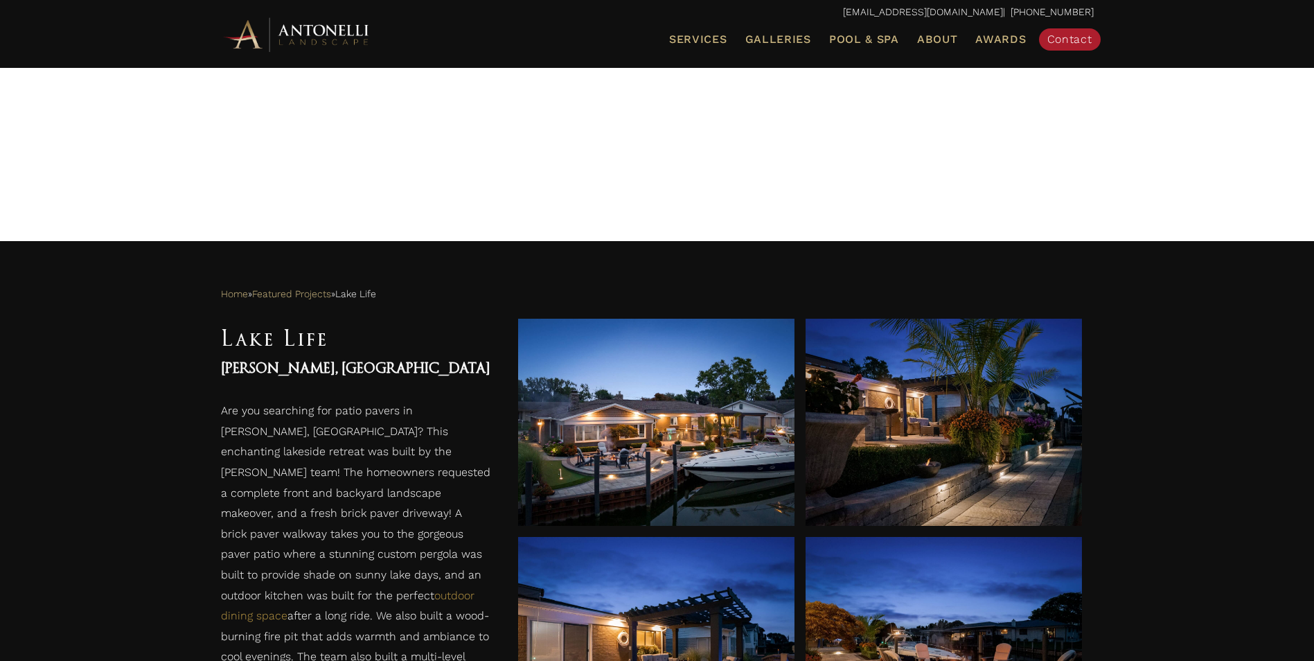
click at [770, 50] on ul "Services Landscape Design Landscape Installation Pool Design & Installation Pat…" at bounding box center [797, 39] width 613 height 29
click at [773, 42] on span "Galleries" at bounding box center [779, 39] width 66 height 13
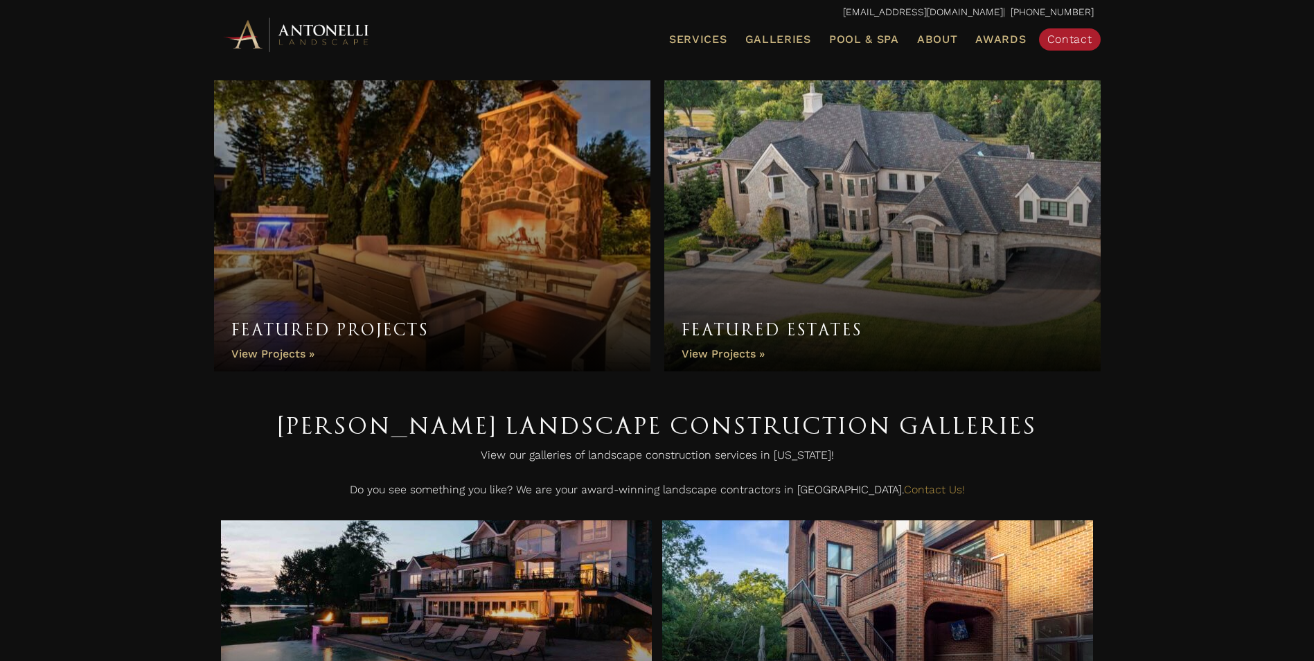
click at [777, 231] on link "Featured Estates" at bounding box center [882, 225] width 437 height 291
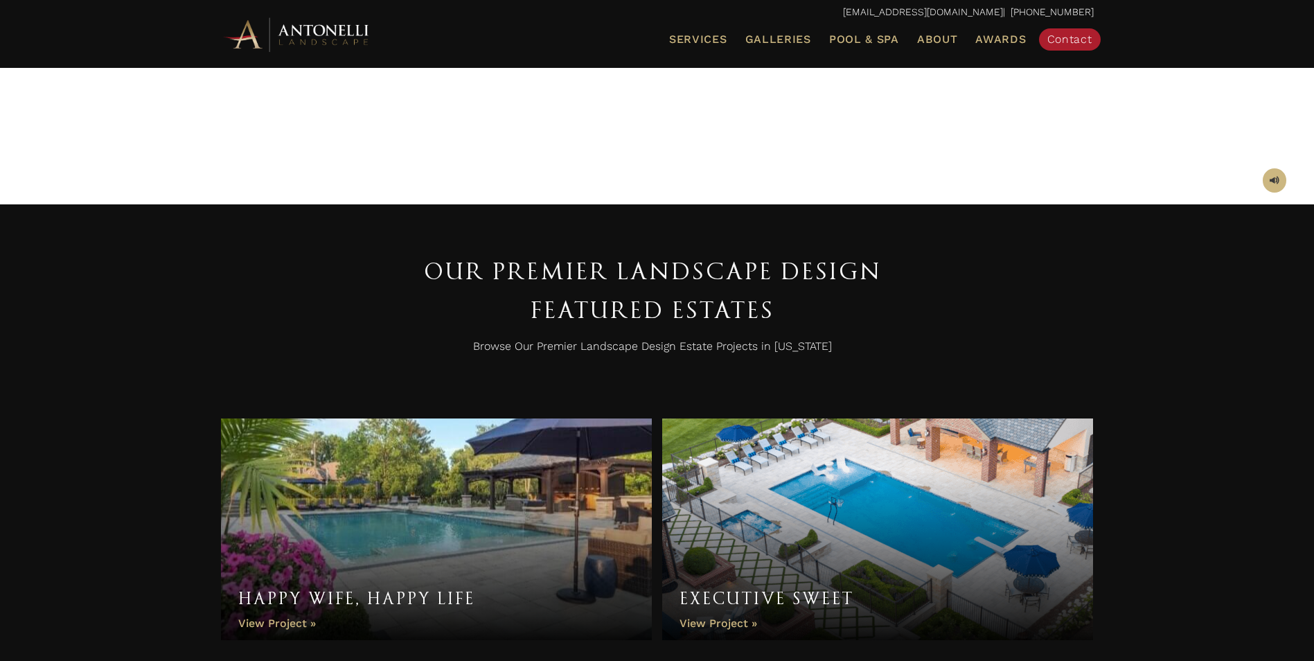
scroll to position [90, 0]
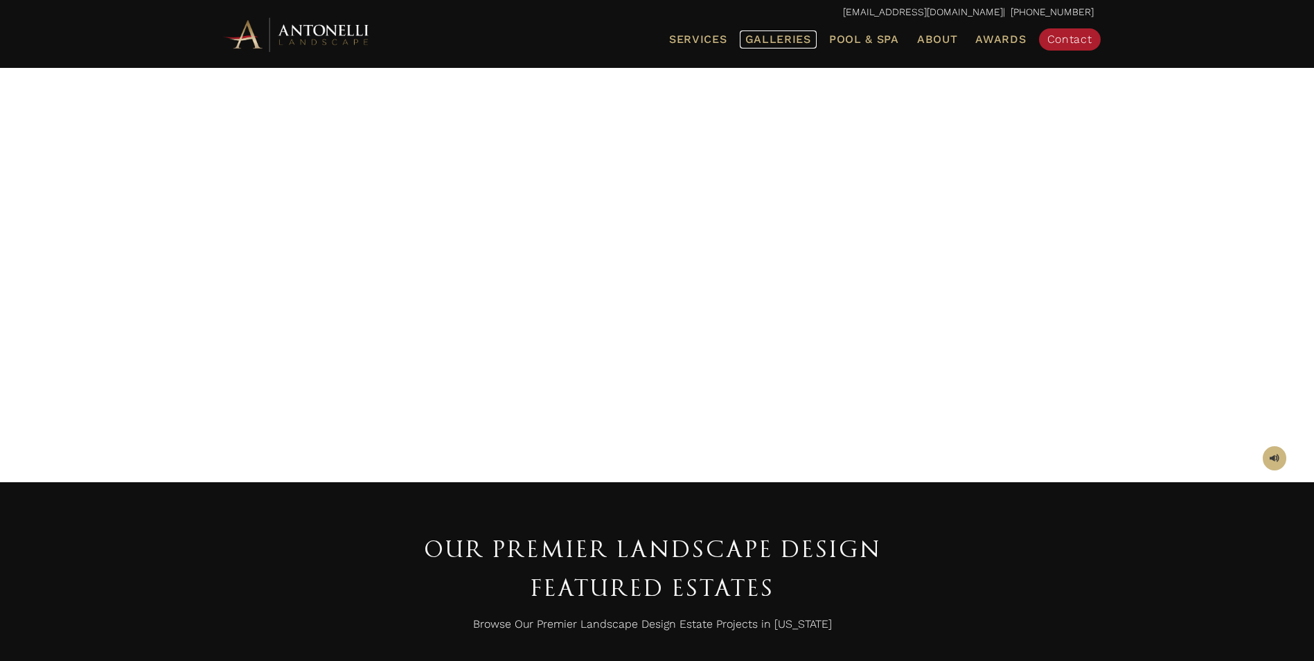
click at [779, 35] on span "Galleries" at bounding box center [779, 39] width 66 height 13
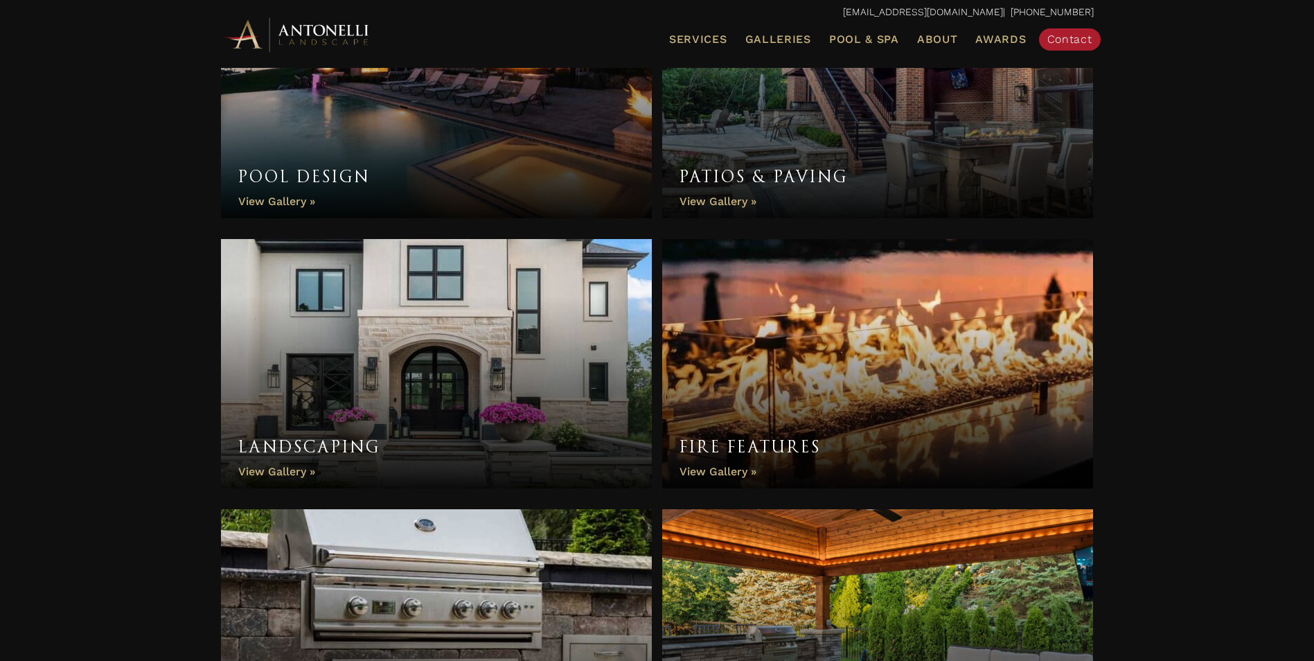
scroll to position [274, 0]
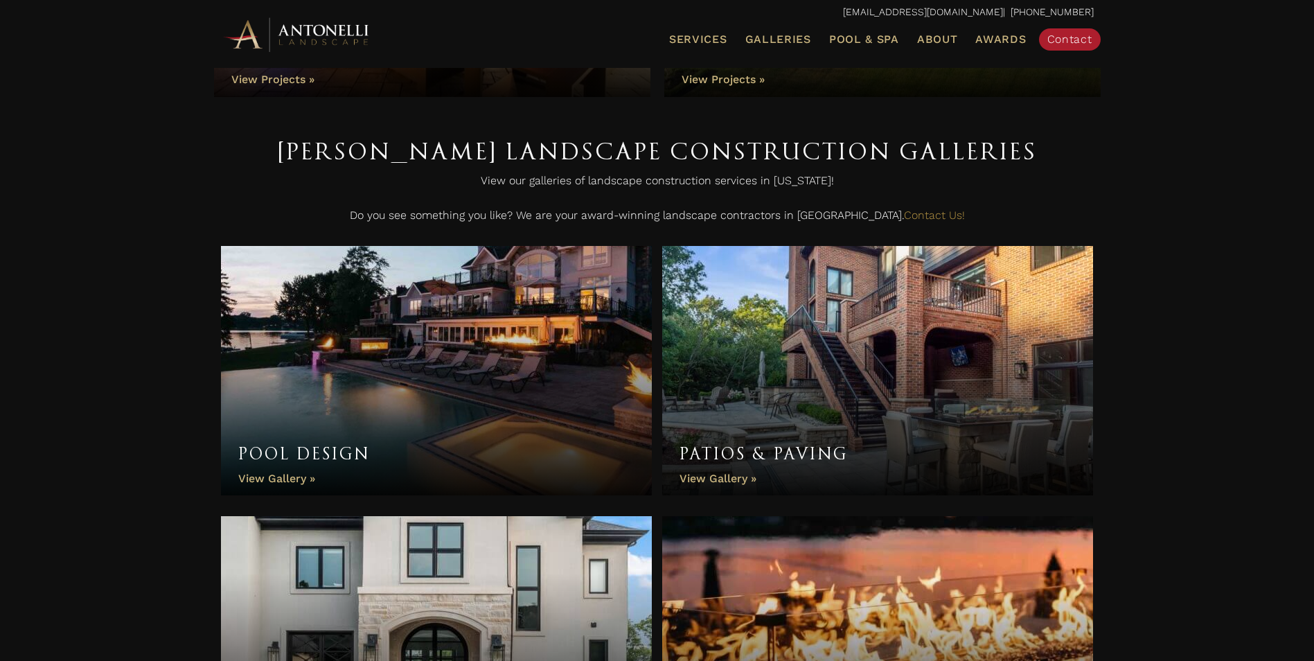
click at [907, 346] on link "Patios & Paving" at bounding box center [878, 370] width 432 height 249
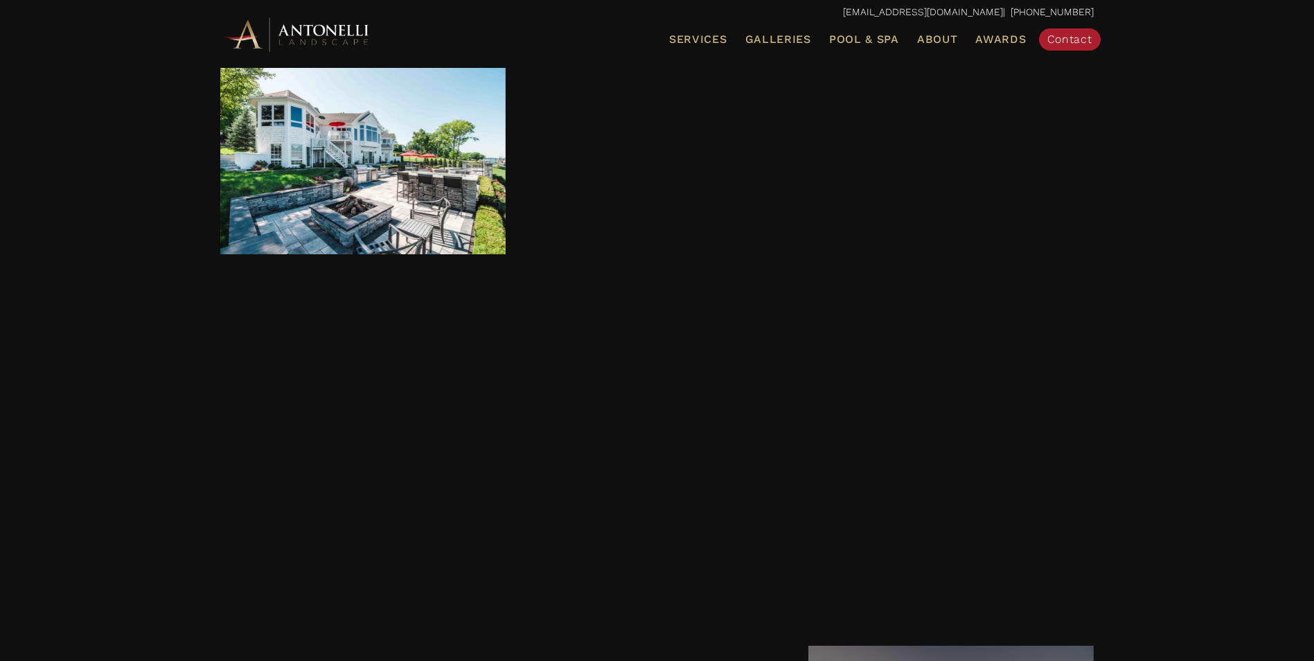
scroll to position [2049, 0]
